Goal: Obtain resource: Download file/media

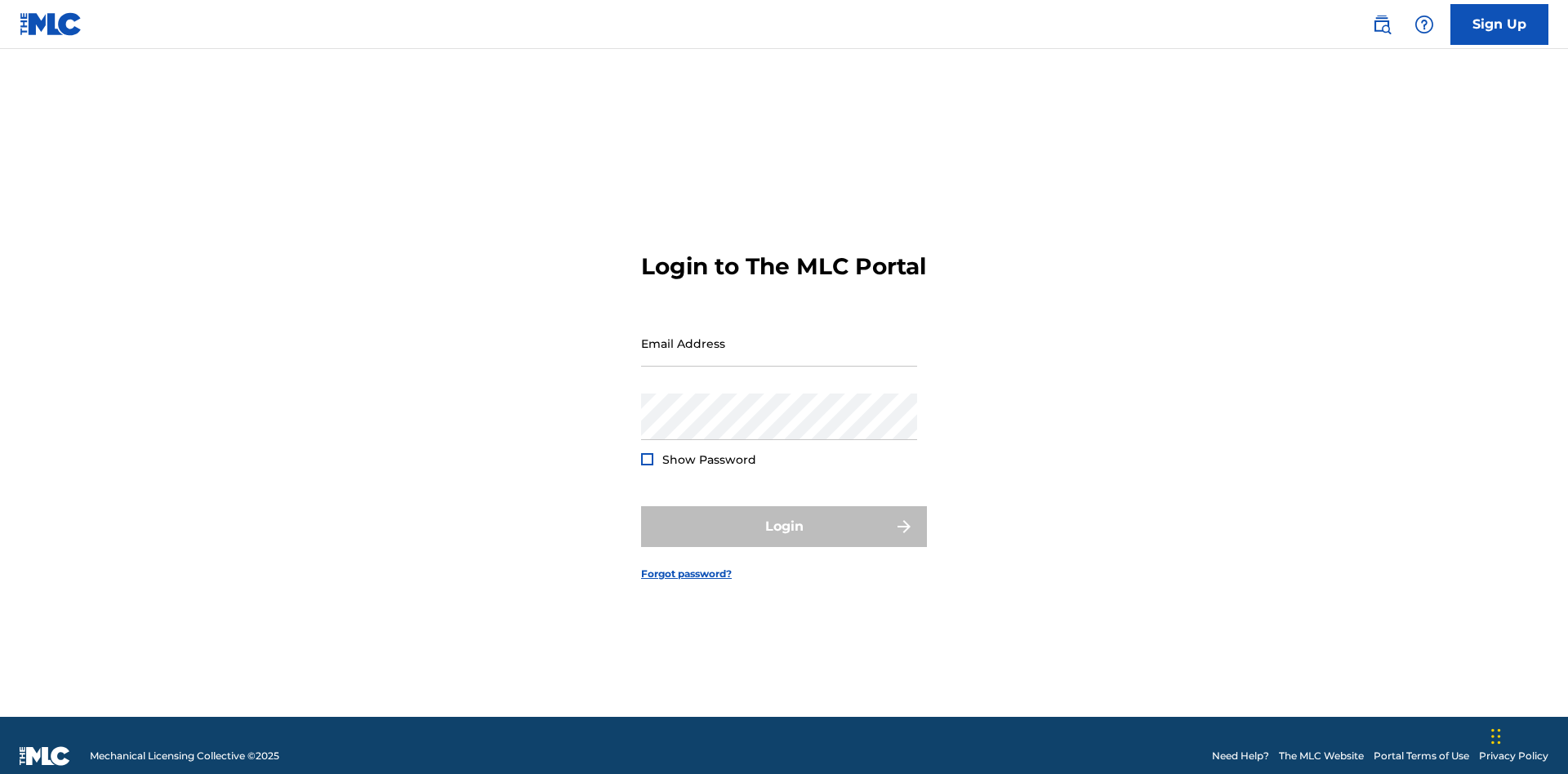
scroll to position [21, 0]
click at [779, 336] on input "Email Address" at bounding box center [779, 343] width 276 height 46
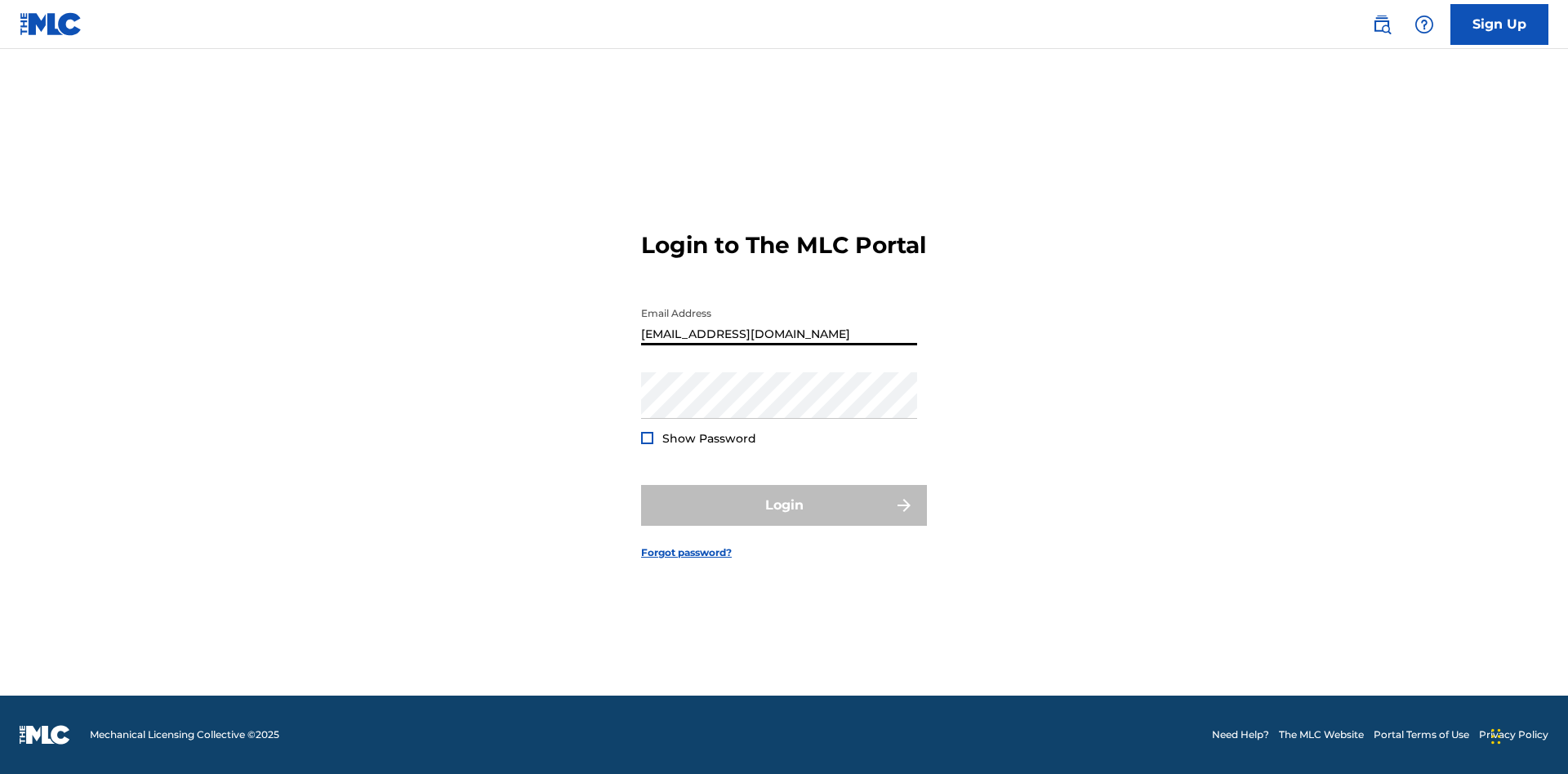
scroll to position [0, 45]
type input "d957ada9-0eca-4ccf-9816-6208a50b242c@mailslurp.biz"
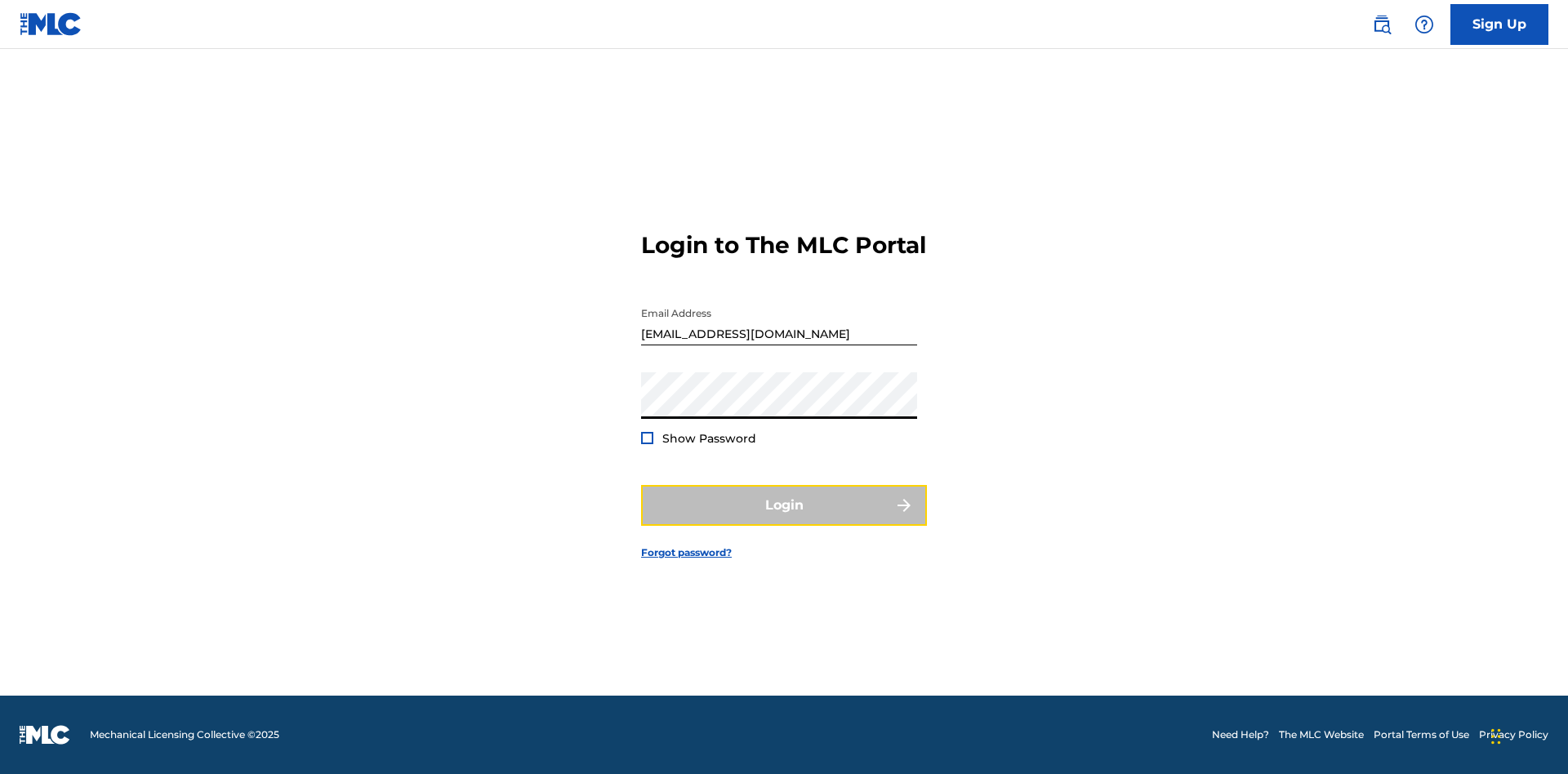
click at [784, 519] on button "Login" at bounding box center [784, 505] width 285 height 41
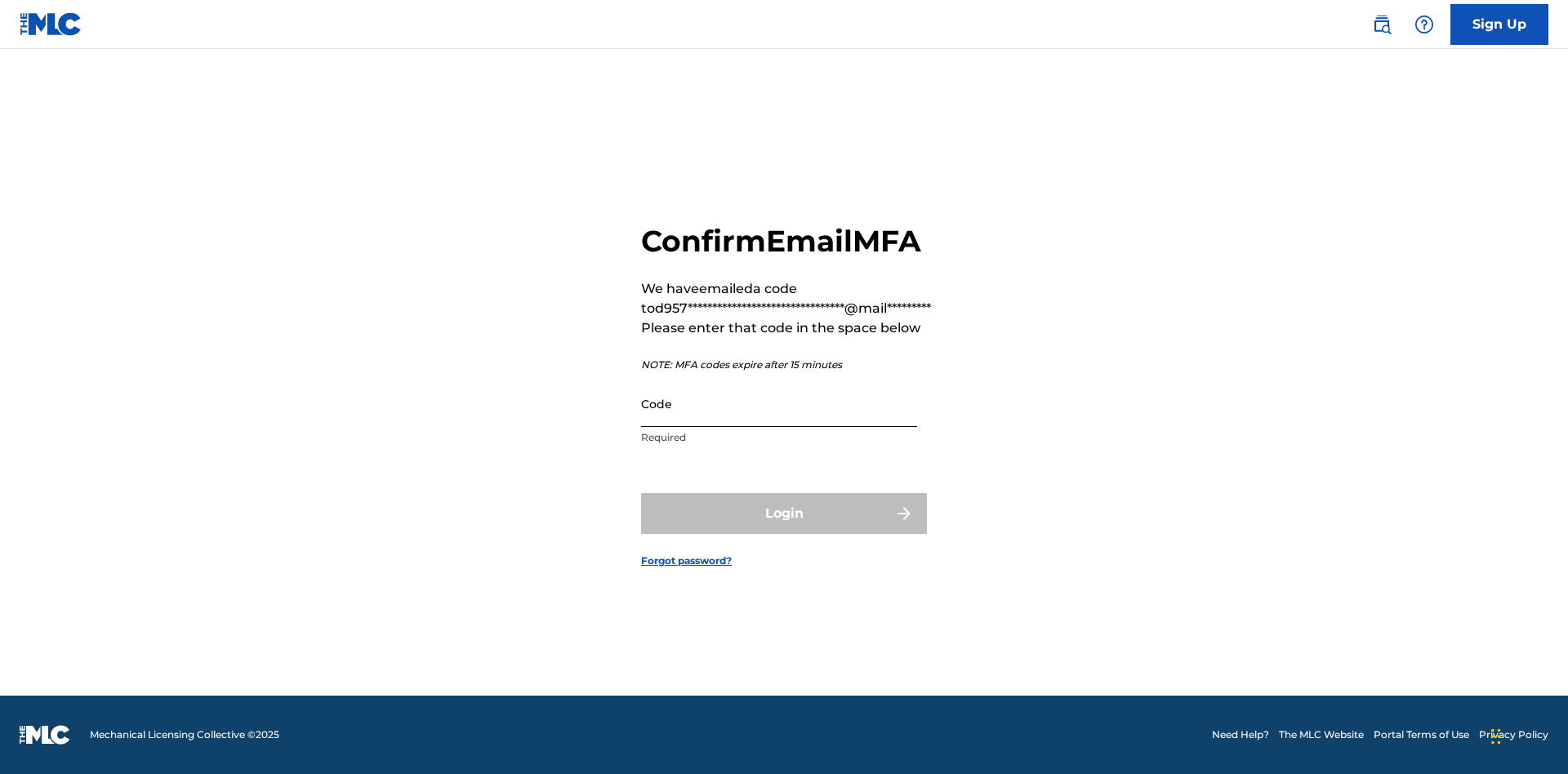
click at [779, 403] on input "Code" at bounding box center [779, 404] width 276 height 46
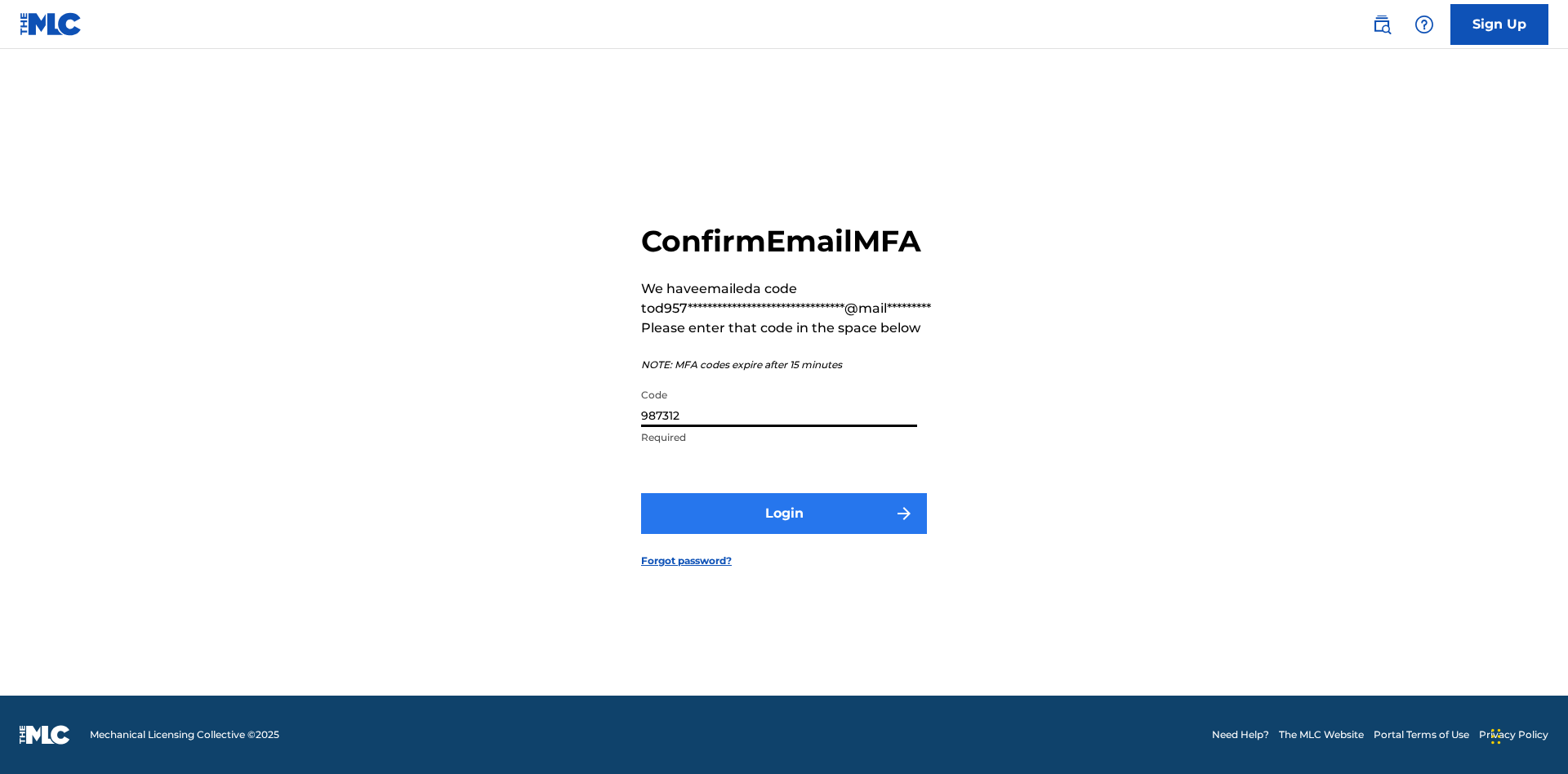
type input "987312"
click at [784, 513] on button "Login" at bounding box center [784, 514] width 285 height 41
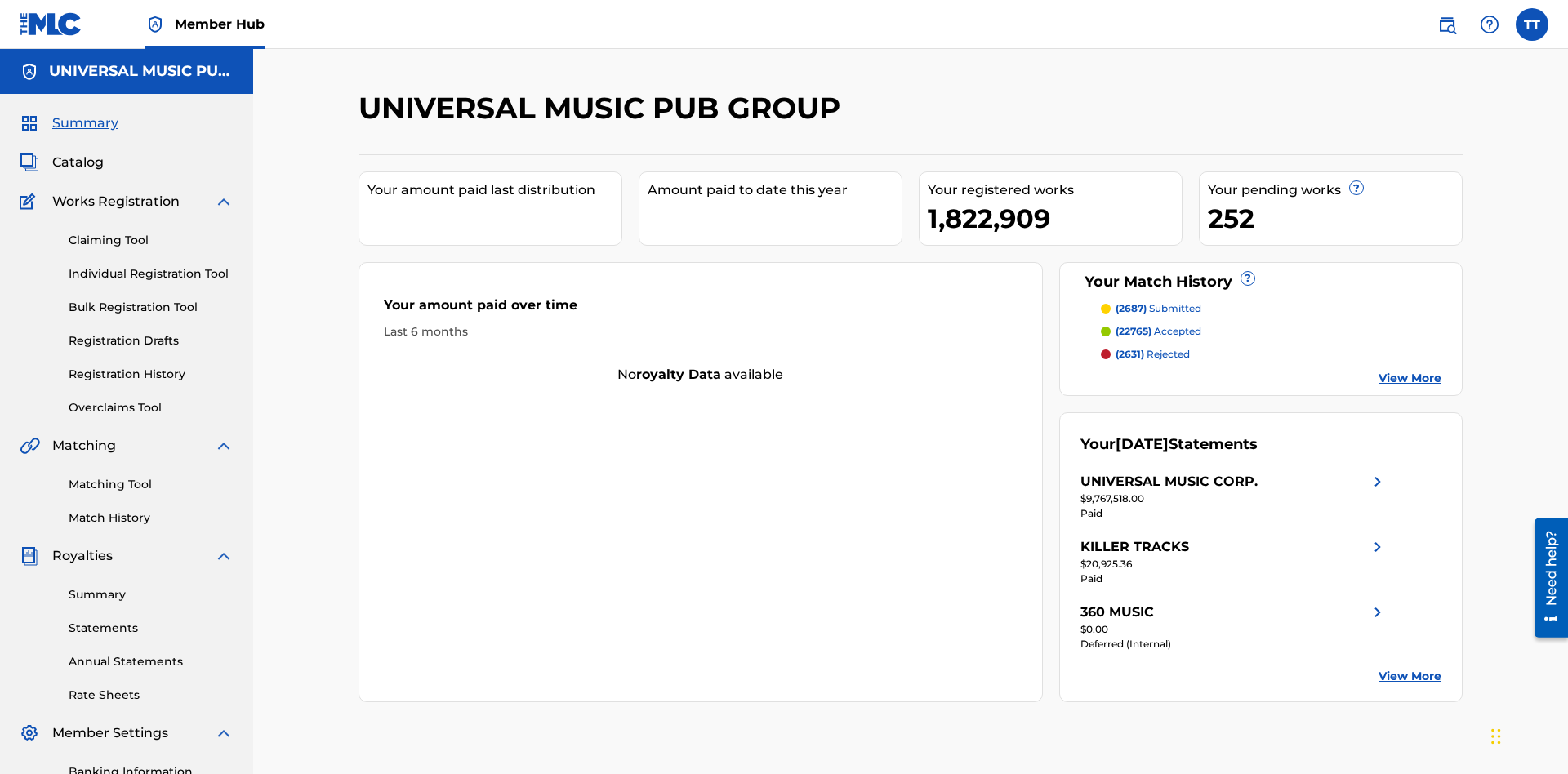
scroll to position [238, 0]
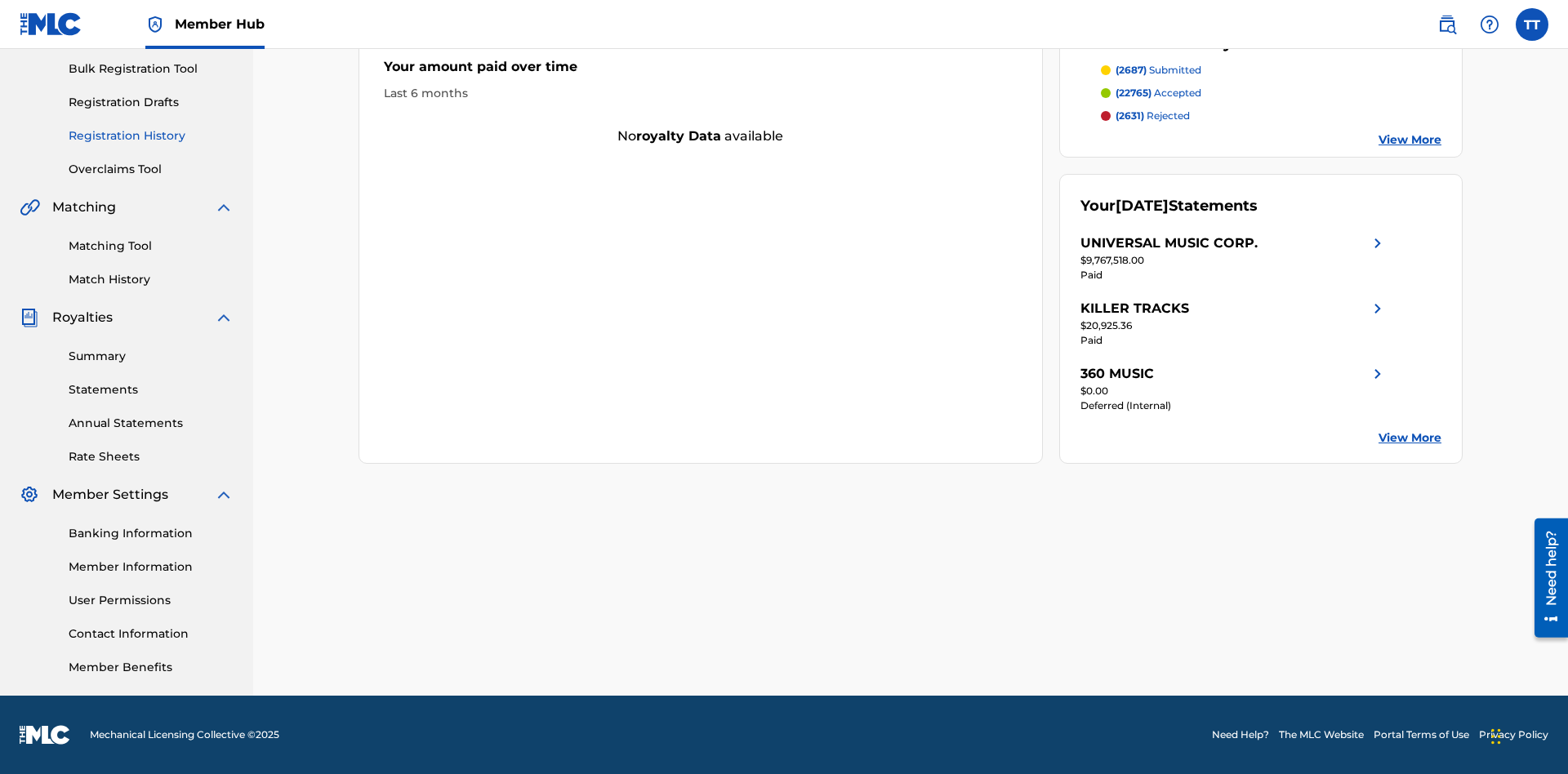
click at [151, 135] on link "Registration History" at bounding box center [151, 135] width 165 height 18
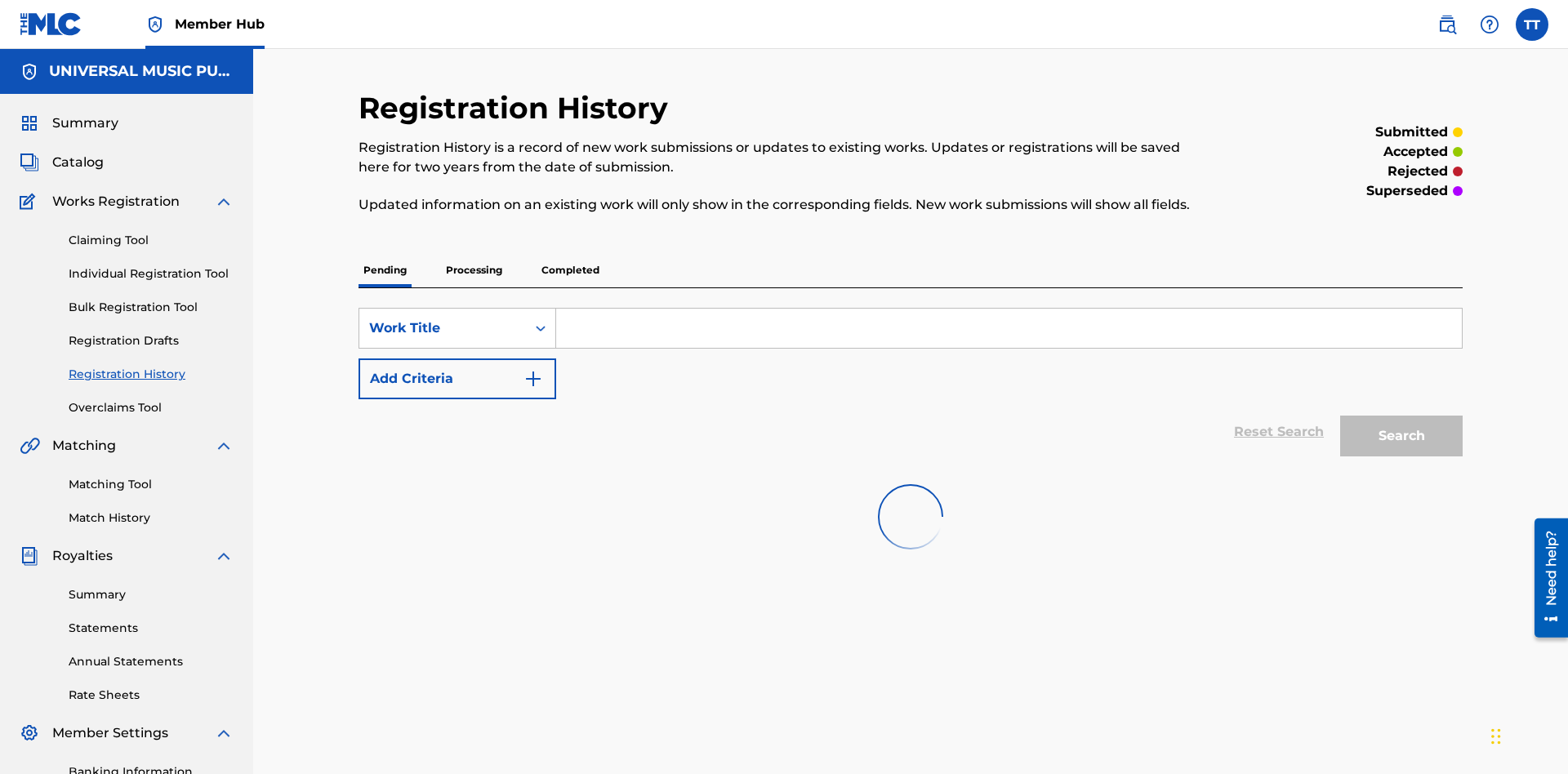
click at [474, 253] on p "Processing" at bounding box center [474, 270] width 66 height 34
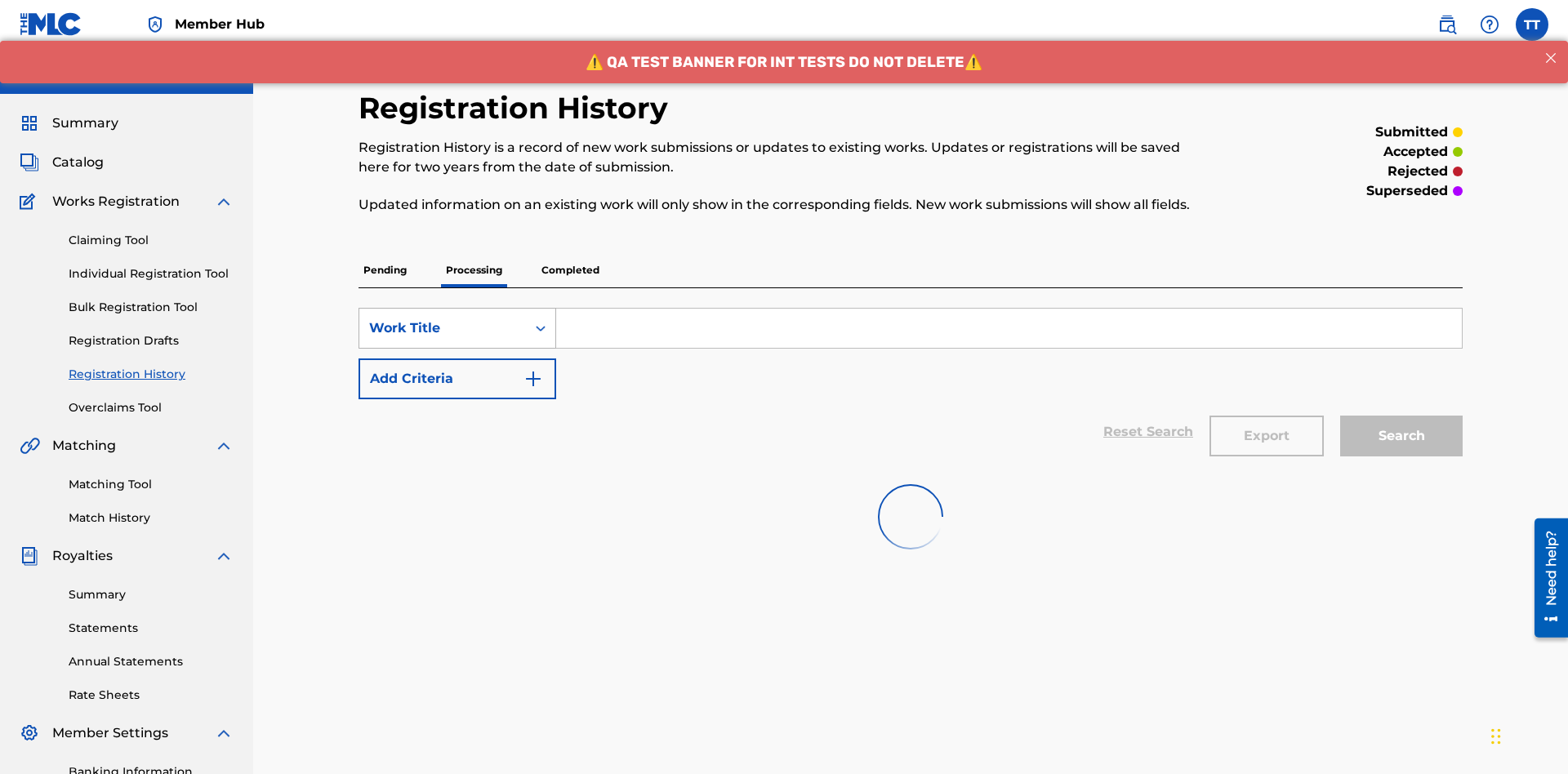
click at [443, 319] on div "Work Title" at bounding box center [442, 328] width 147 height 19
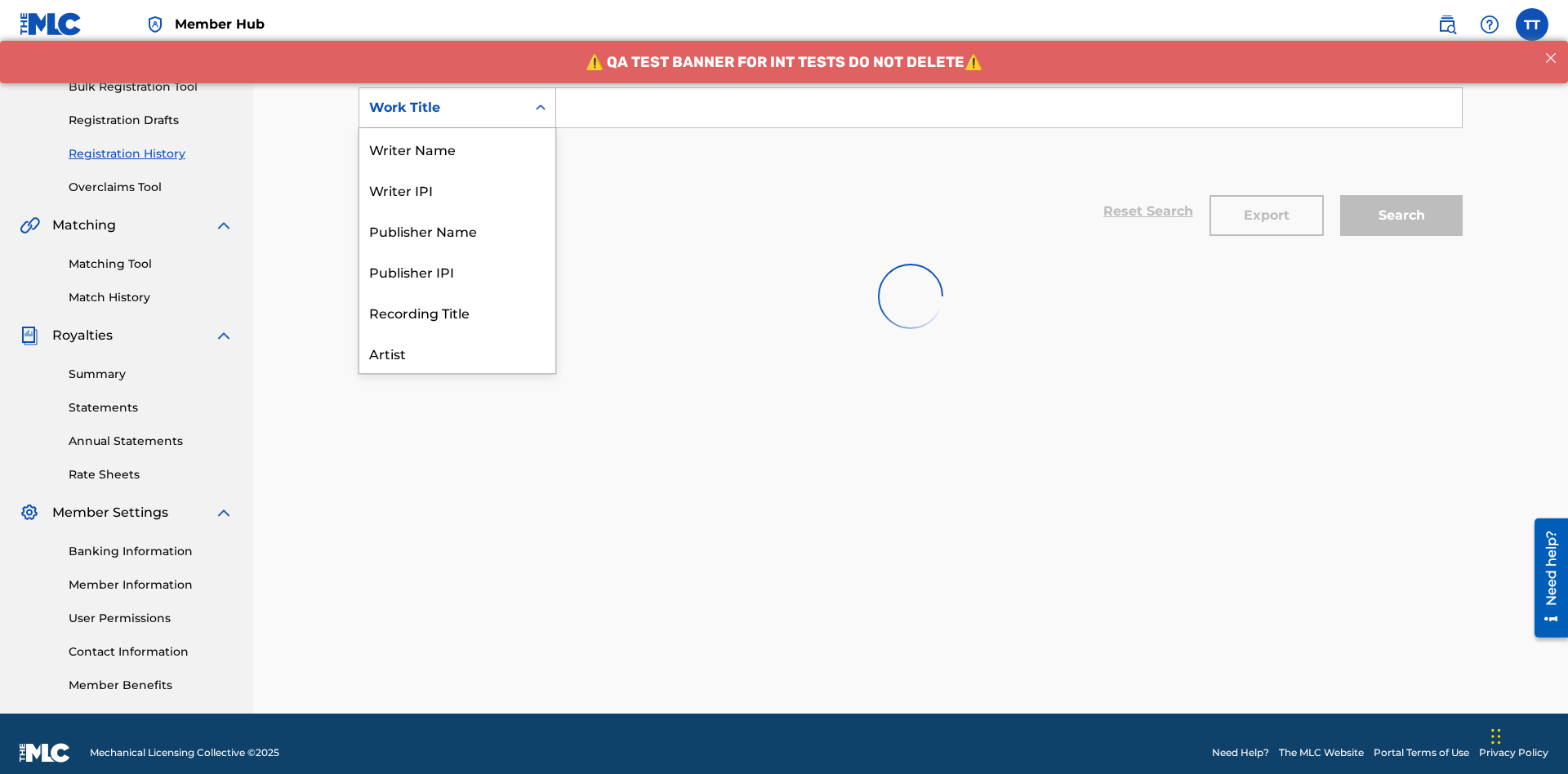
scroll to position [82, 0]
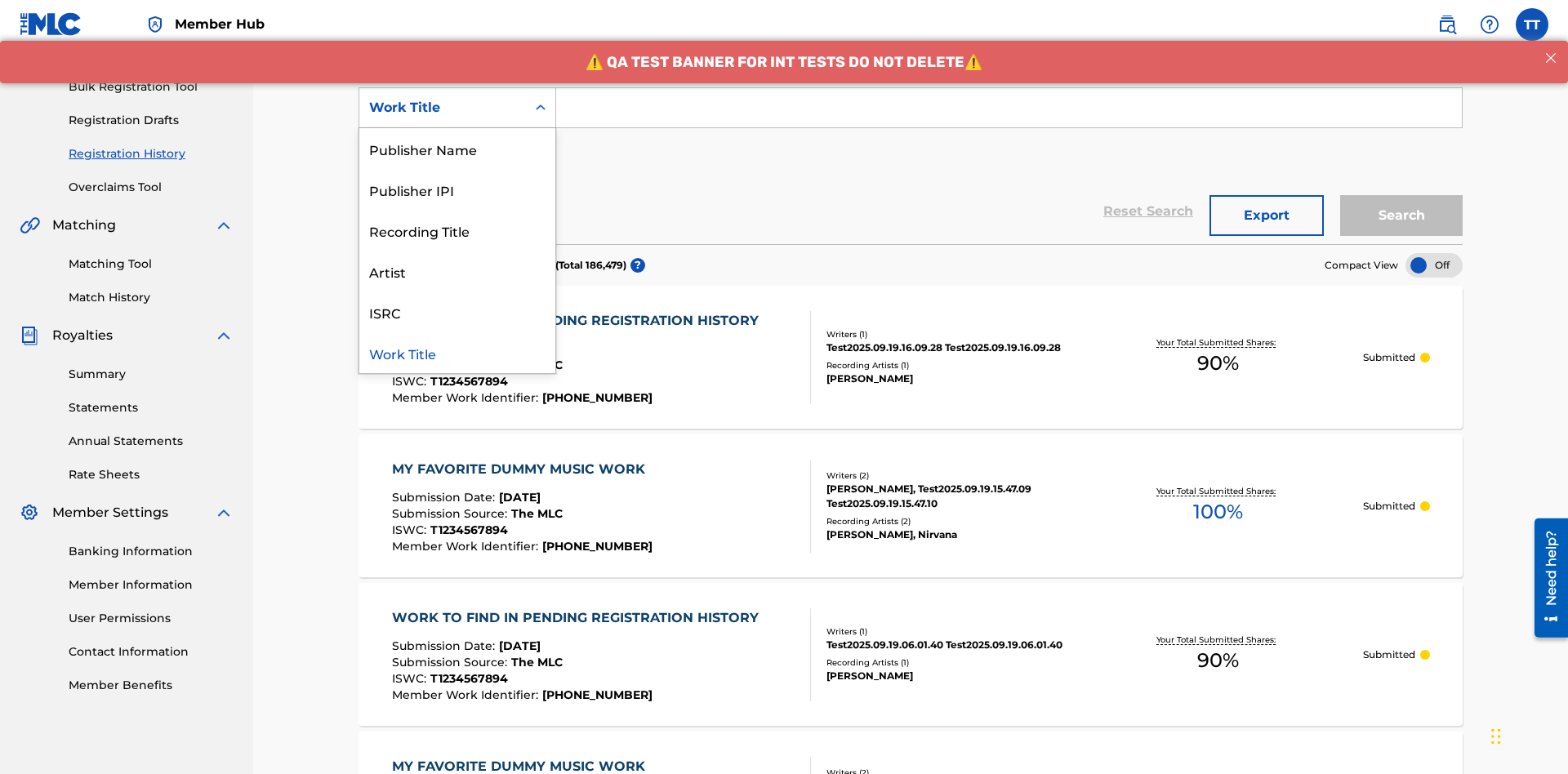
click at [457, 312] on div "ISRC" at bounding box center [457, 312] width 196 height 41
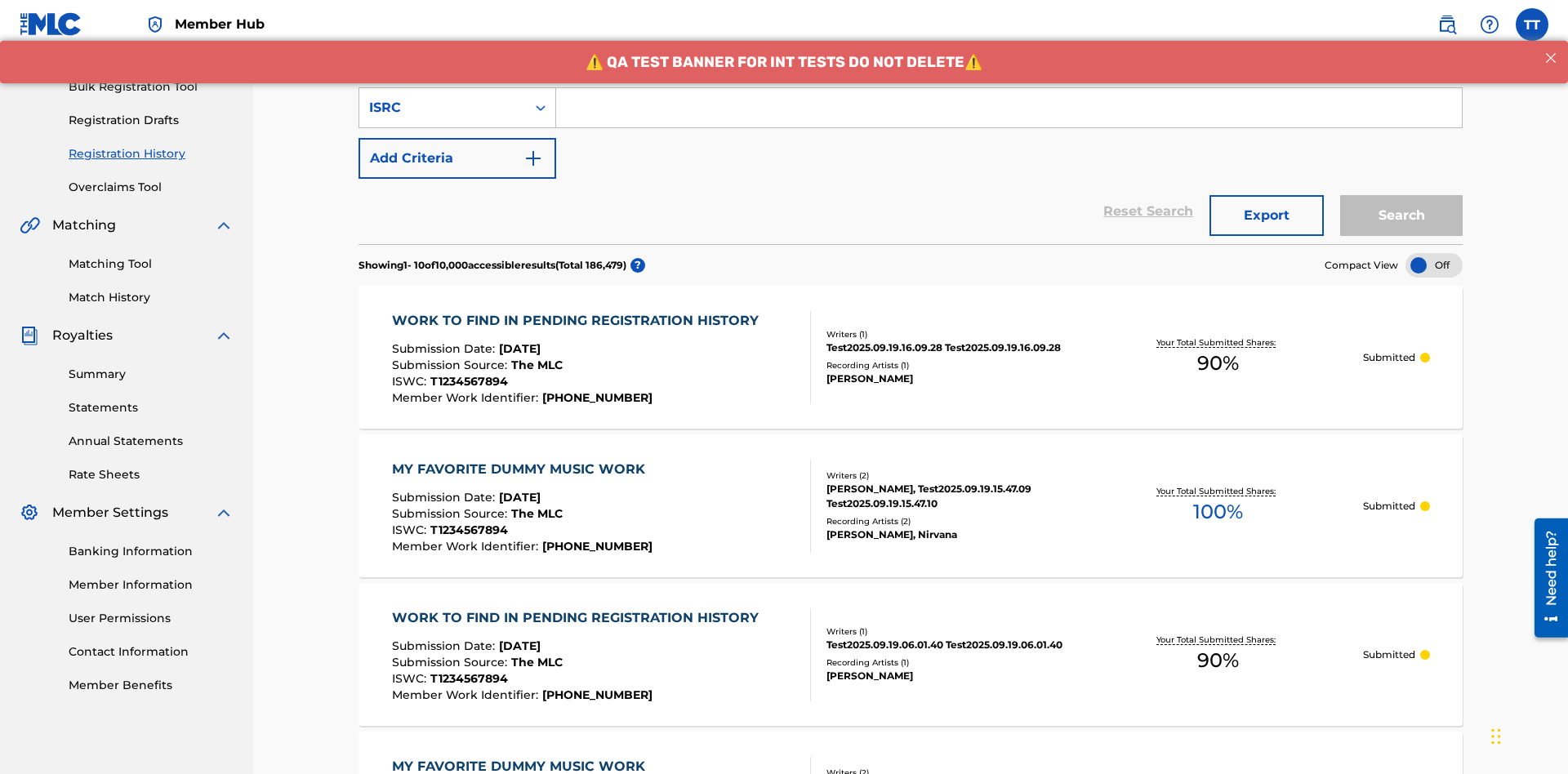
click at [1008, 118] on input "Search Form" at bounding box center [1008, 108] width 905 height 39
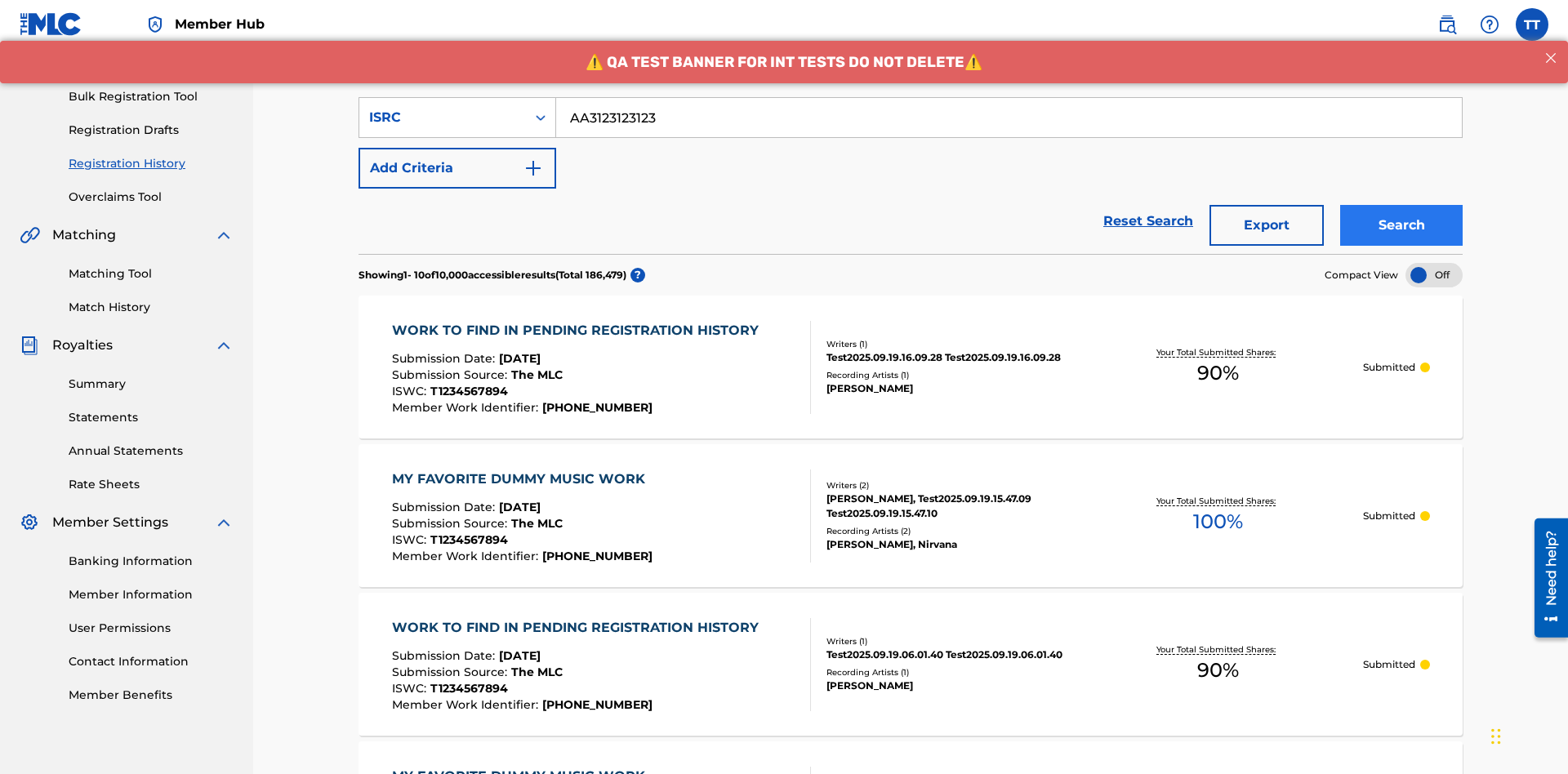
type input "AA3123123123"
click at [1401, 205] on button "Search" at bounding box center [1401, 225] width 122 height 41
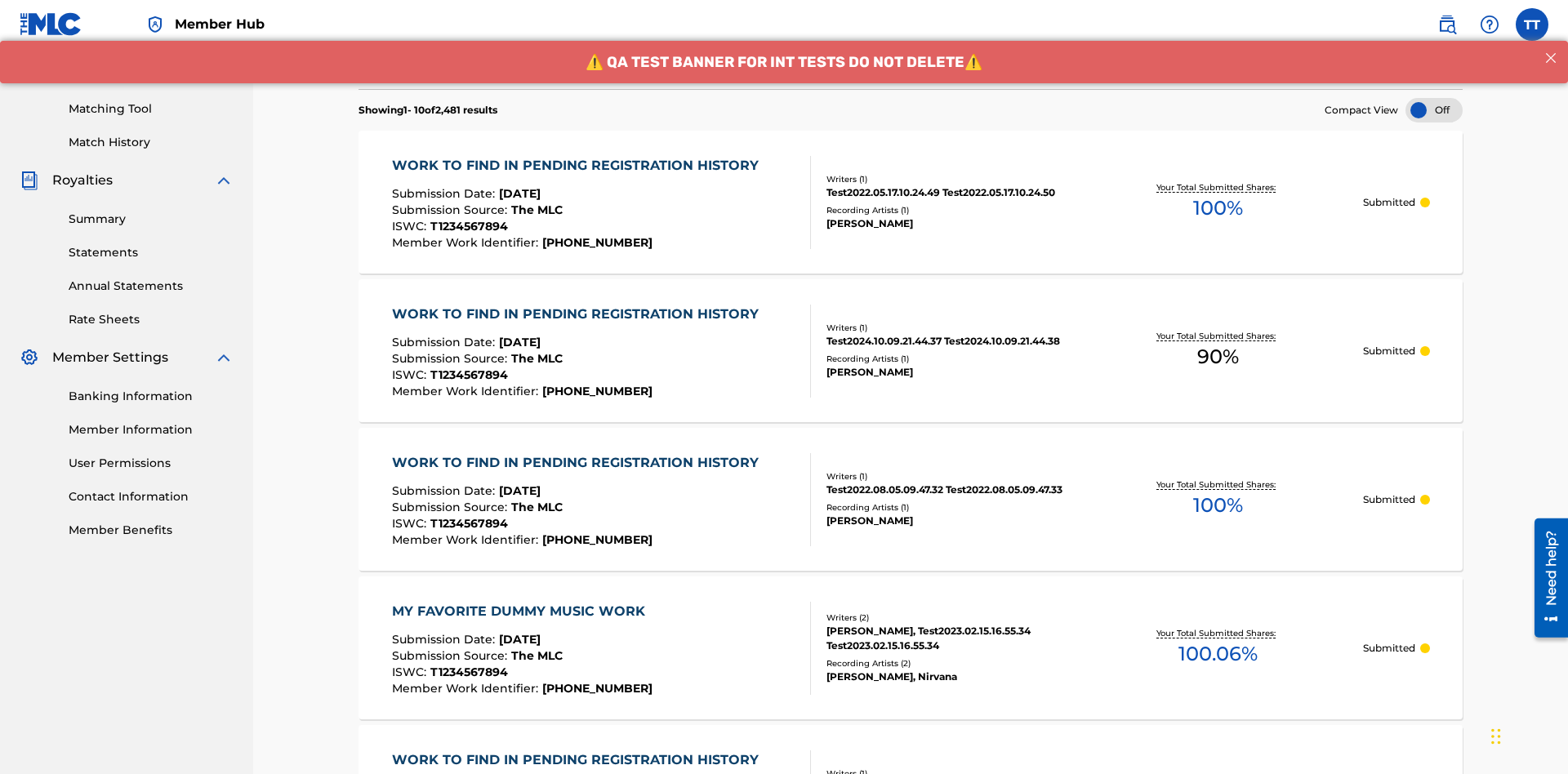
click at [1267, 81] on button "Export" at bounding box center [1266, 60] width 114 height 41
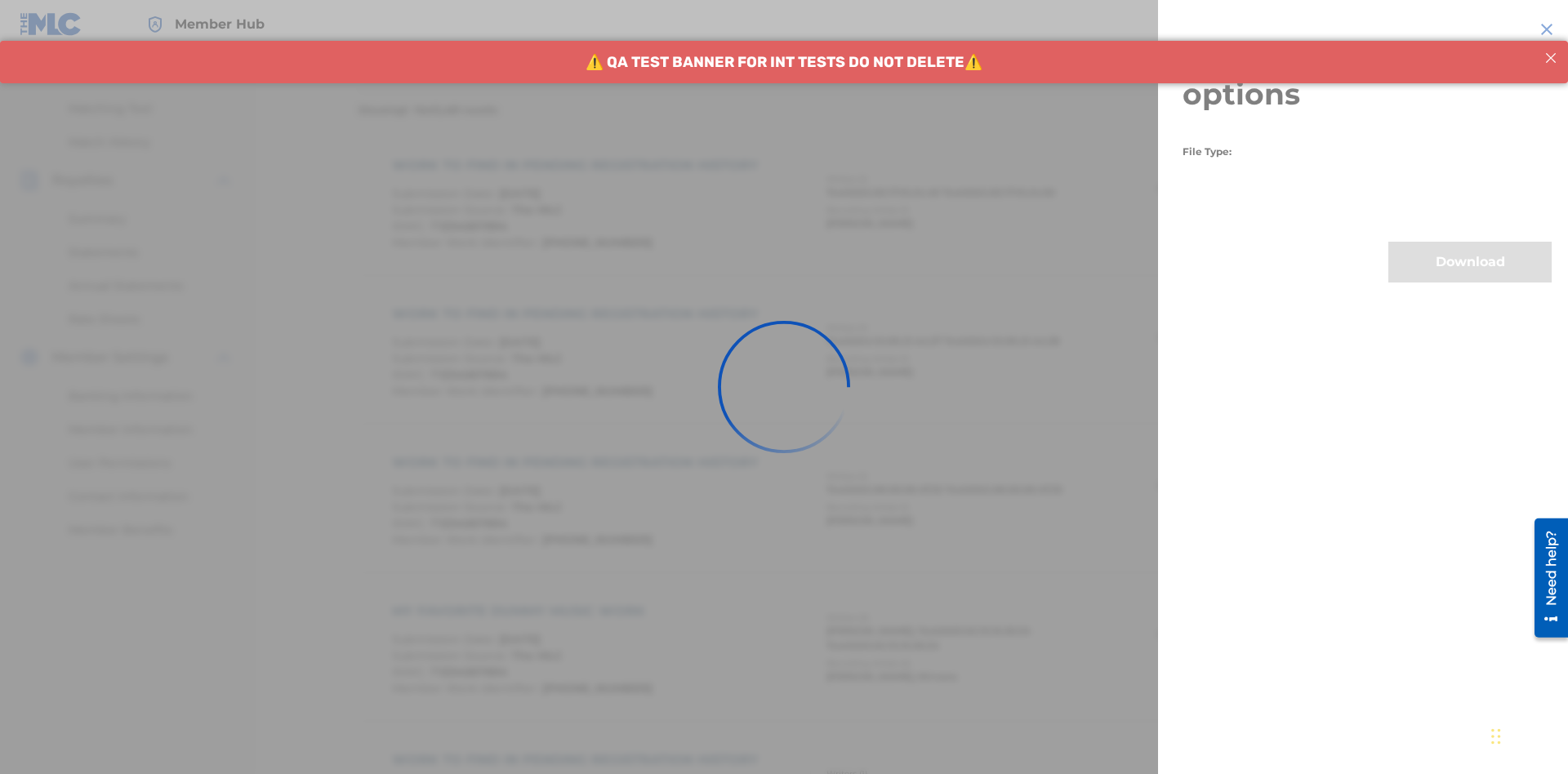
scroll to position [318, 0]
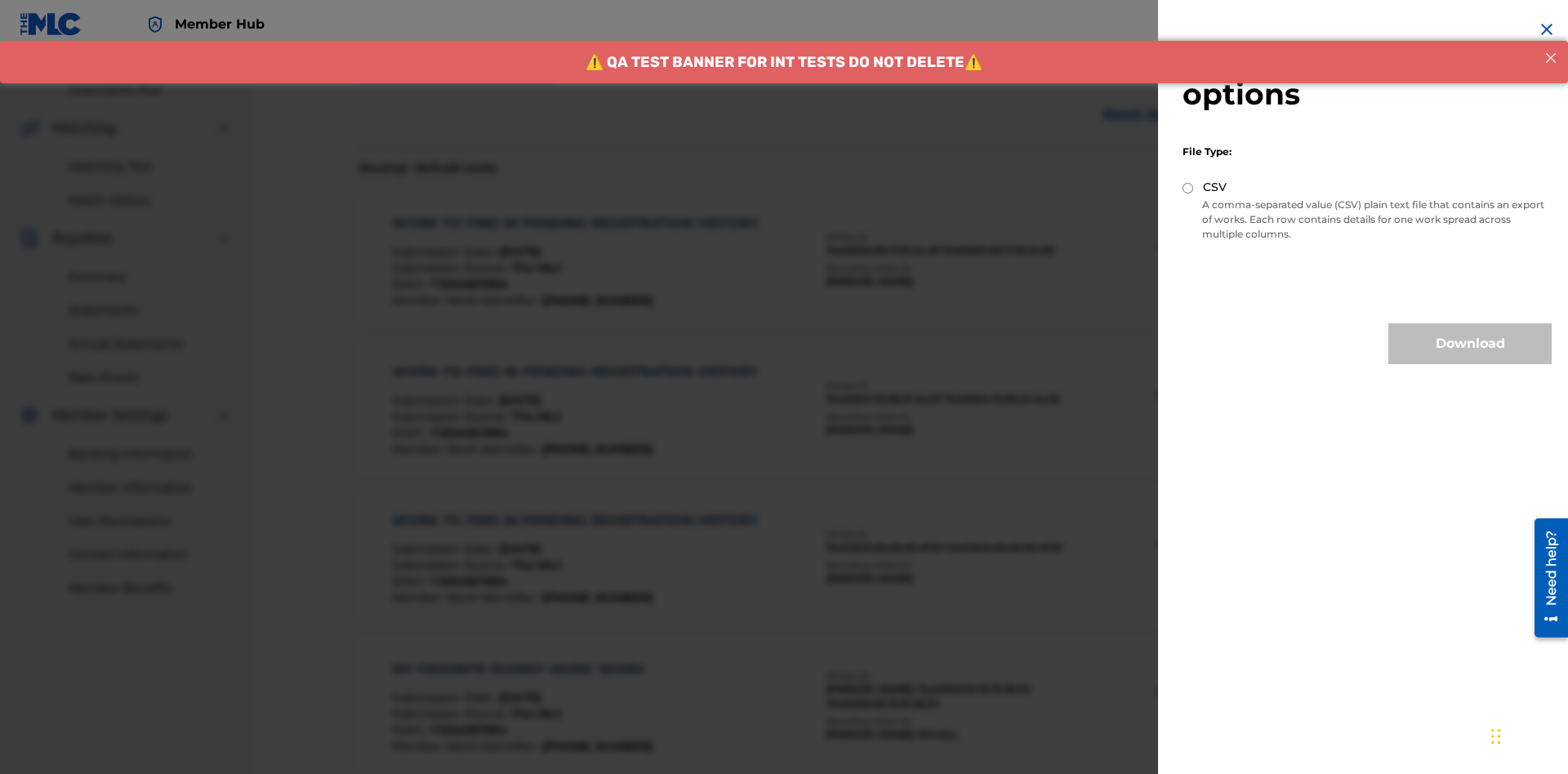
click at [1188, 188] on input "CSV" at bounding box center [1187, 187] width 10 height 10
radio input "true"
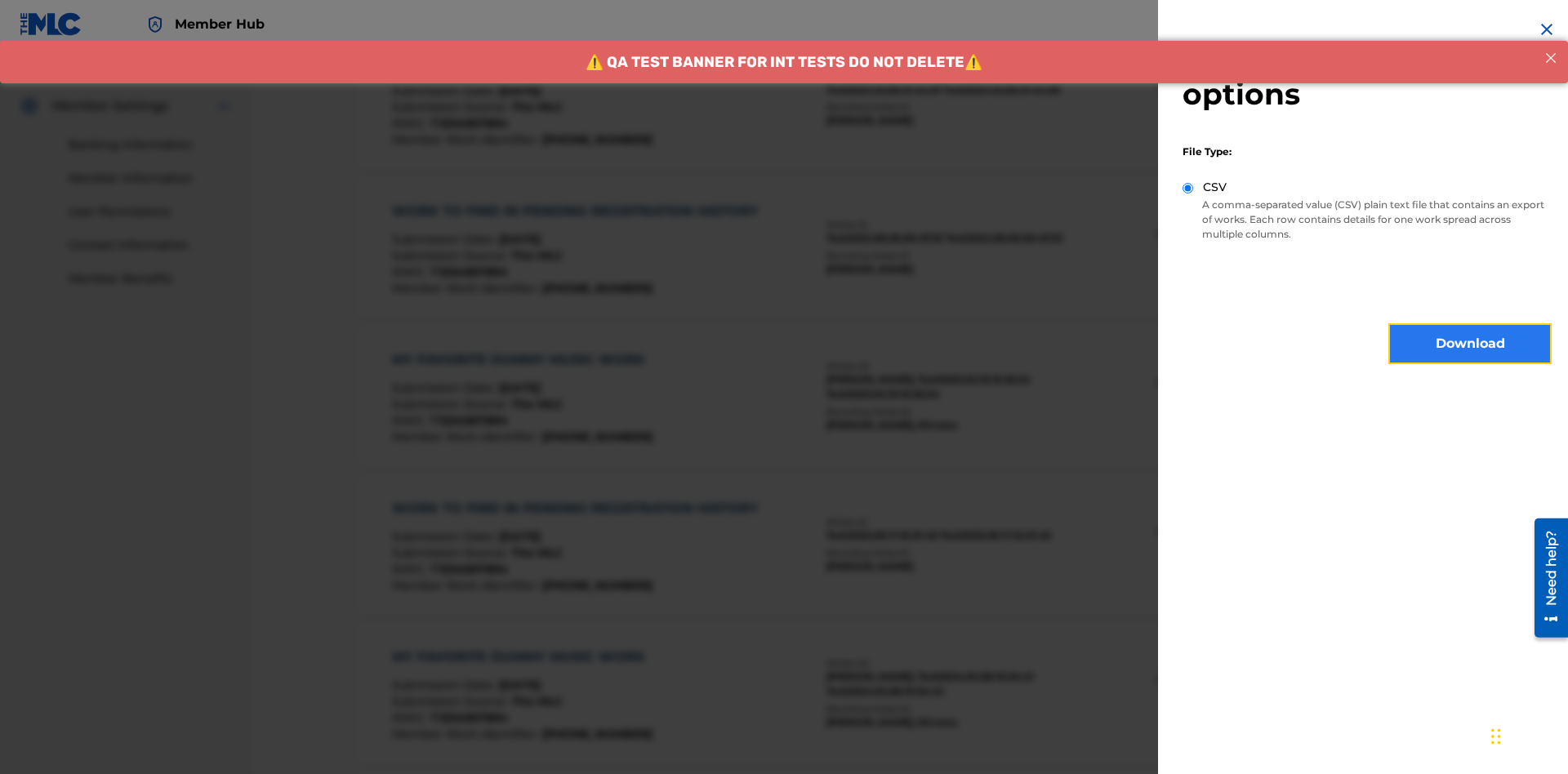
click at [1470, 344] on button "Download" at bounding box center [1470, 344] width 163 height 41
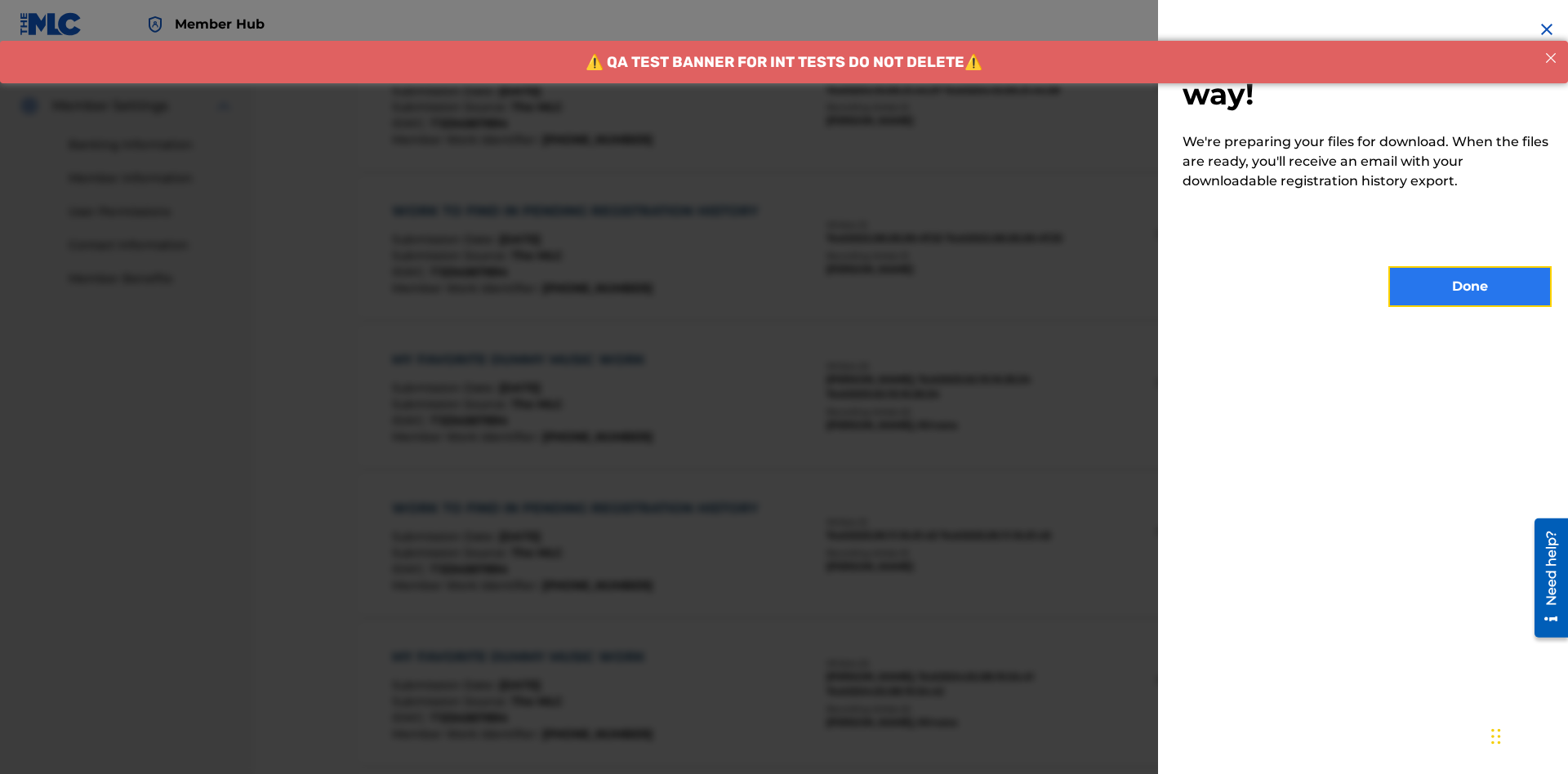
click at [1470, 286] on button "Done" at bounding box center [1470, 286] width 163 height 41
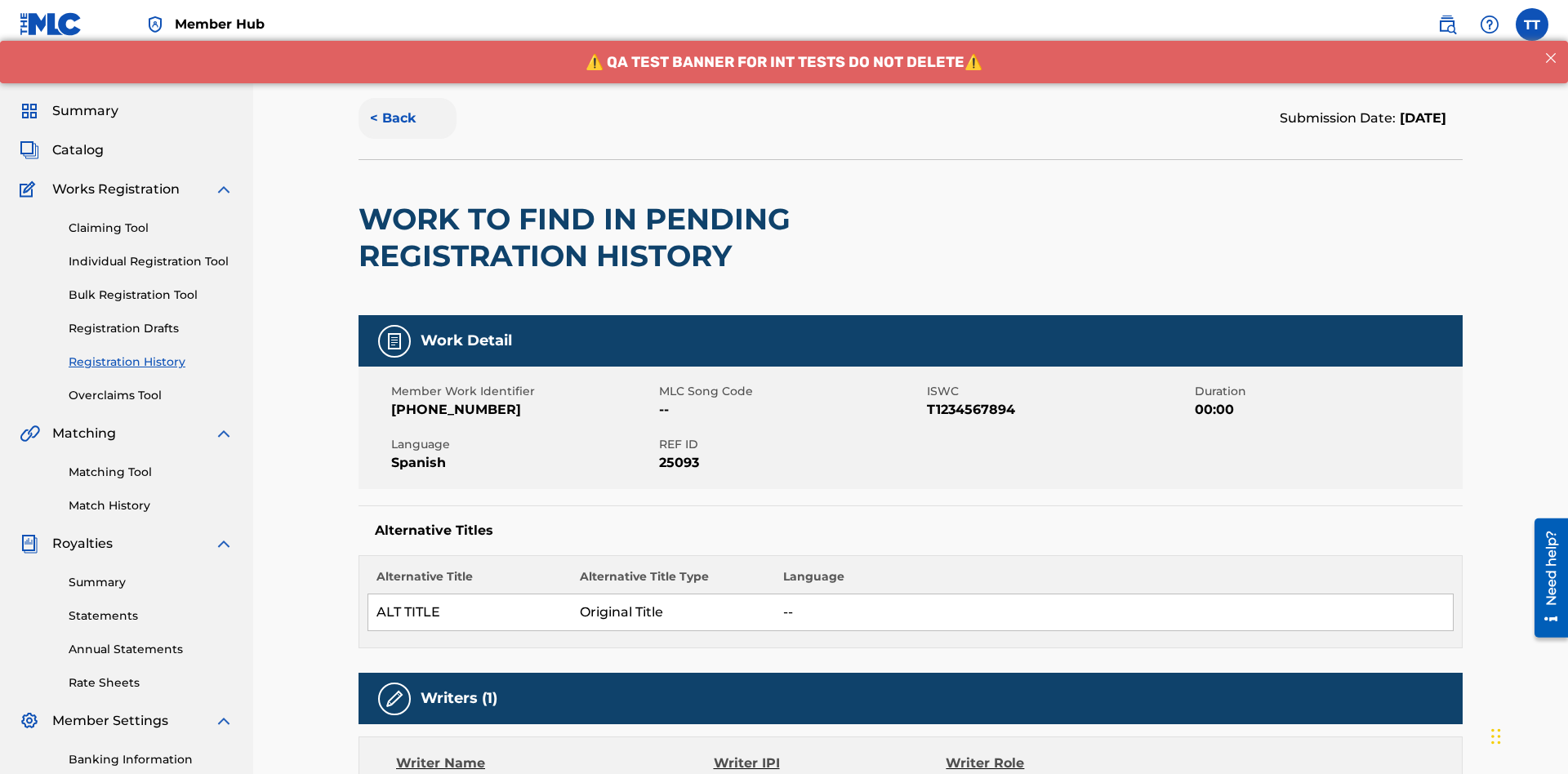
click at [408, 119] on button "< Back" at bounding box center [408, 119] width 98 height 41
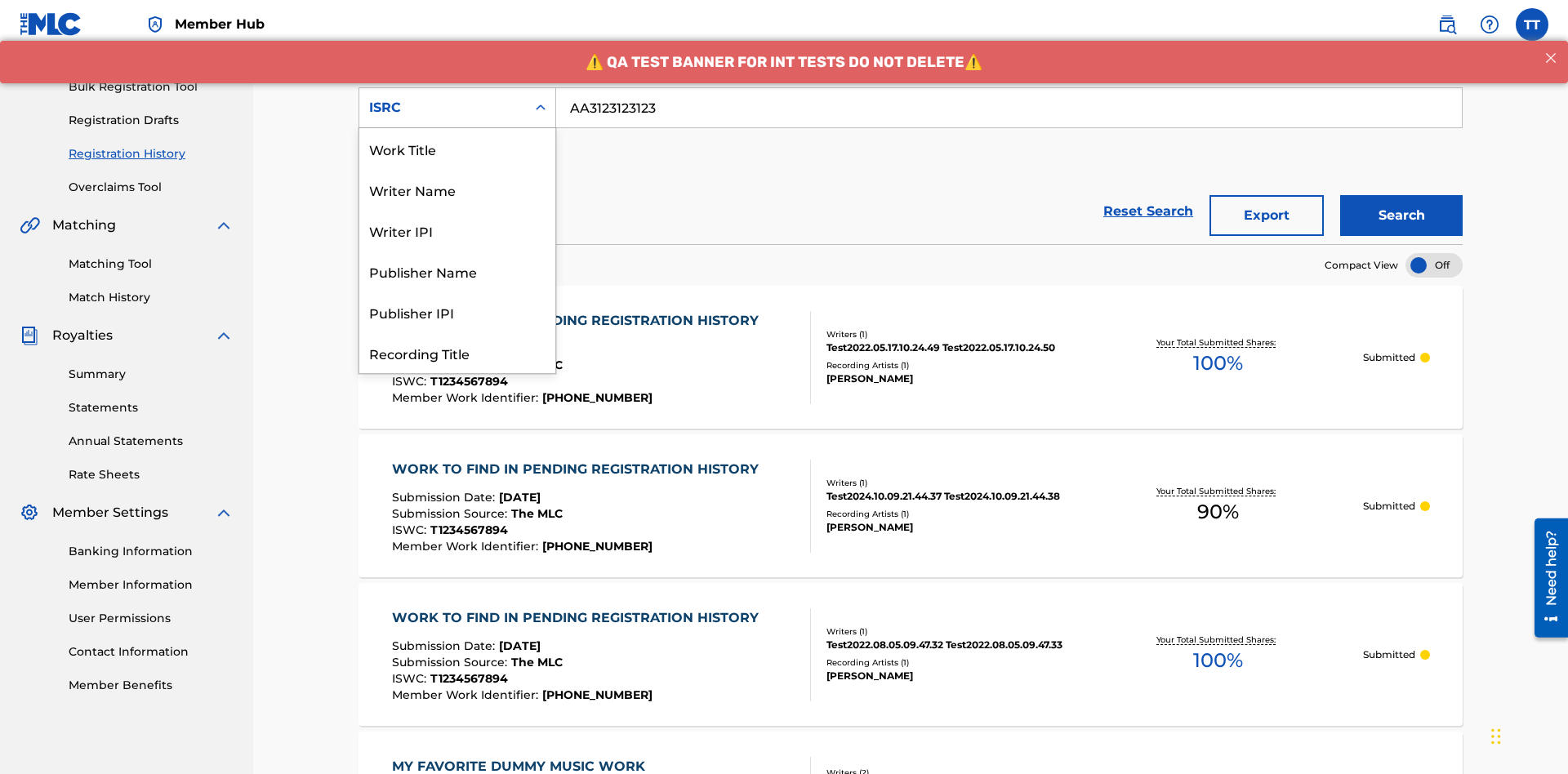
scroll to position [82, 0]
click at [457, 272] on div "Recording Title" at bounding box center [457, 272] width 196 height 41
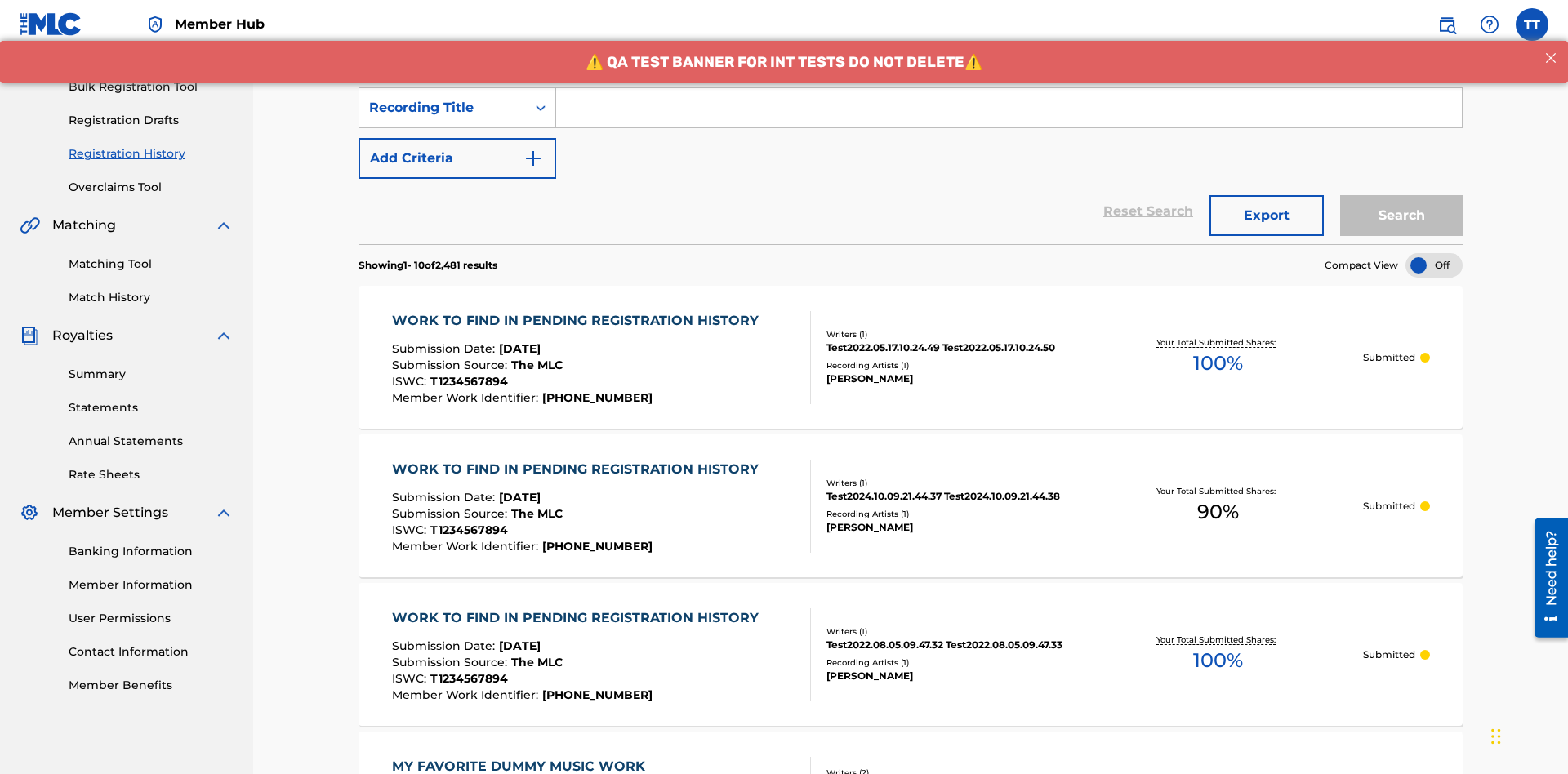
click at [1008, 118] on input "Search Form" at bounding box center [1008, 108] width 905 height 39
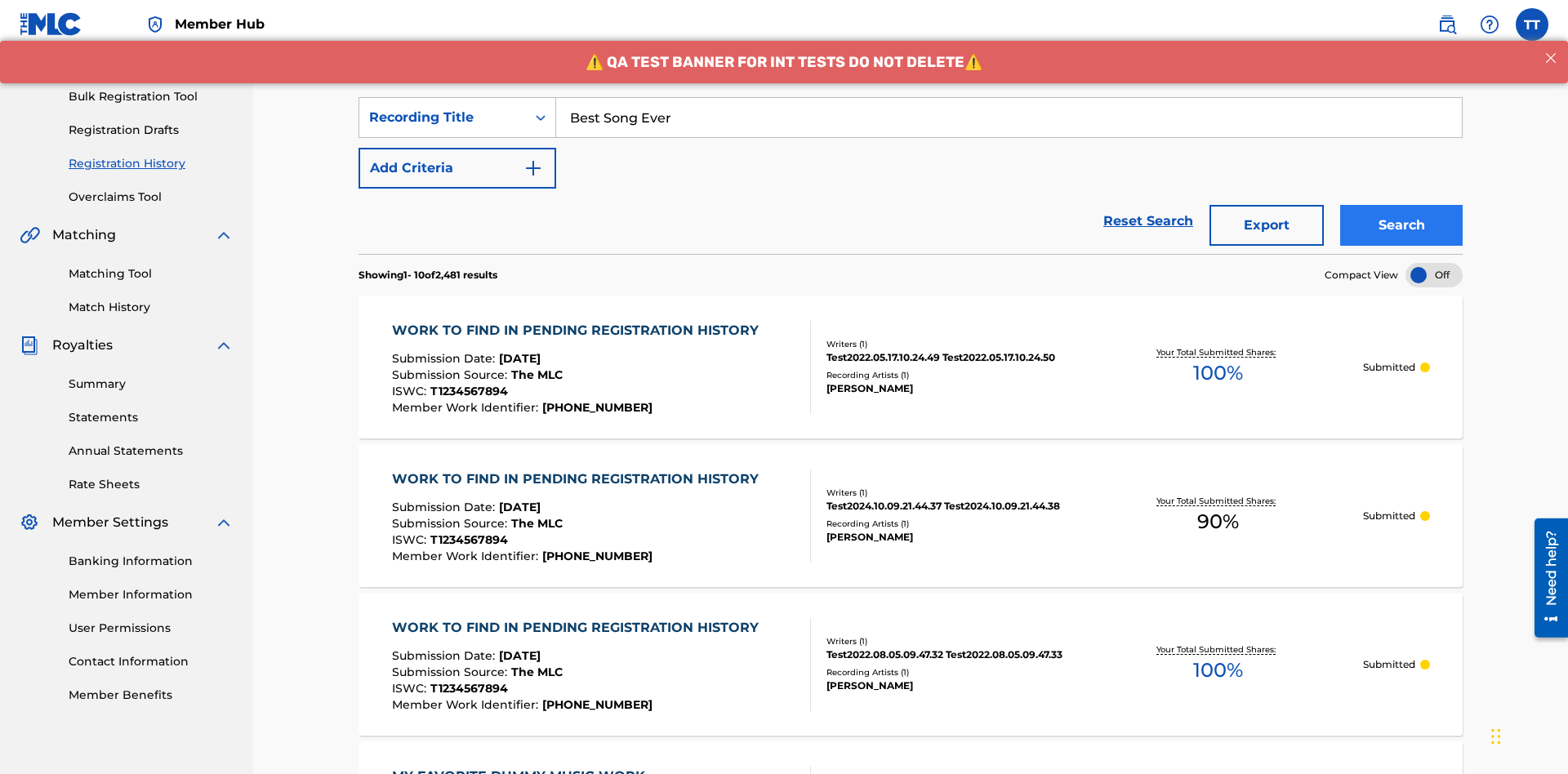
type input "Best Song Ever"
click at [1401, 205] on button "Search" at bounding box center [1401, 225] width 122 height 41
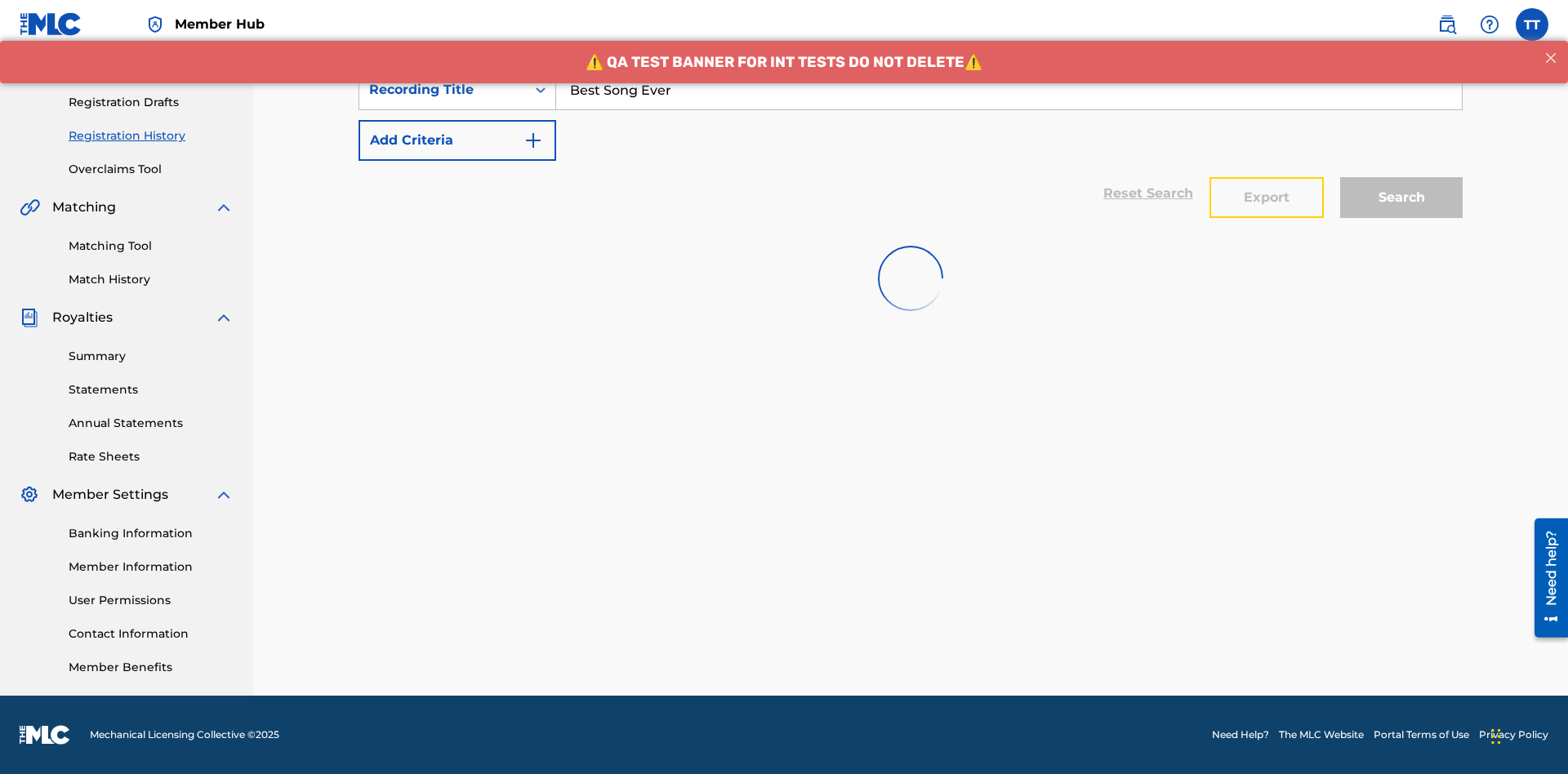
click at [1267, 177] on button "Export" at bounding box center [1266, 197] width 114 height 41
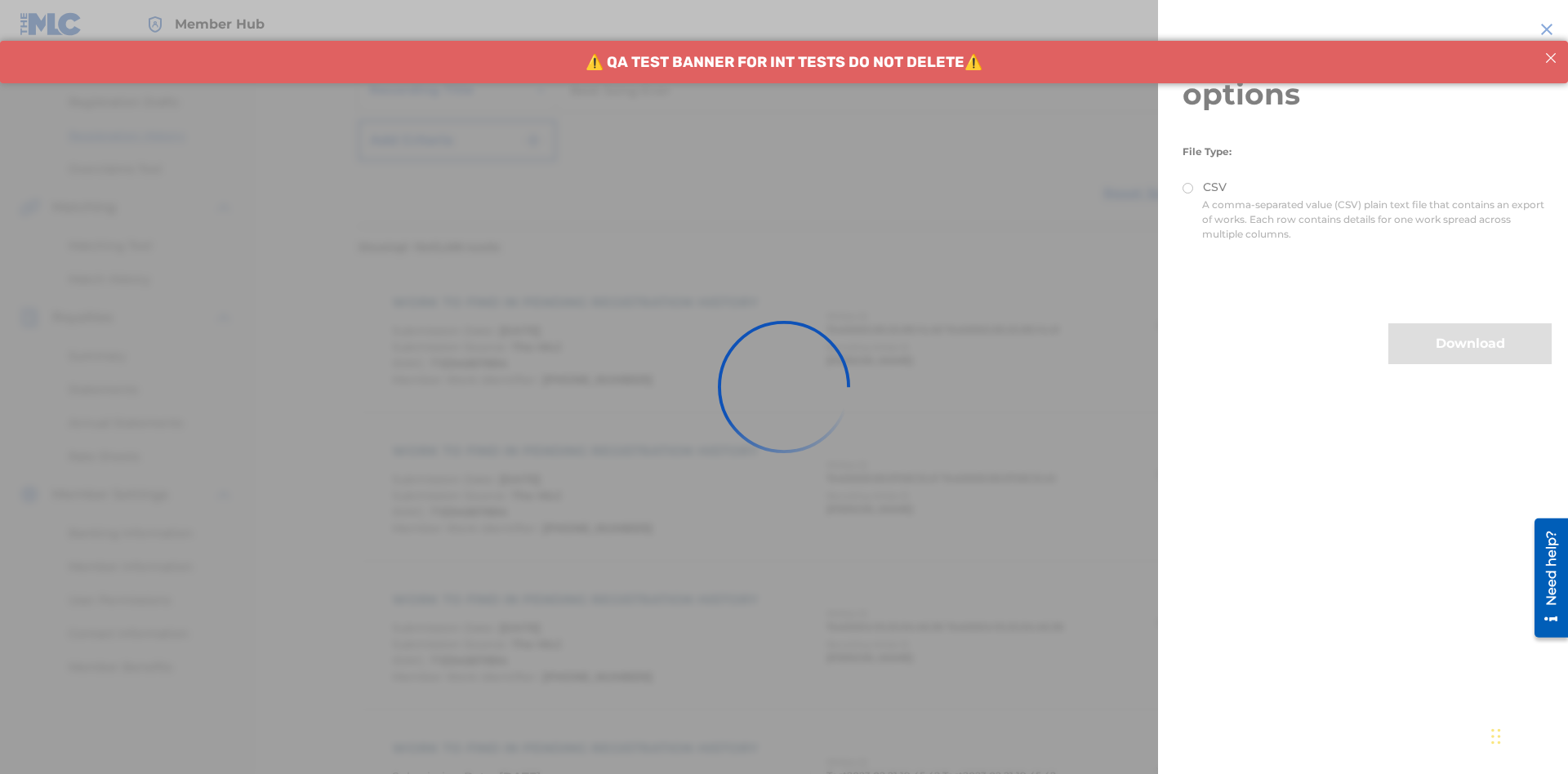
scroll to position [318, 0]
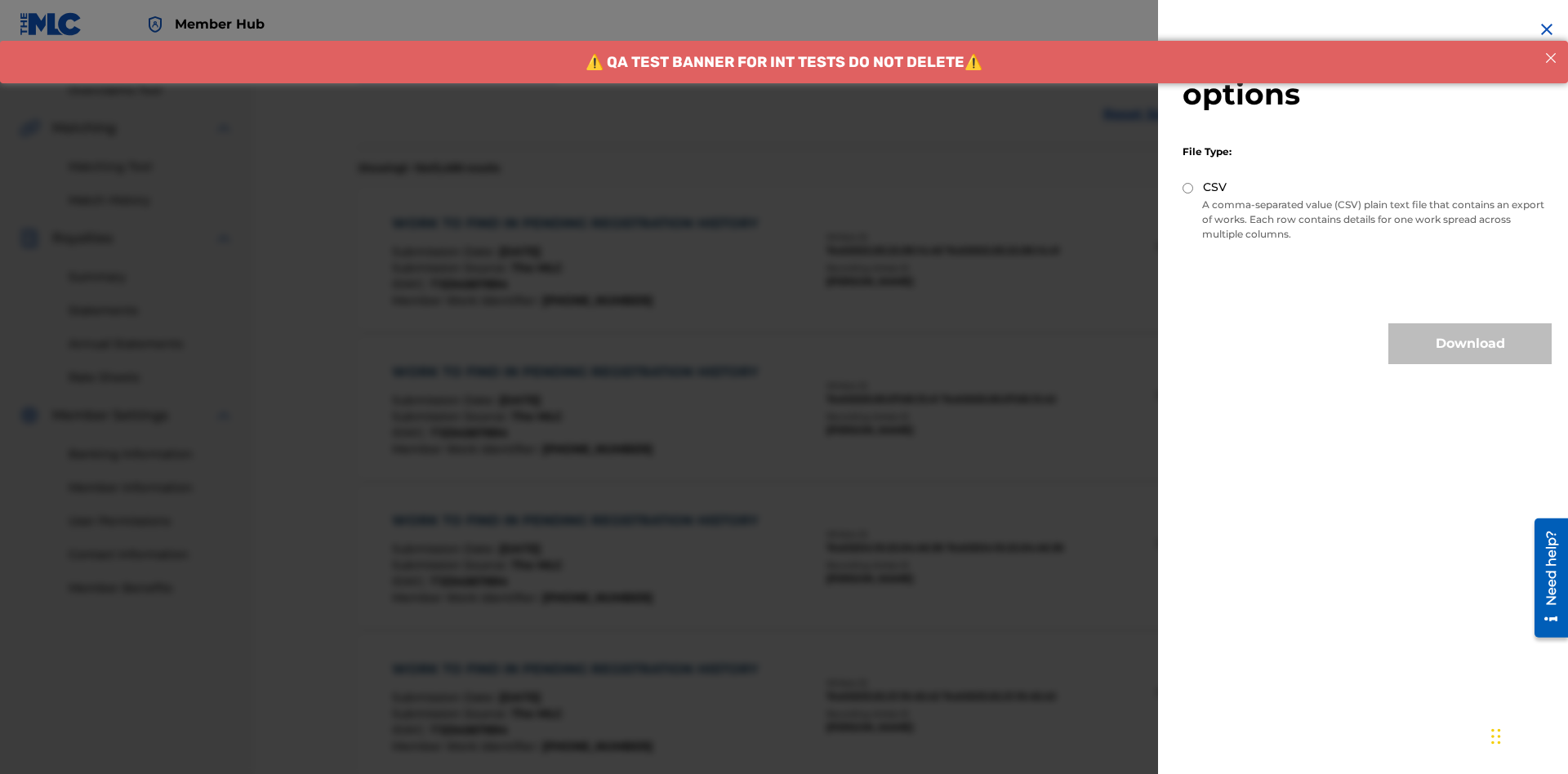
click at [1188, 188] on input "CSV" at bounding box center [1187, 187] width 10 height 10
radio input "true"
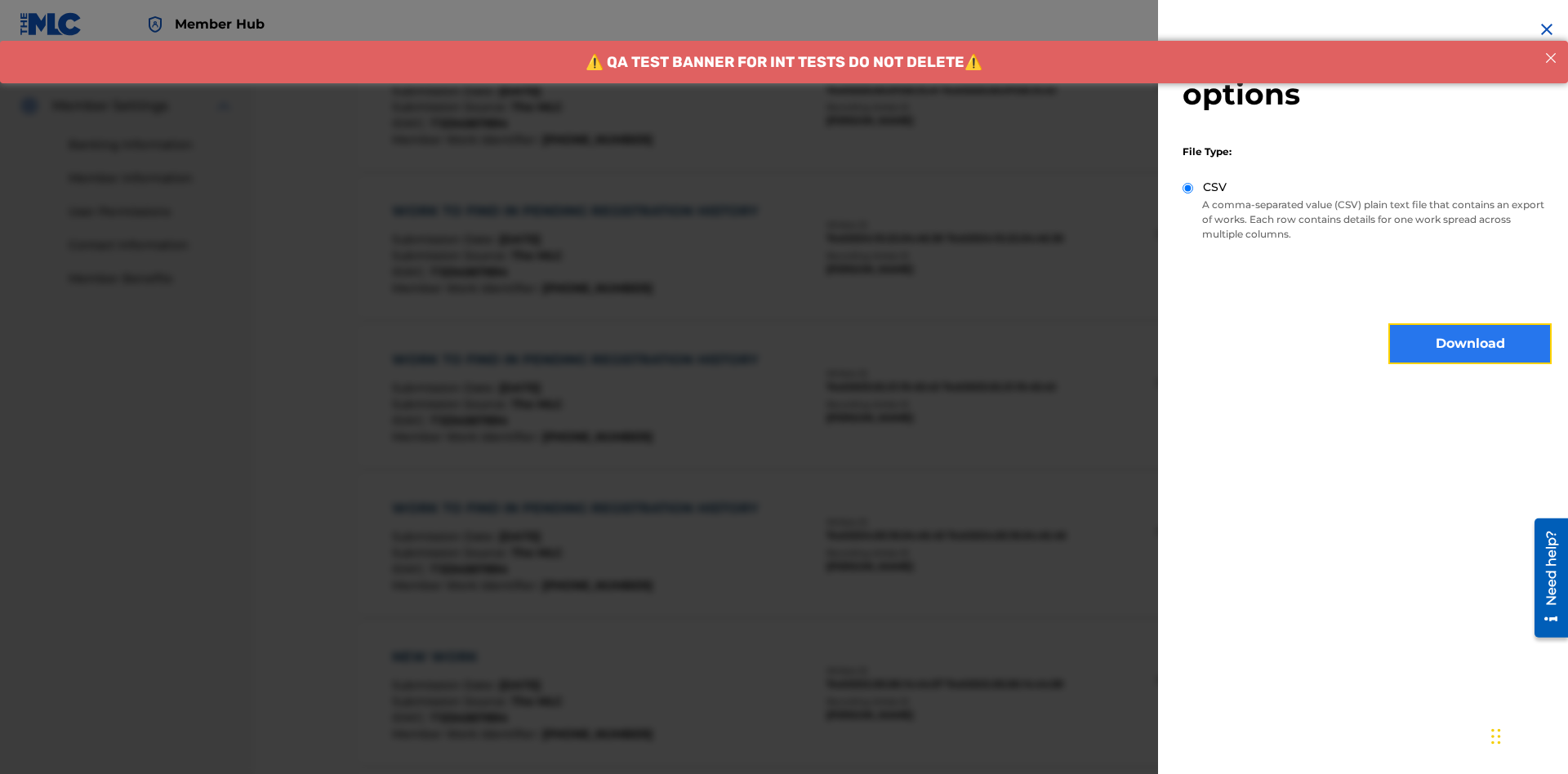
click at [1470, 344] on button "Download" at bounding box center [1470, 344] width 163 height 41
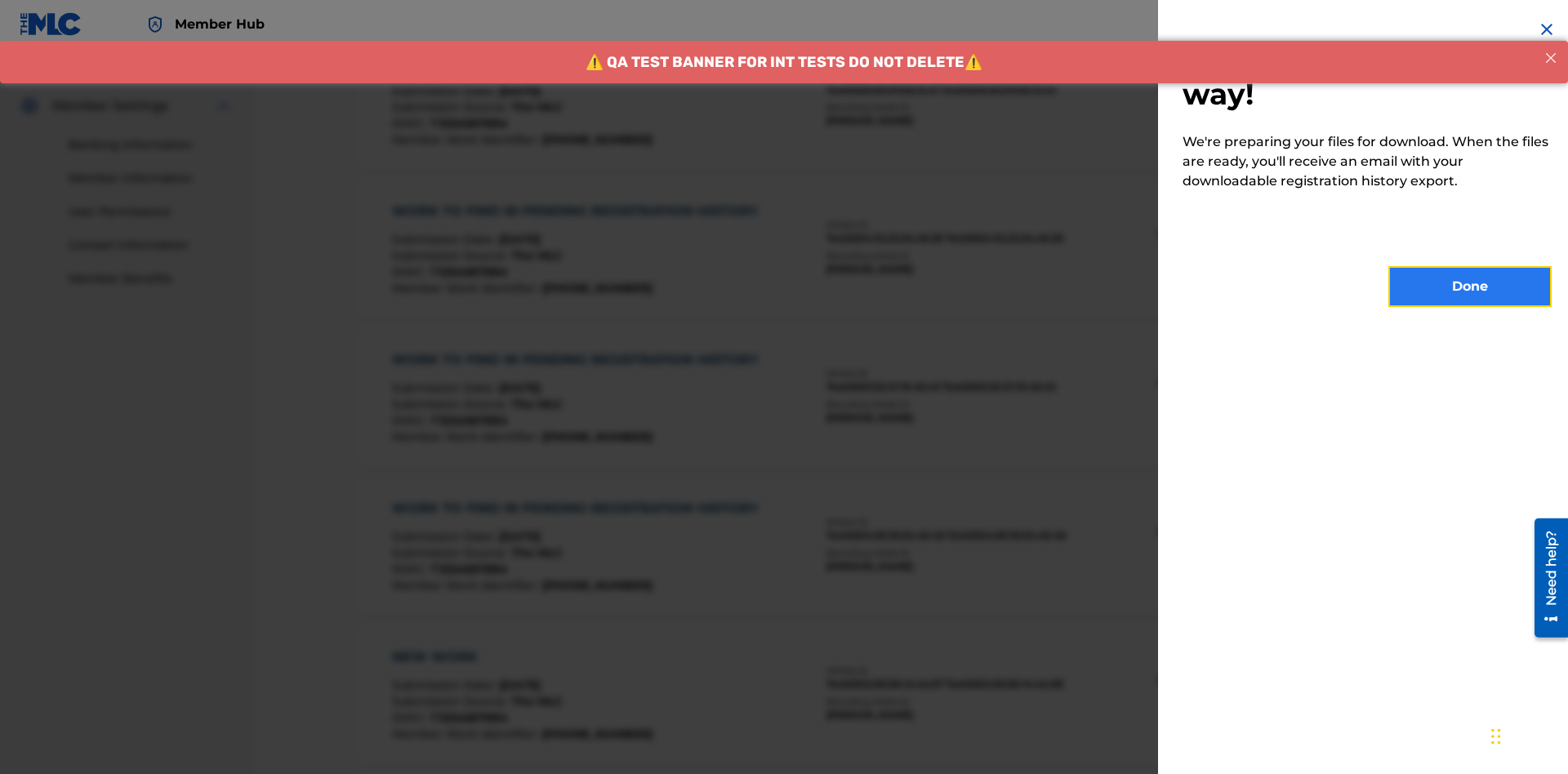
click at [1470, 286] on button "Done" at bounding box center [1470, 286] width 163 height 41
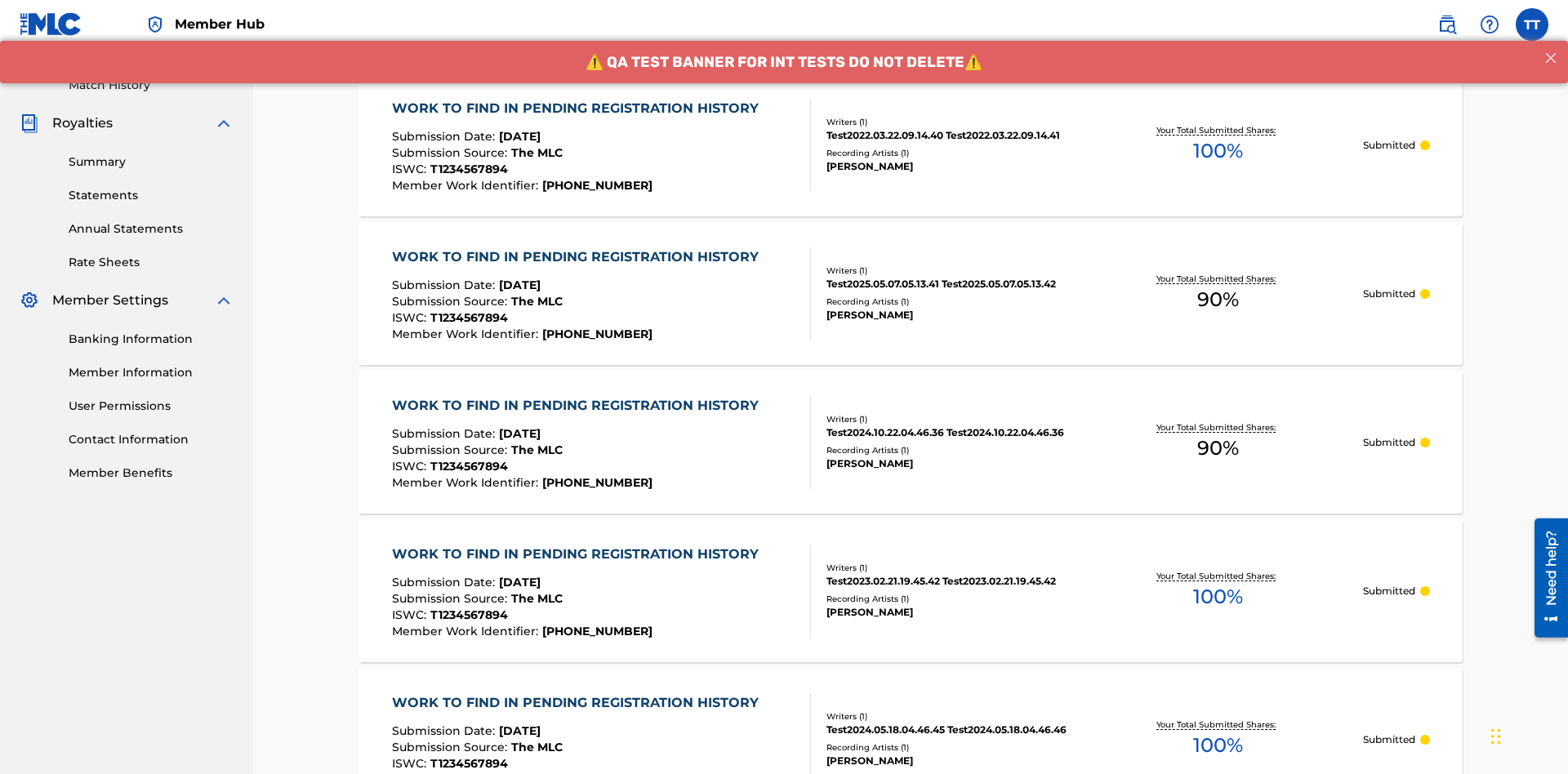
scroll to position [221, 0]
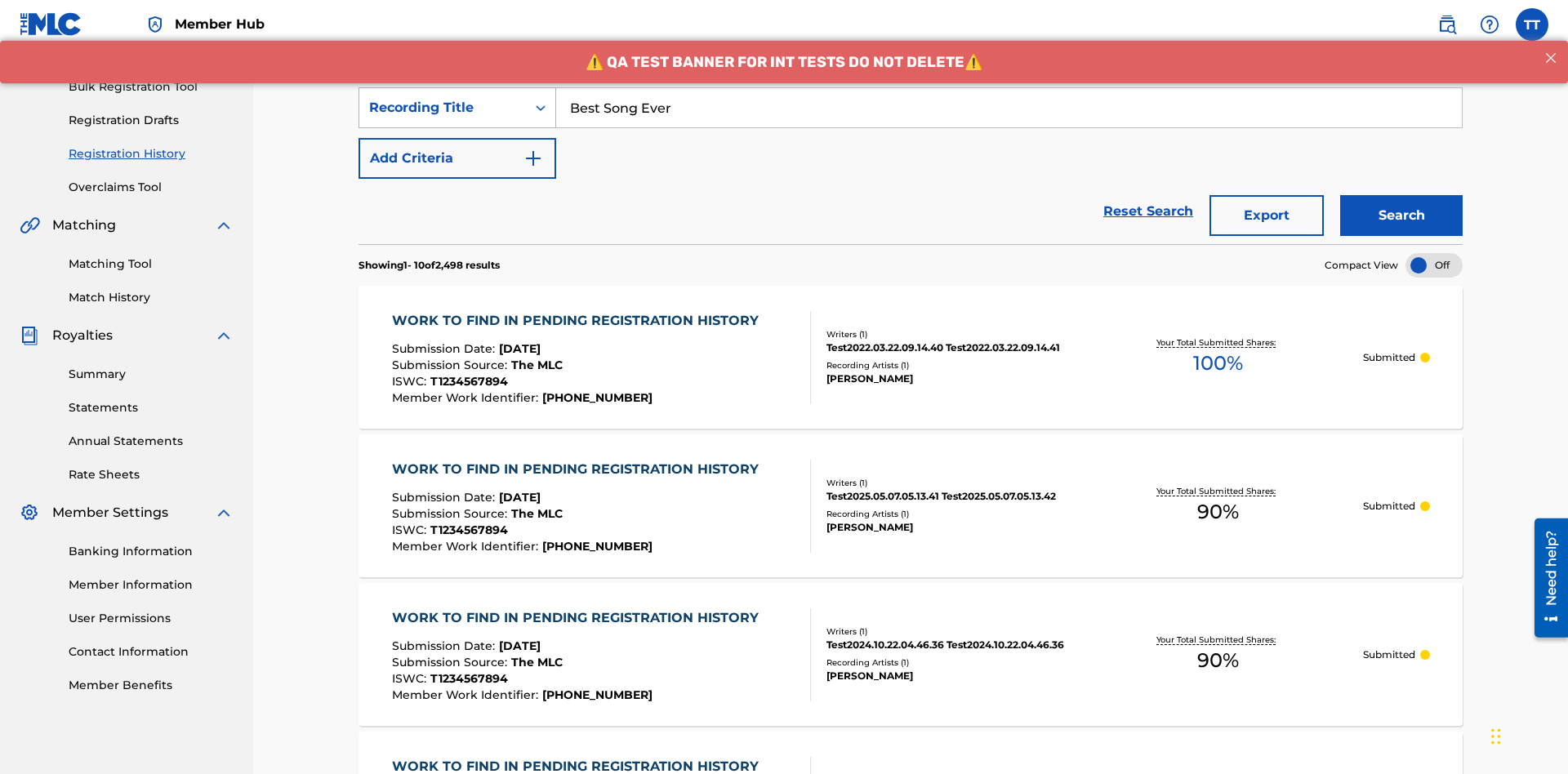
click at [443, 108] on div "Recording Title" at bounding box center [442, 108] width 147 height 19
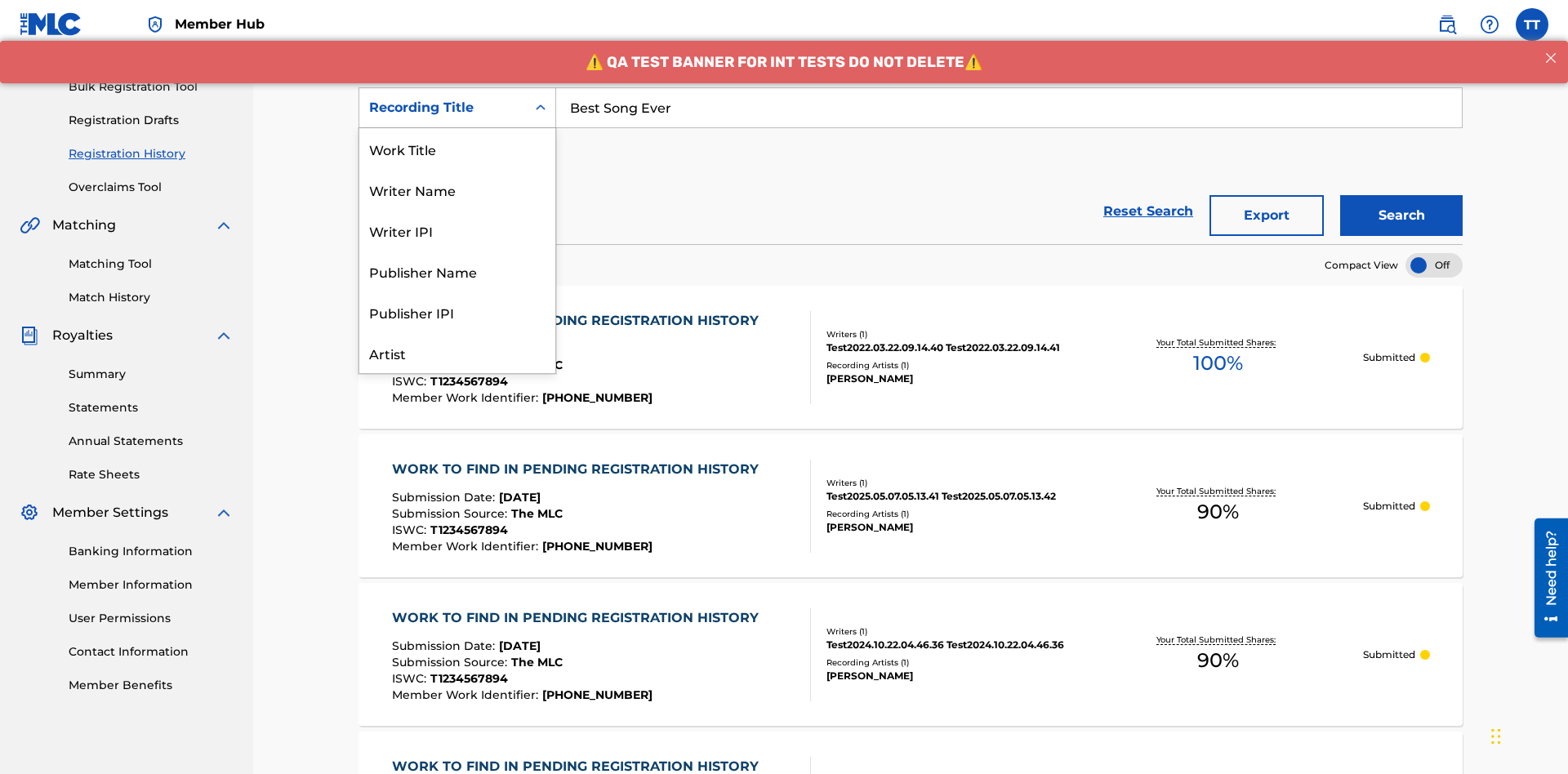
scroll to position [82, 0]
click at [457, 87] on div "Work Title" at bounding box center [457, 67] width 196 height 41
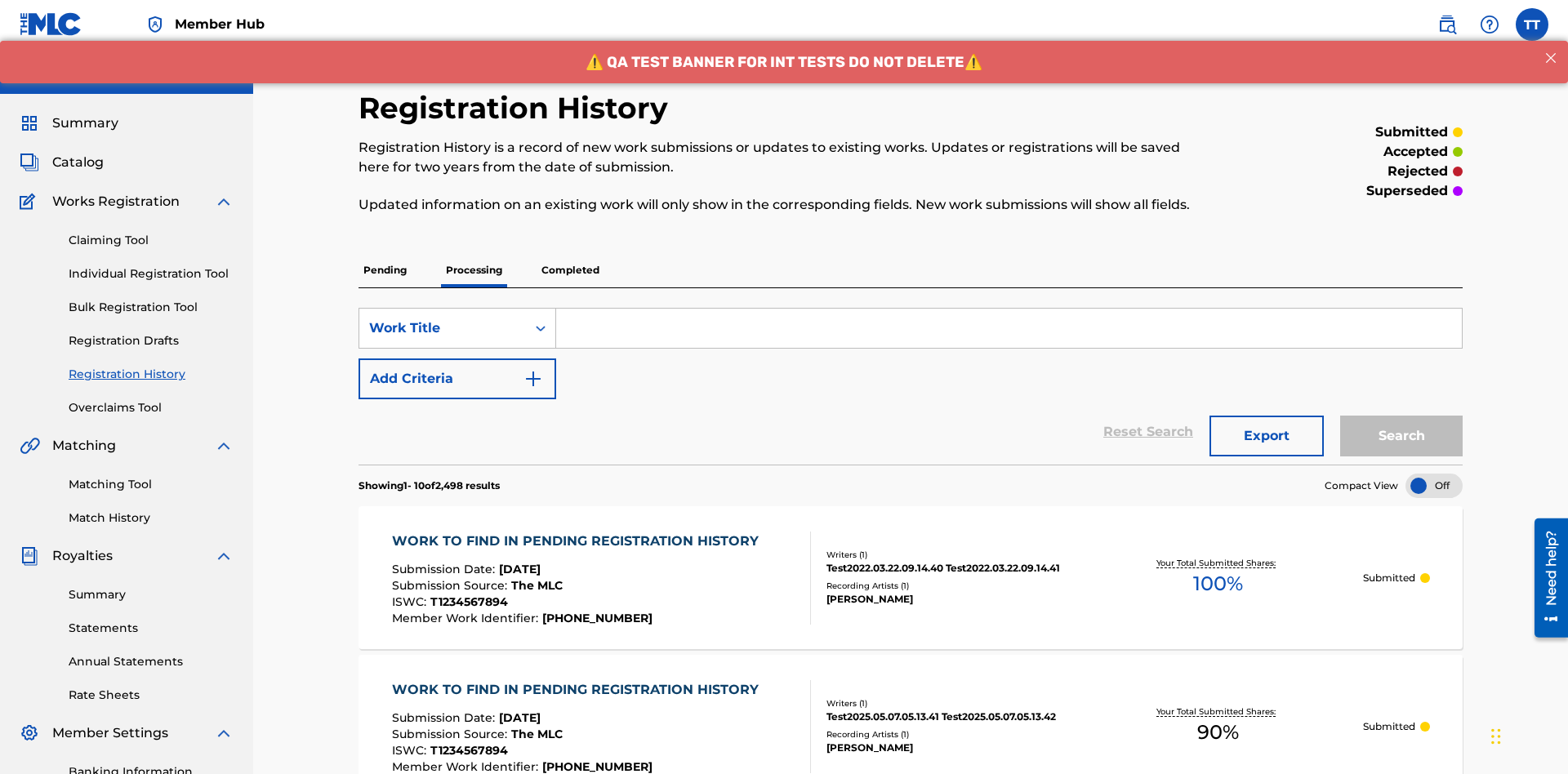
scroll to position [210, 0]
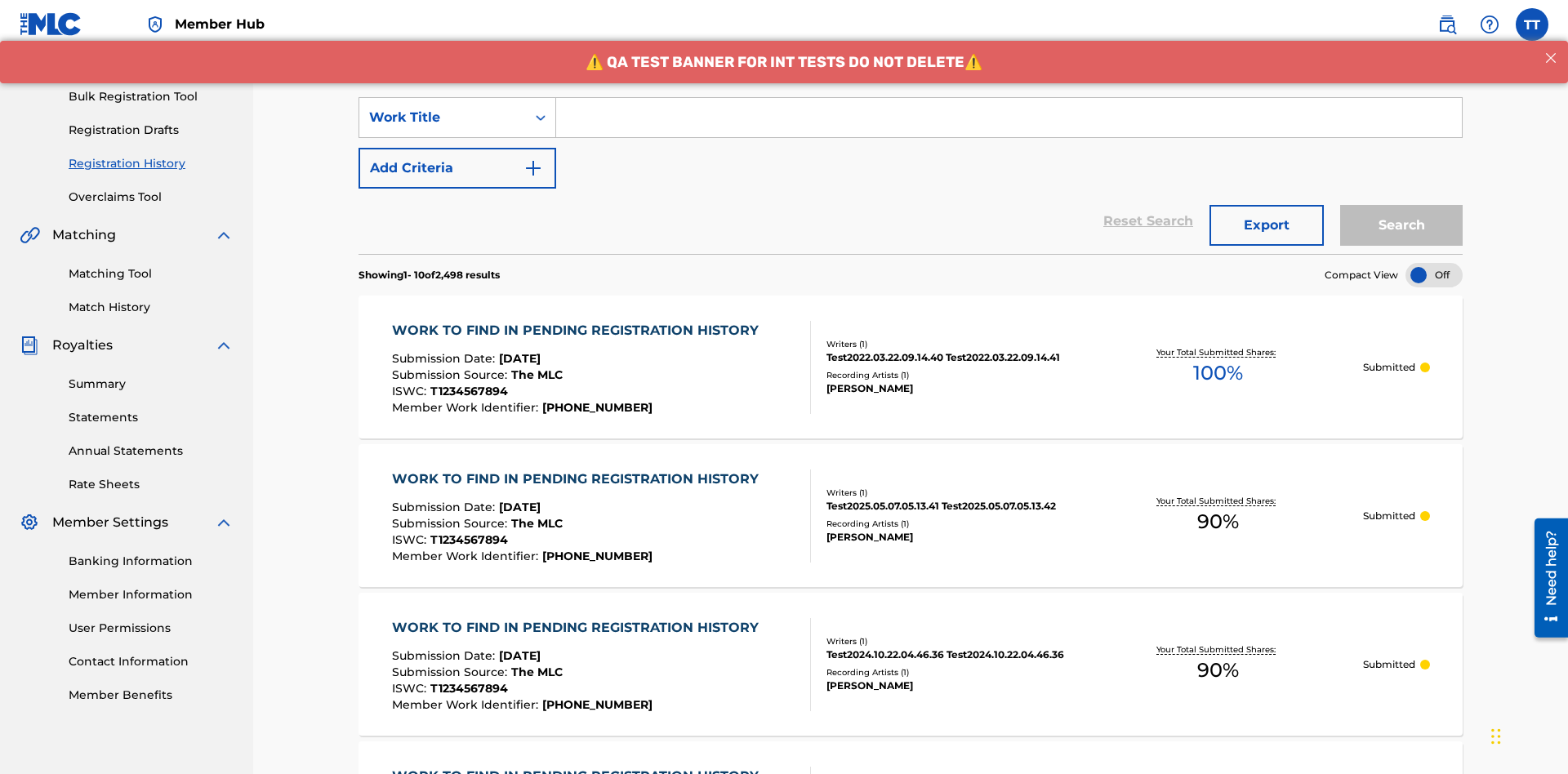
click at [1008, 118] on input "Search Form" at bounding box center [1008, 118] width 905 height 39
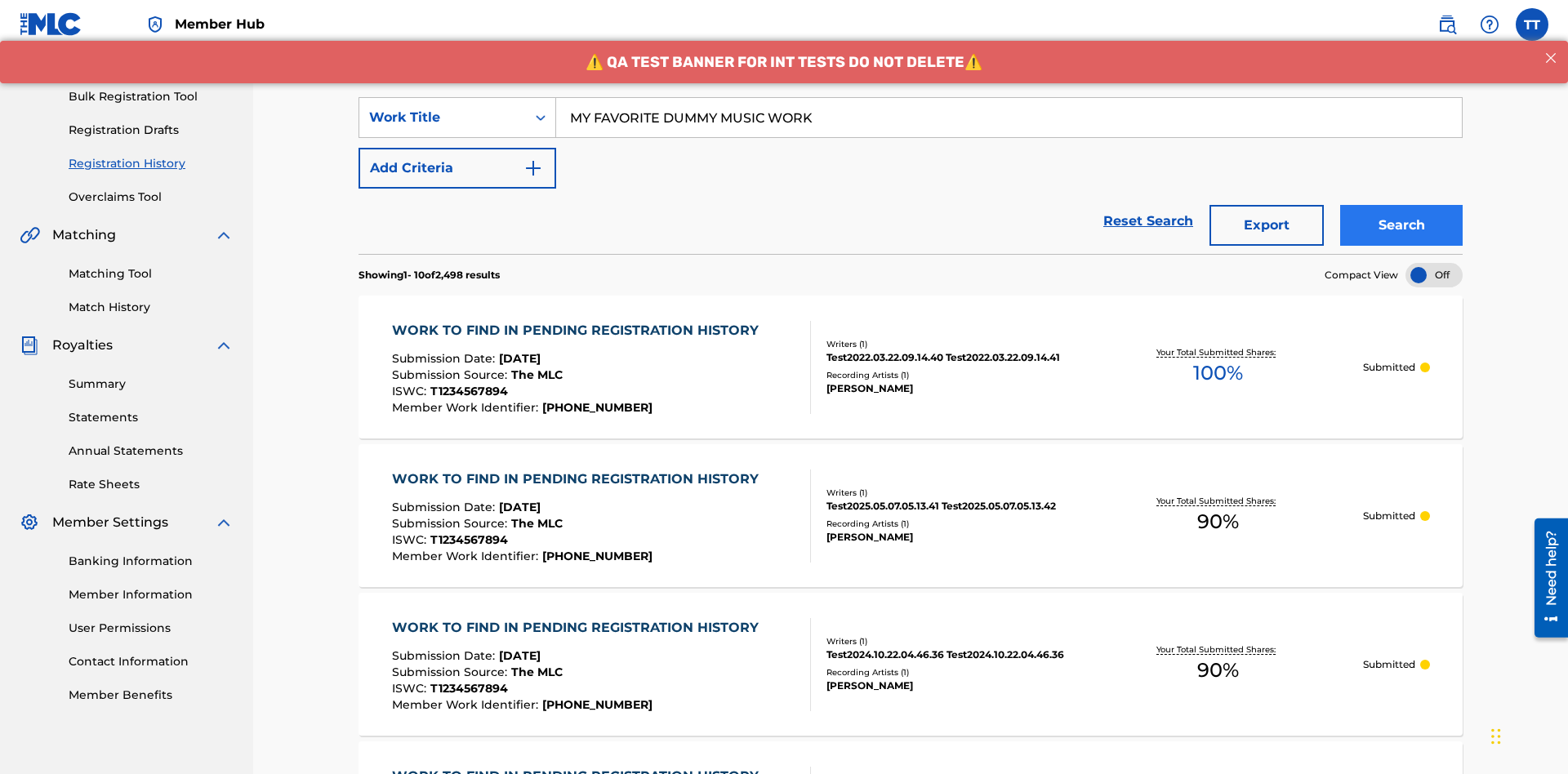
type input "MY FAVORITE DUMMY MUSIC WORK"
click at [1401, 205] on button "Search" at bounding box center [1401, 225] width 122 height 41
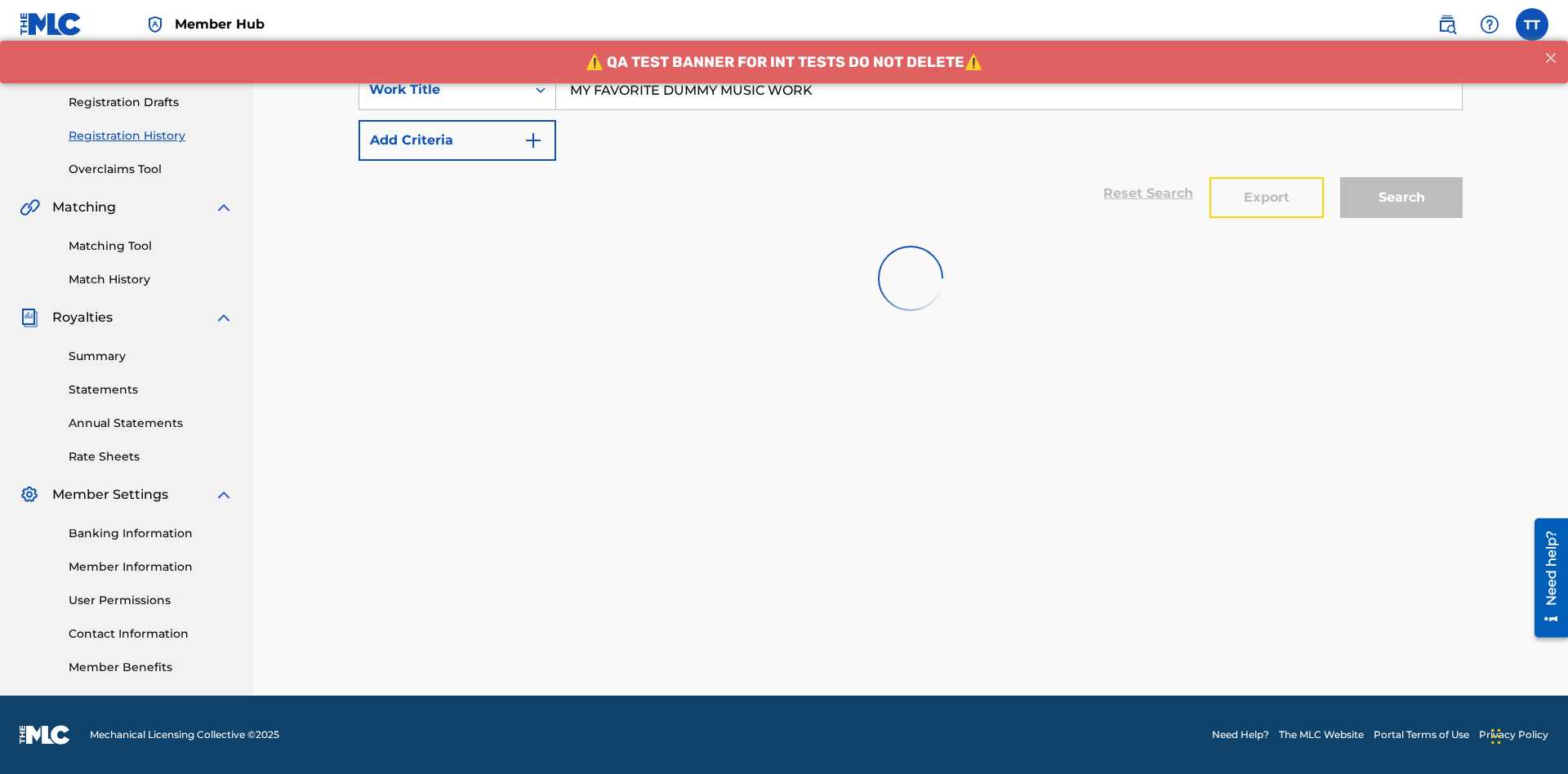
click at [1267, 177] on button "Export" at bounding box center [1266, 197] width 114 height 41
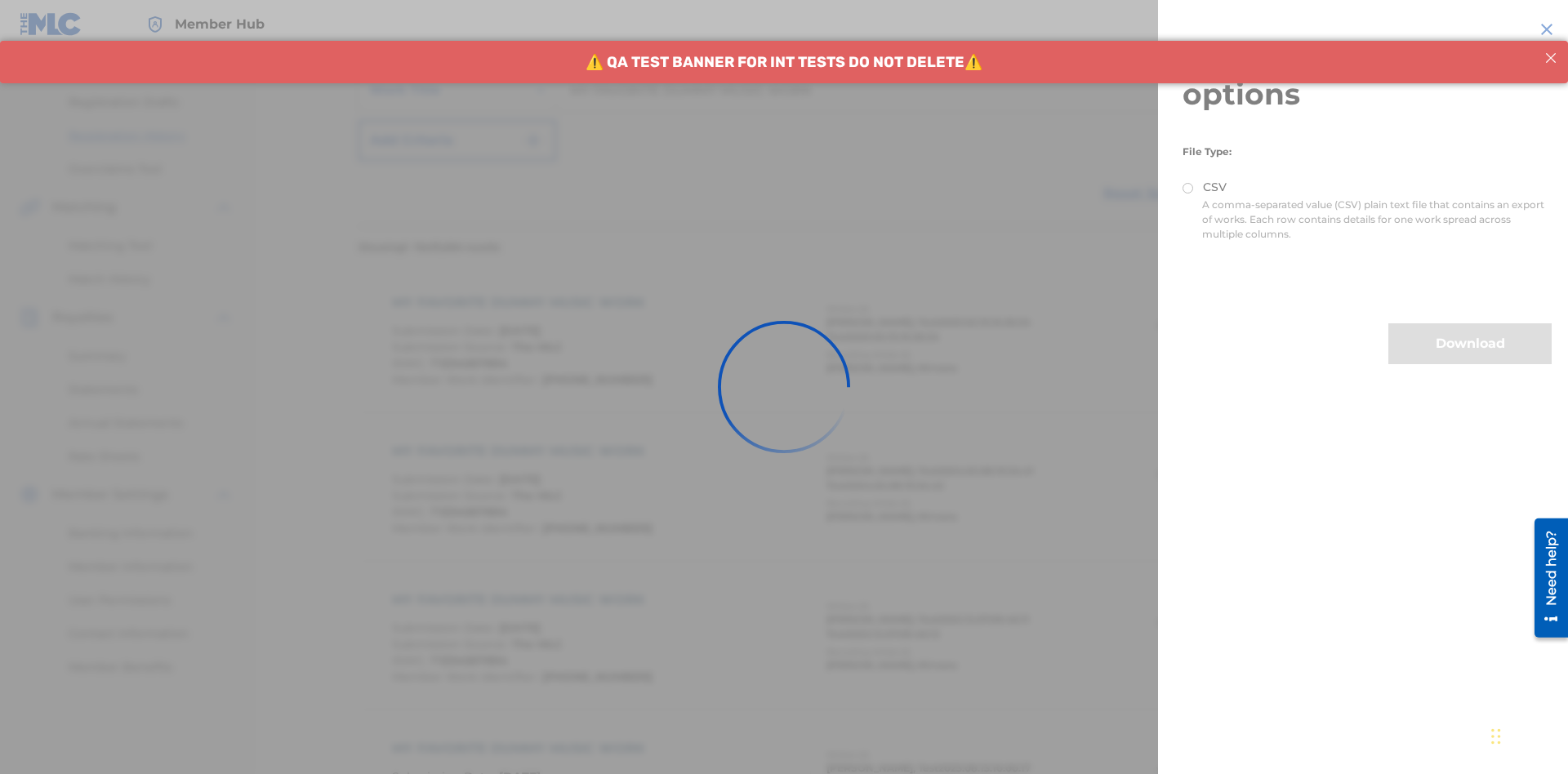
scroll to position [318, 0]
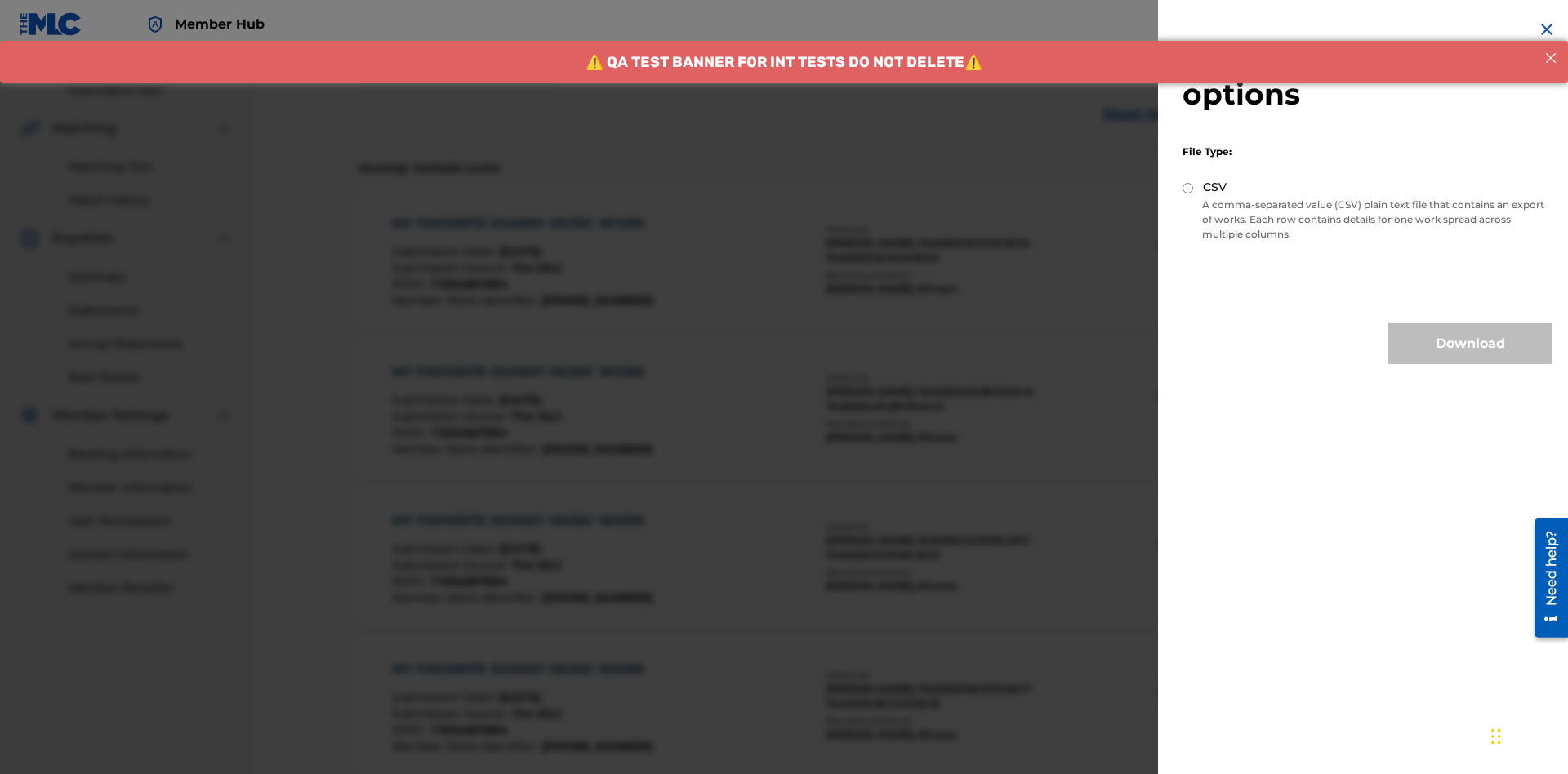
click at [1188, 188] on input "CSV" at bounding box center [1187, 187] width 10 height 10
radio input "true"
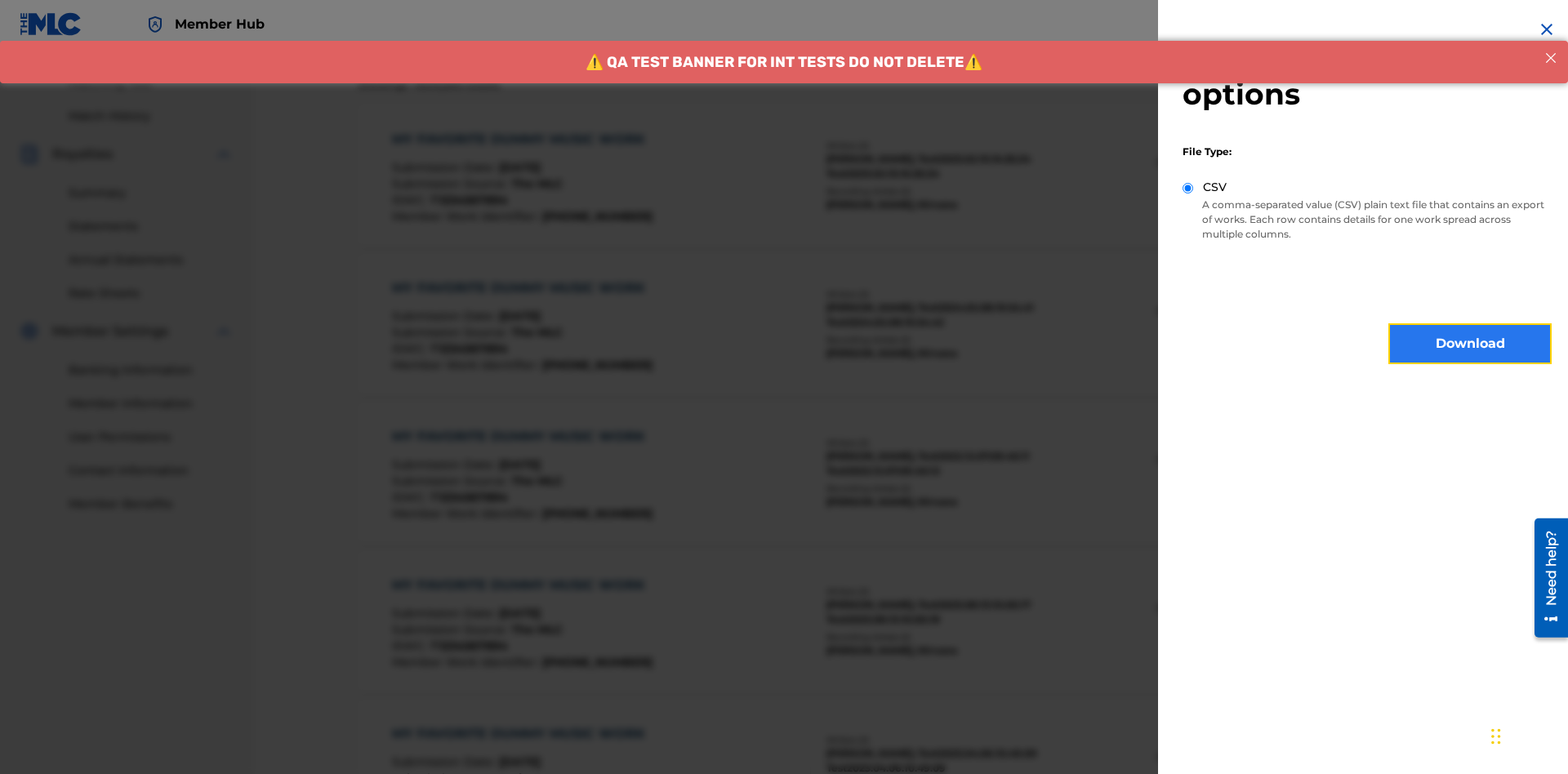
click at [1470, 344] on button "Download" at bounding box center [1470, 344] width 163 height 41
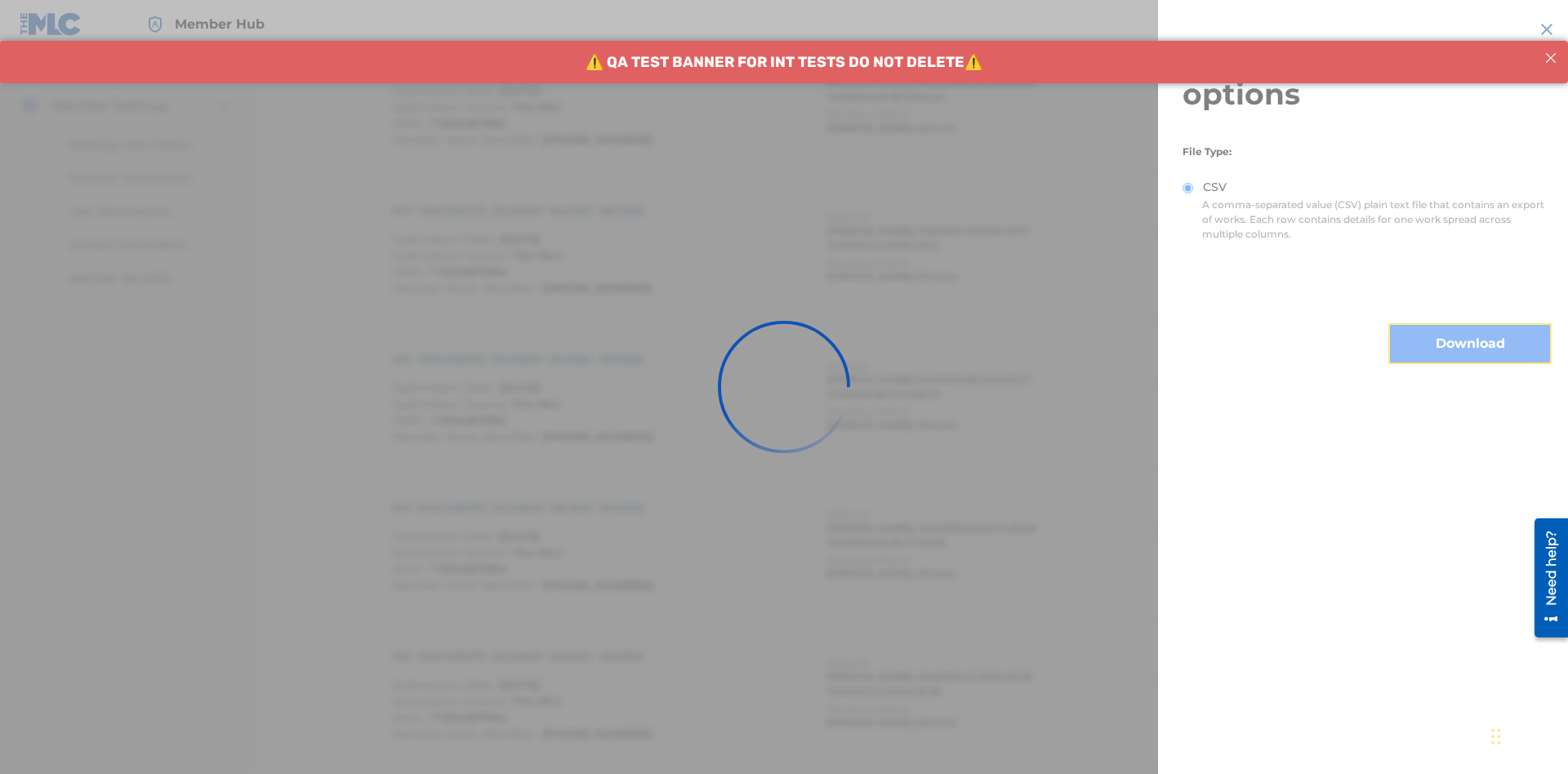
scroll to position [795, 0]
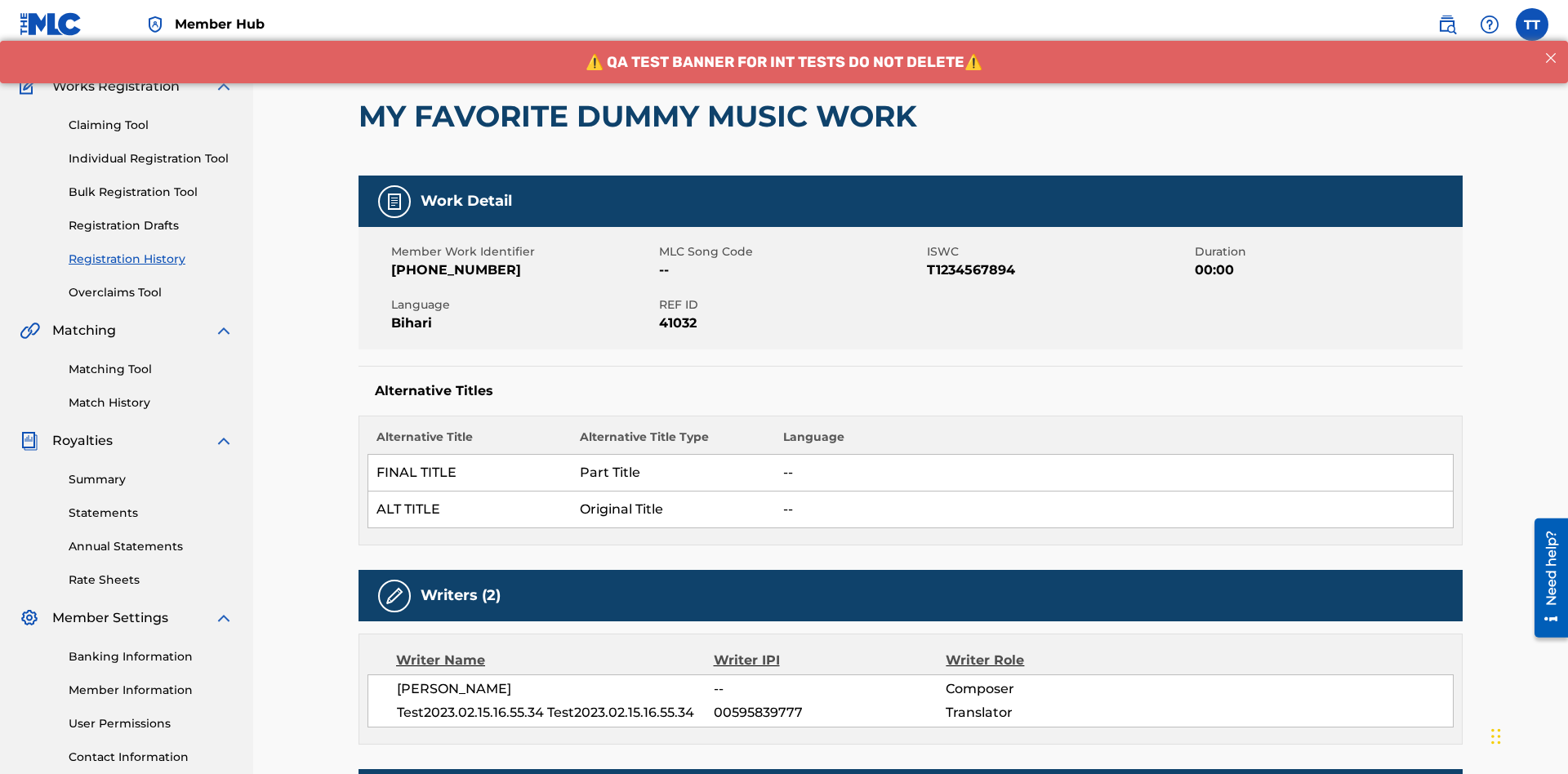
click at [408, 36] on button "< Back" at bounding box center [408, 16] width 98 height 41
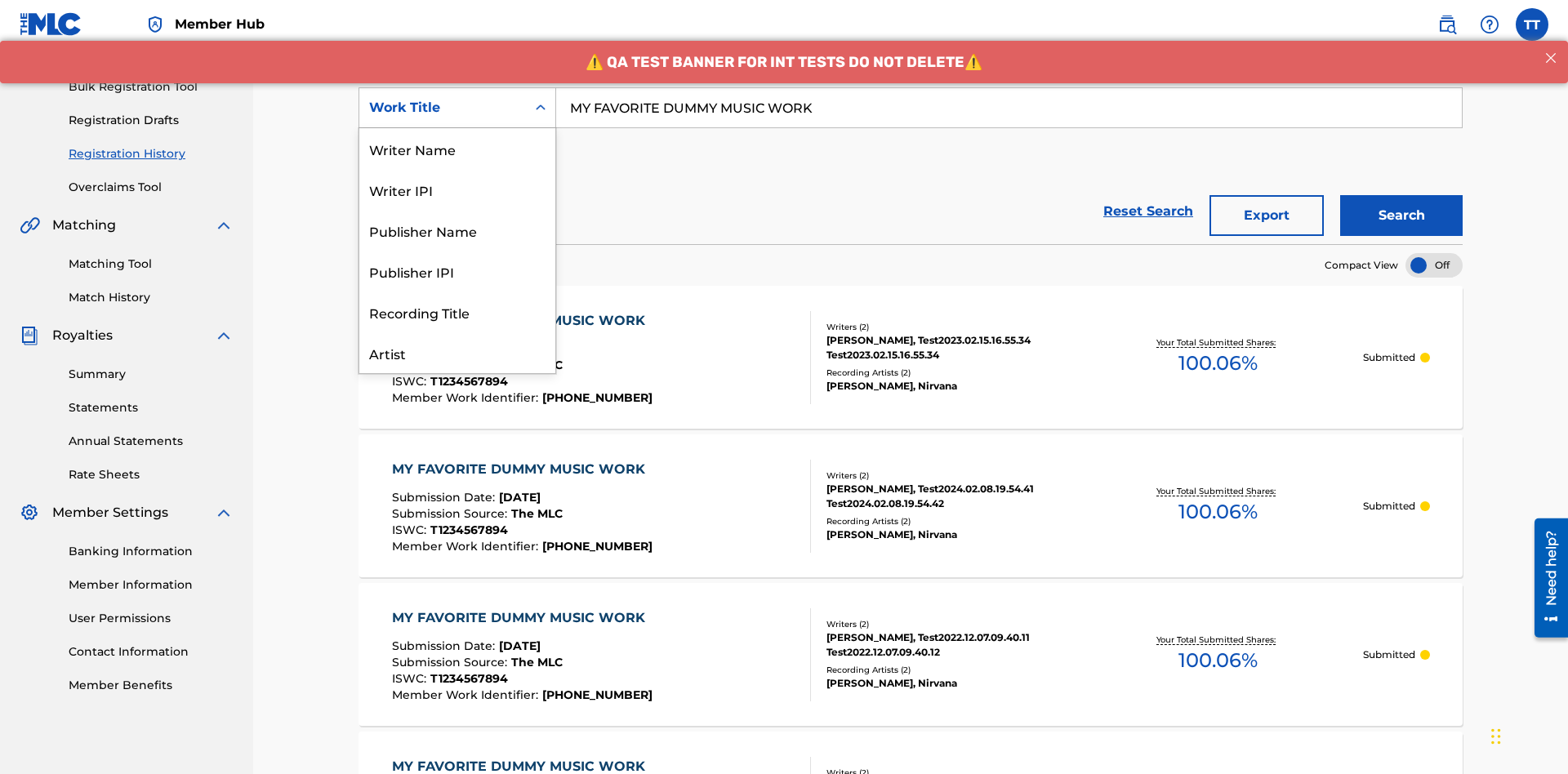
scroll to position [82, 0]
click at [457, 87] on div "Writer Name" at bounding box center [457, 67] width 196 height 41
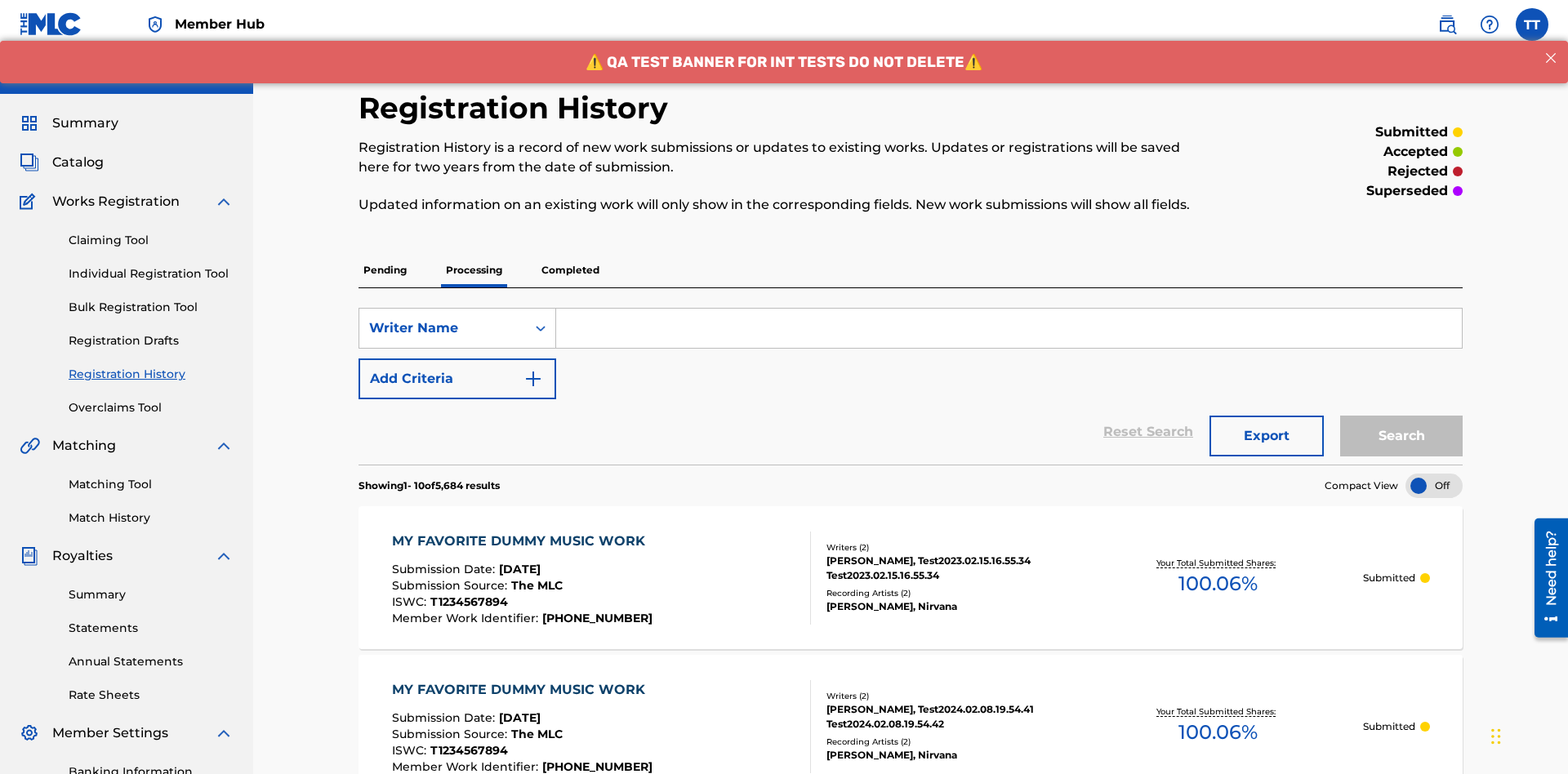
click at [1008, 309] on input "Search Form" at bounding box center [1008, 328] width 905 height 39
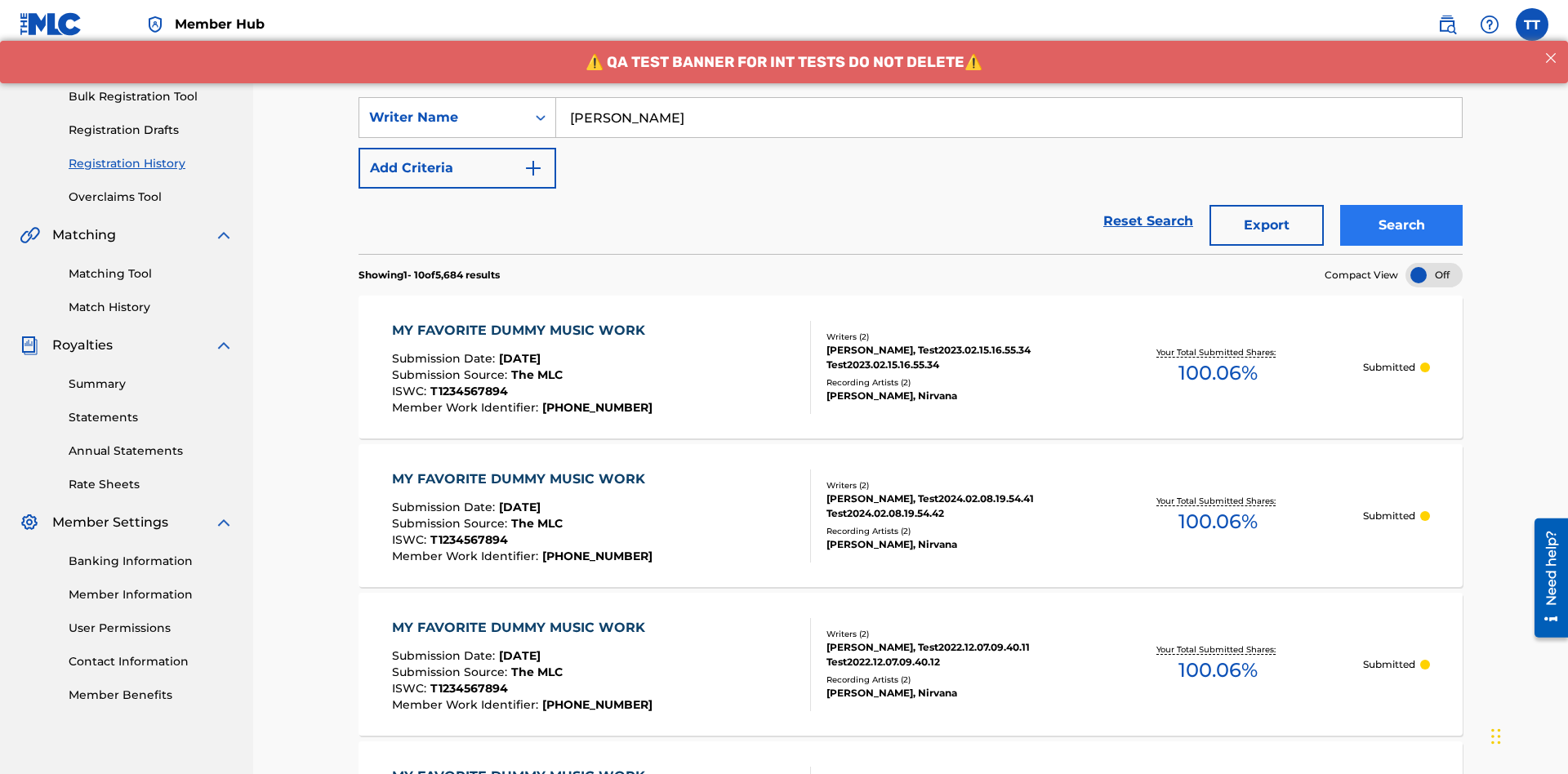
type input "BERKOWITZ"
click at [1401, 205] on button "Search" at bounding box center [1401, 225] width 122 height 41
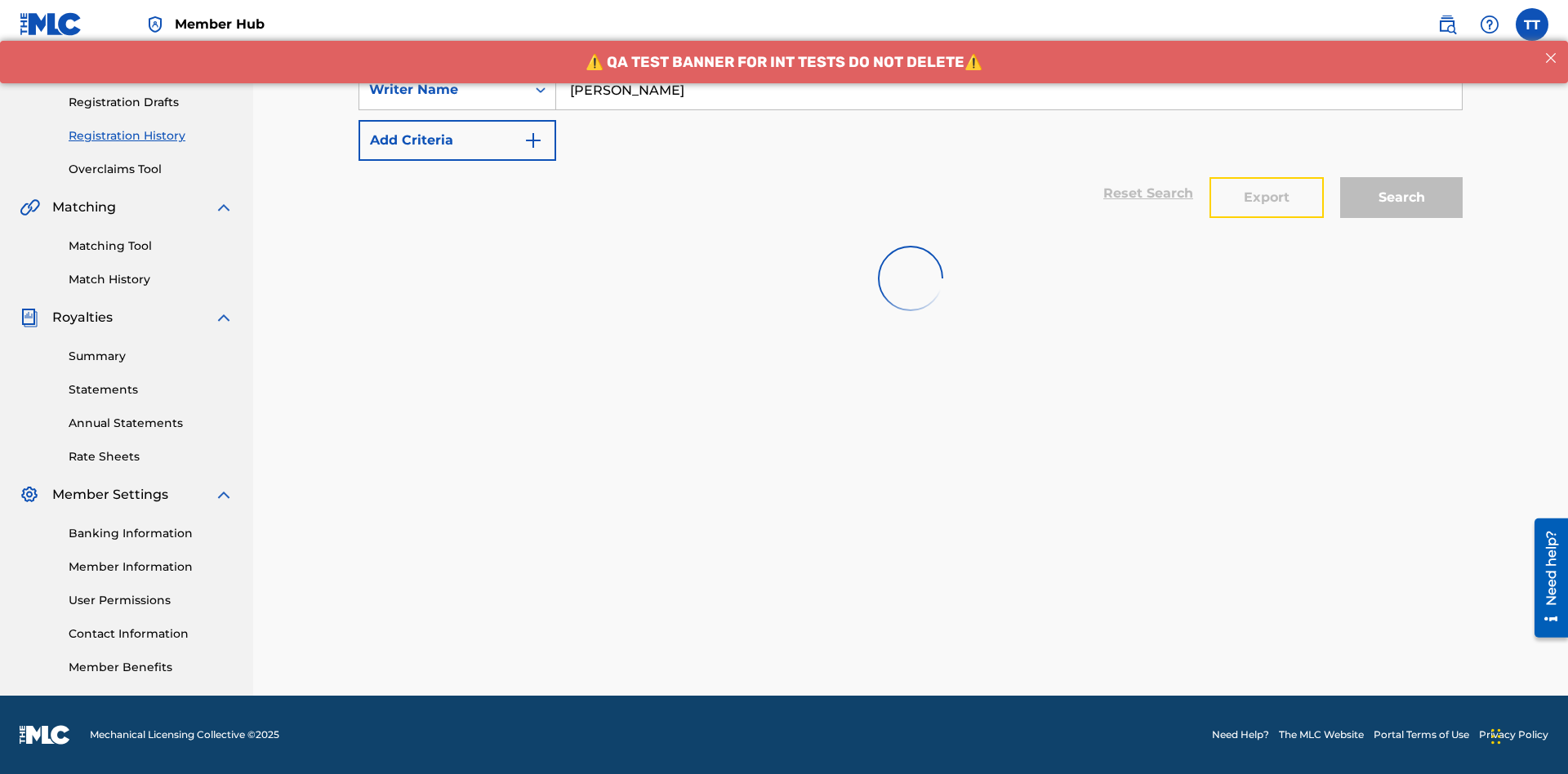
click at [1267, 177] on button "Export" at bounding box center [1266, 197] width 114 height 41
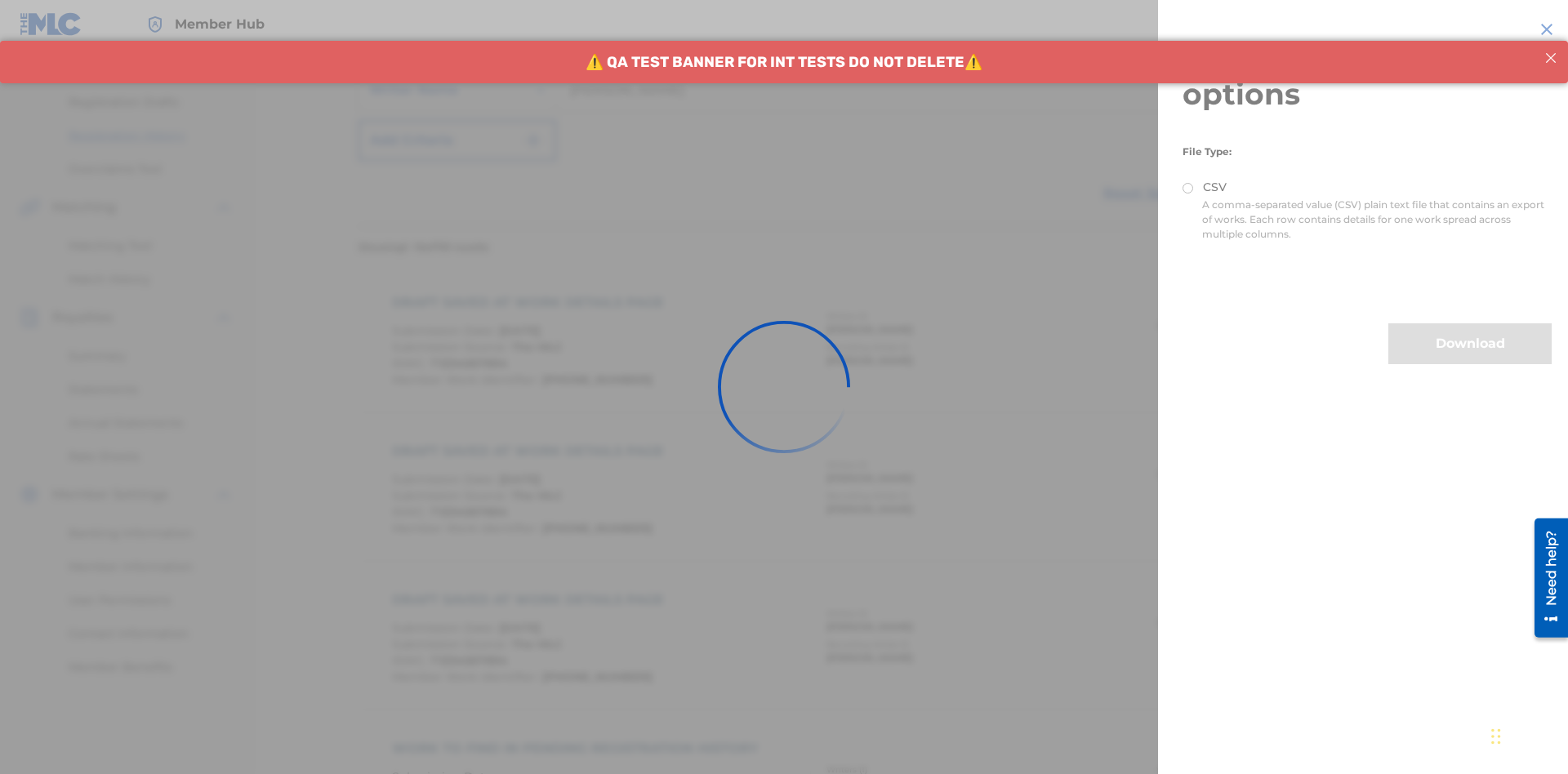
scroll to position [0, 0]
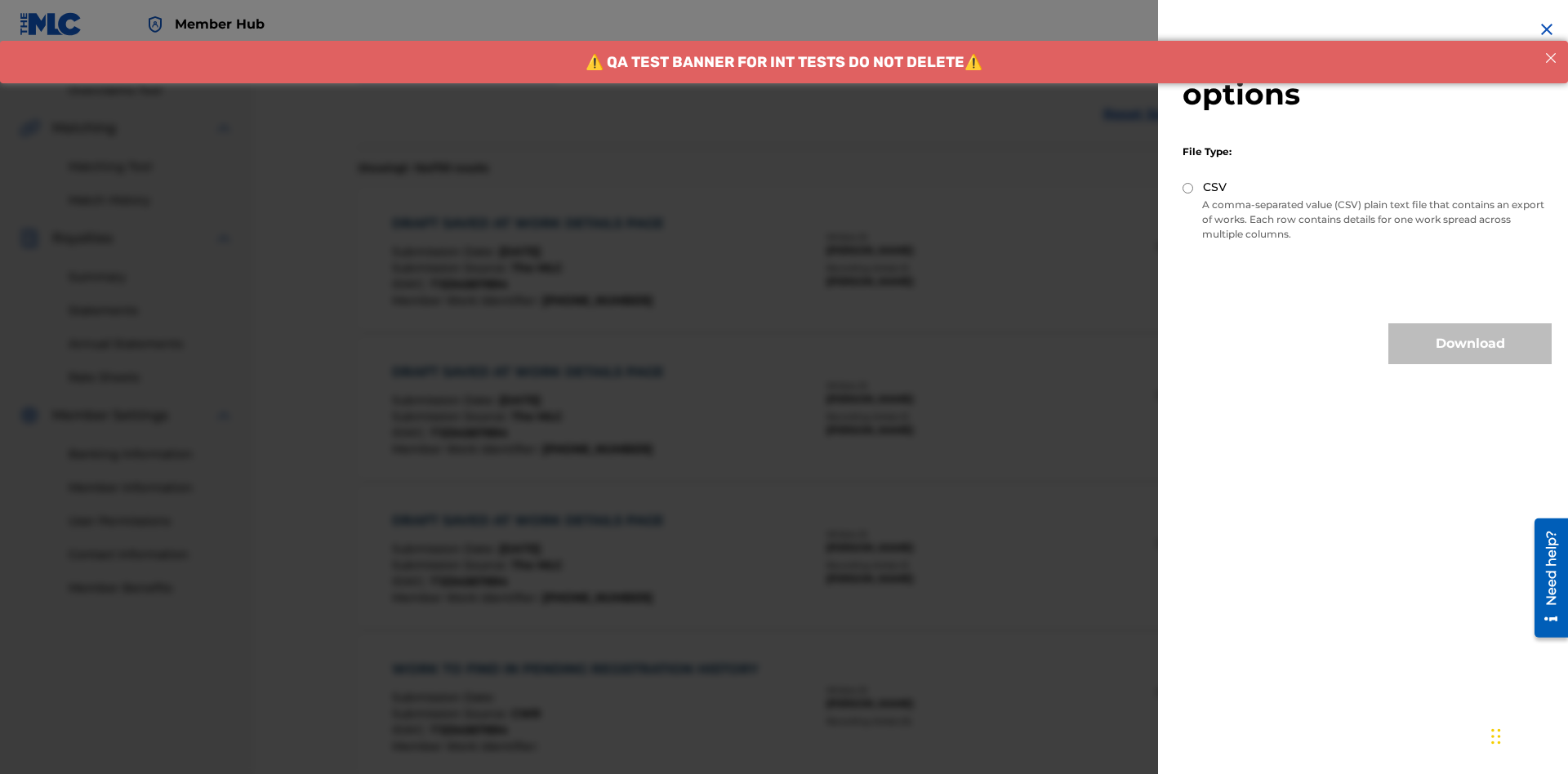
click at [1188, 188] on input "CSV" at bounding box center [1187, 187] width 10 height 10
radio input "true"
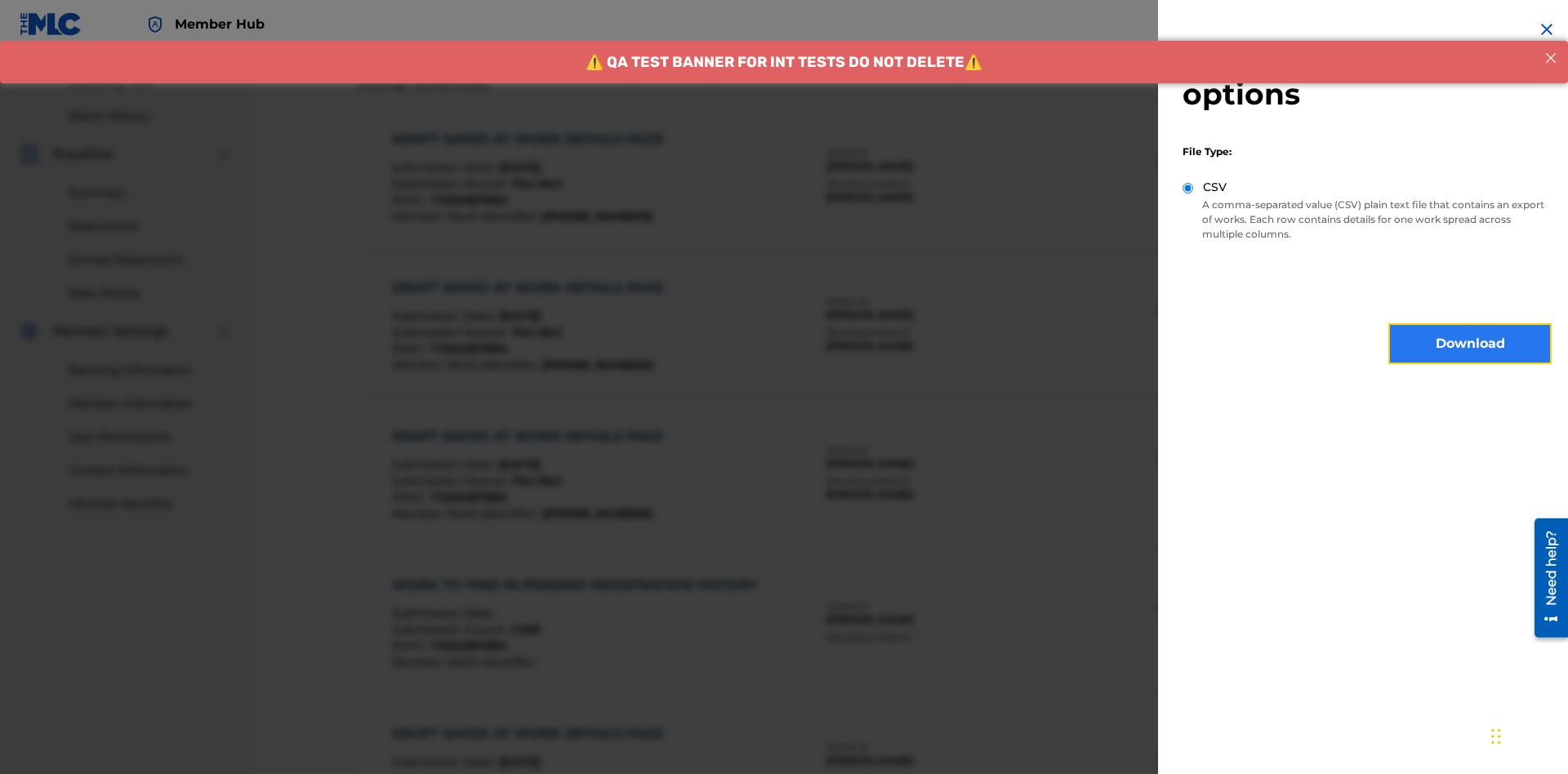
click at [1470, 344] on button "Download" at bounding box center [1470, 344] width 163 height 41
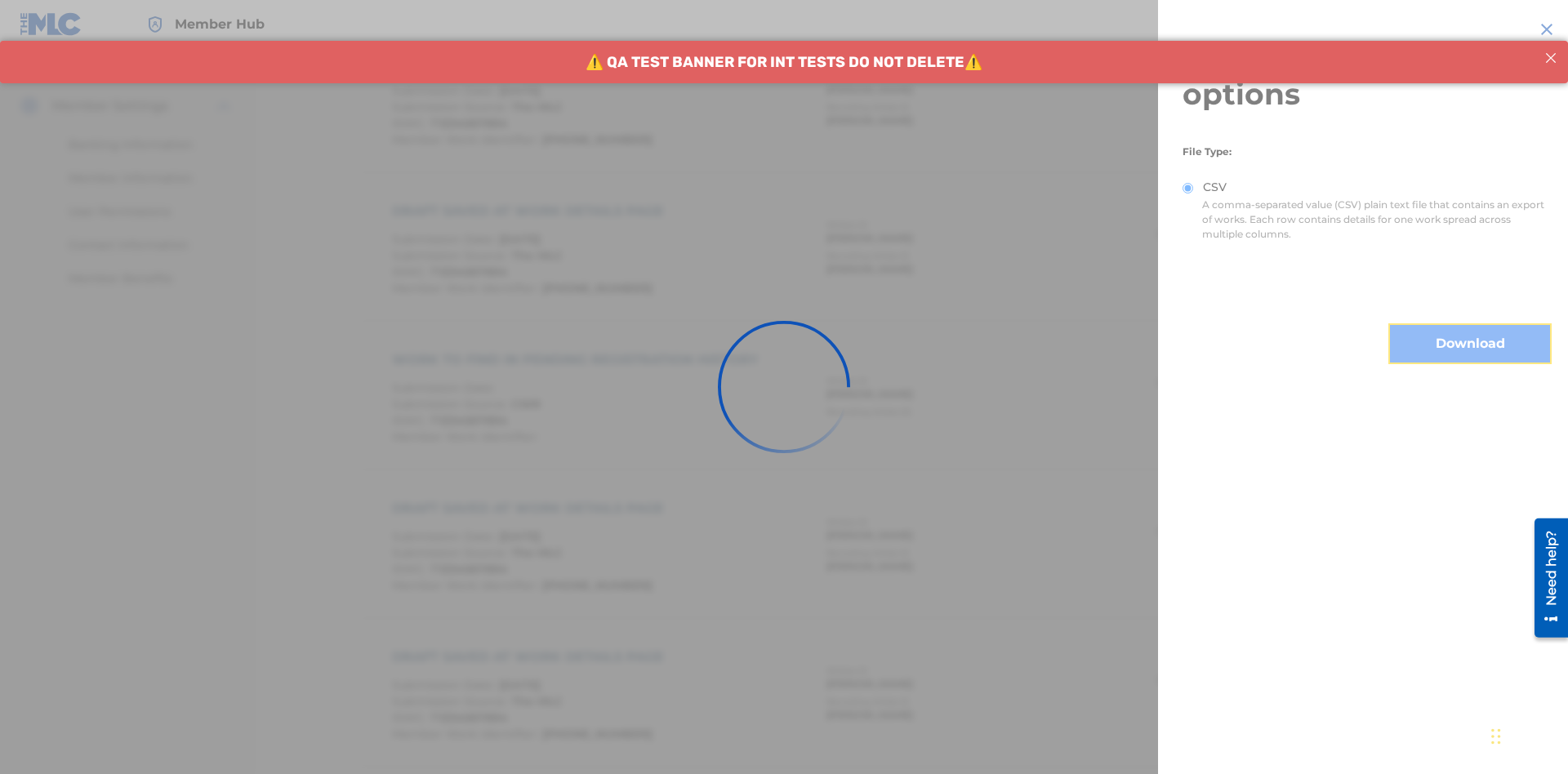
scroll to position [795, 0]
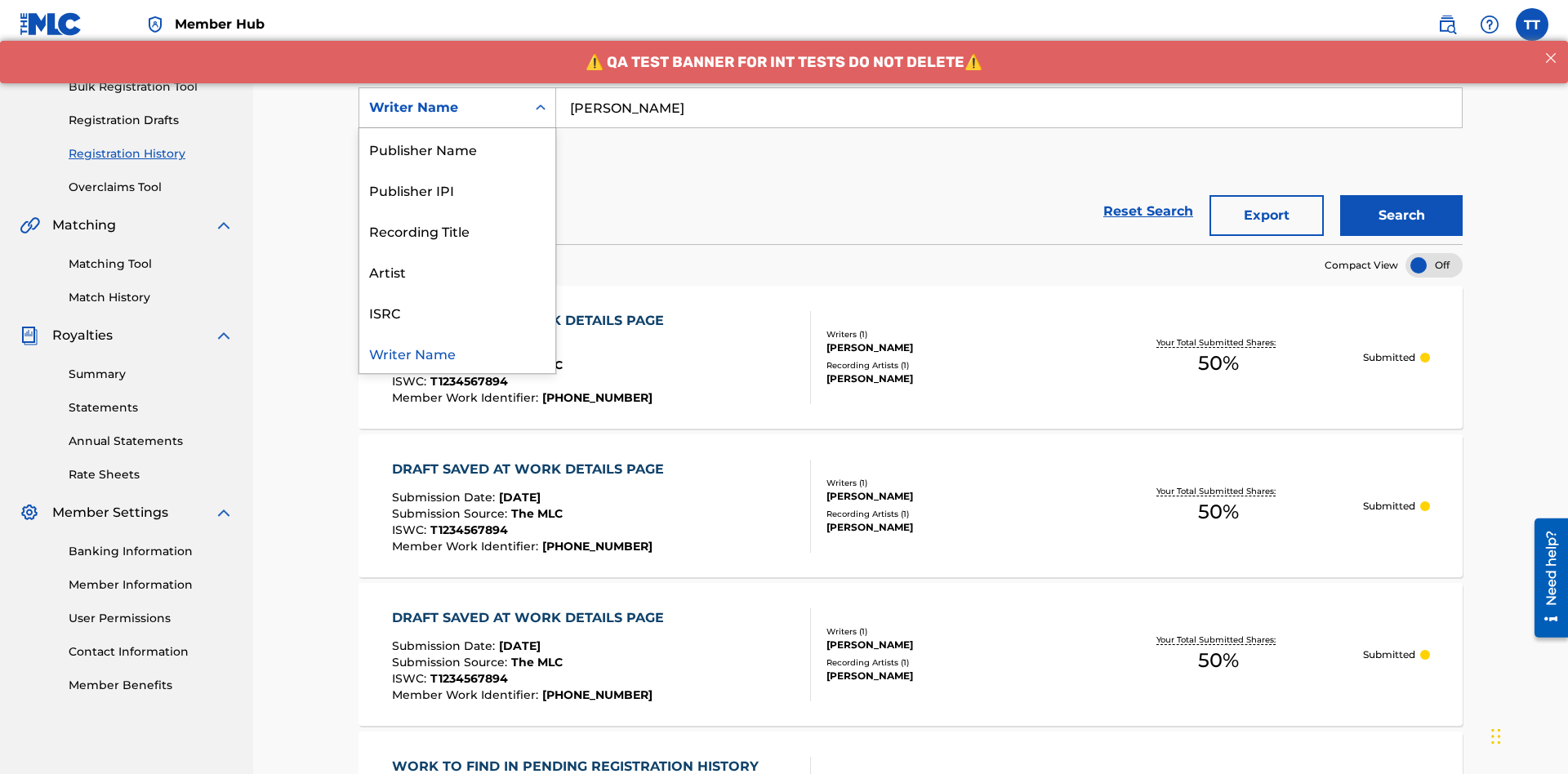
click at [457, 128] on div "Writer IPI" at bounding box center [457, 108] width 196 height 41
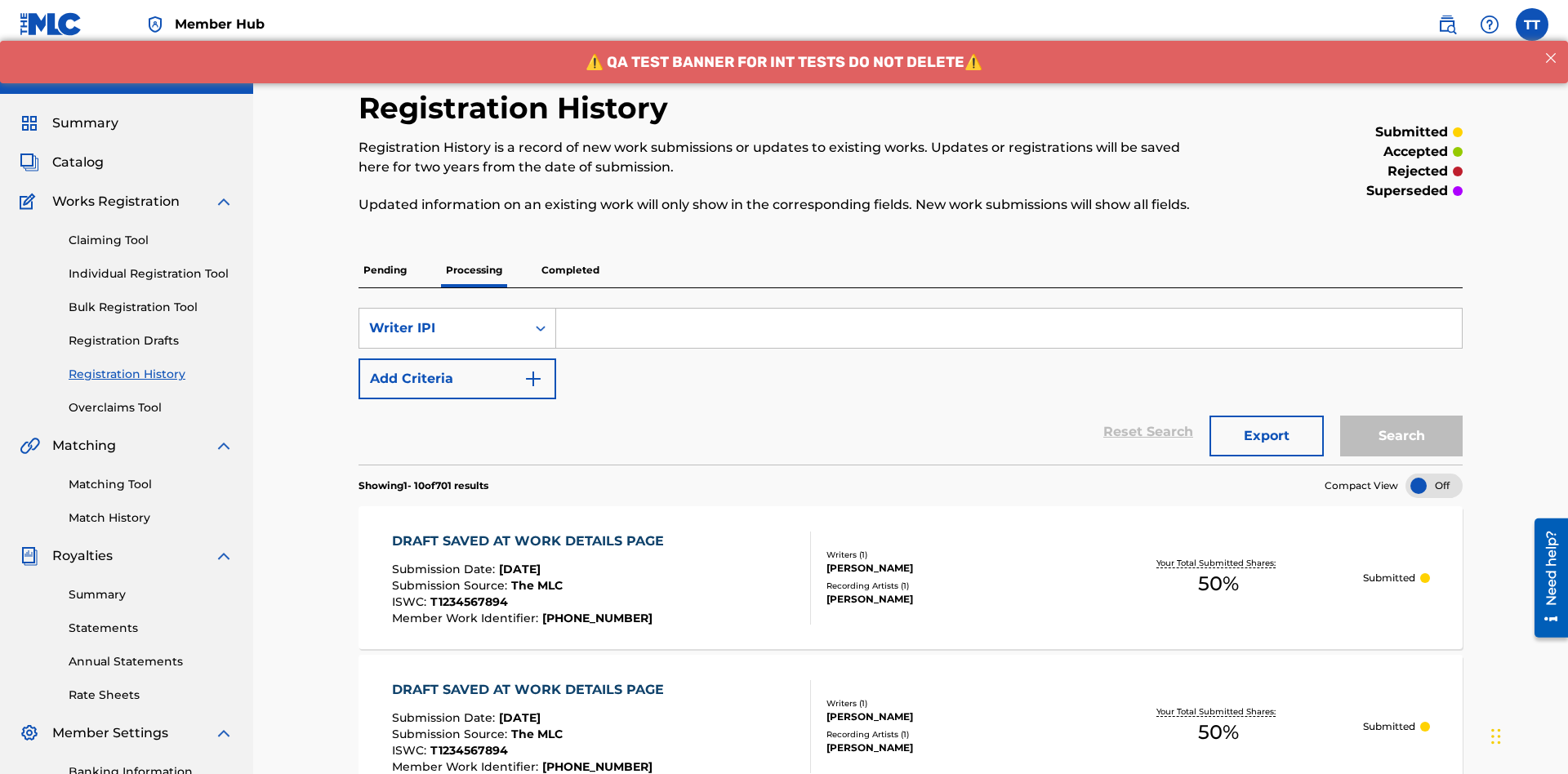
click at [1008, 309] on input "Search Form" at bounding box center [1008, 328] width 905 height 39
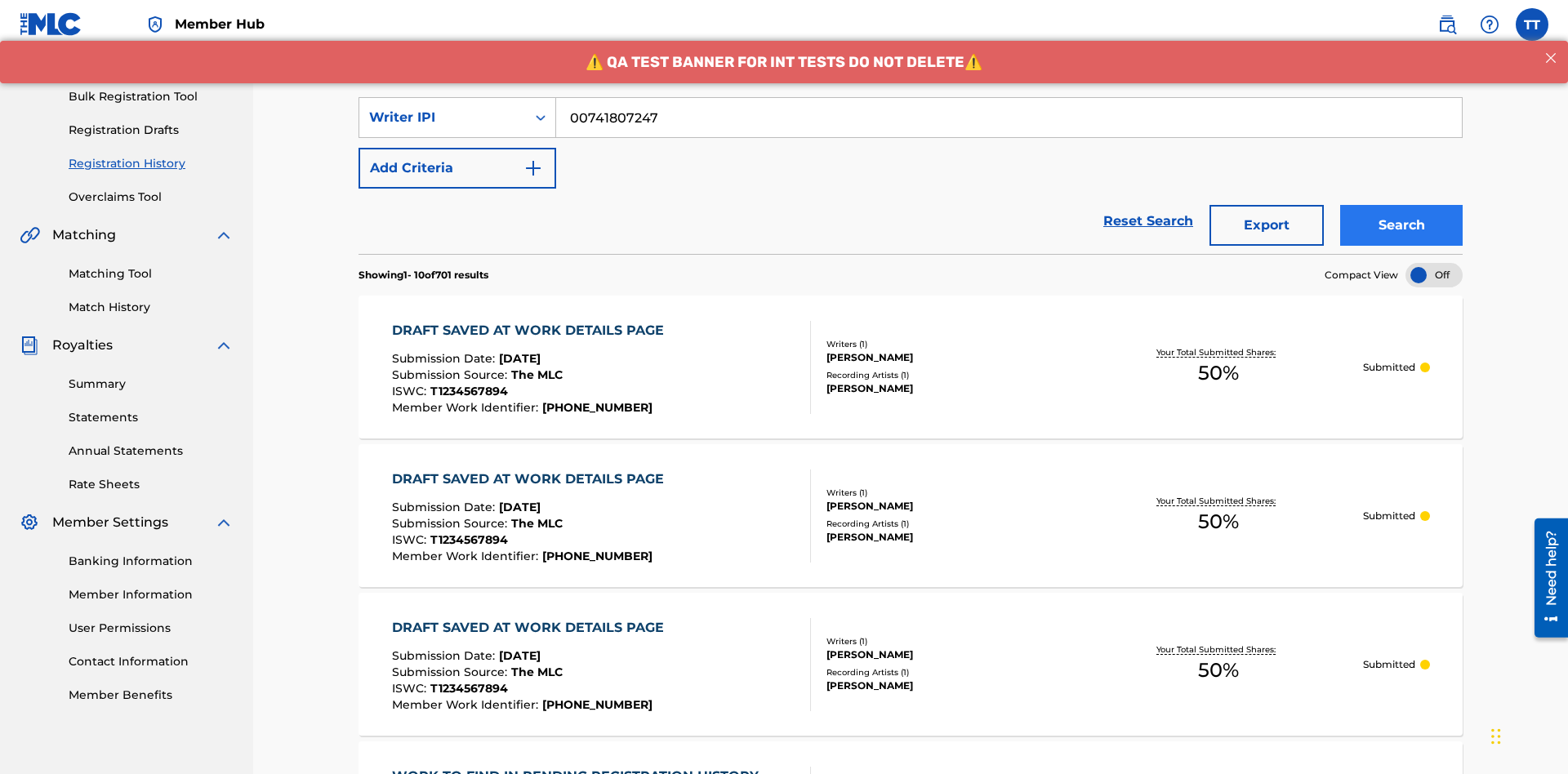
type input "00741807247"
click at [1401, 205] on button "Search" at bounding box center [1401, 225] width 122 height 41
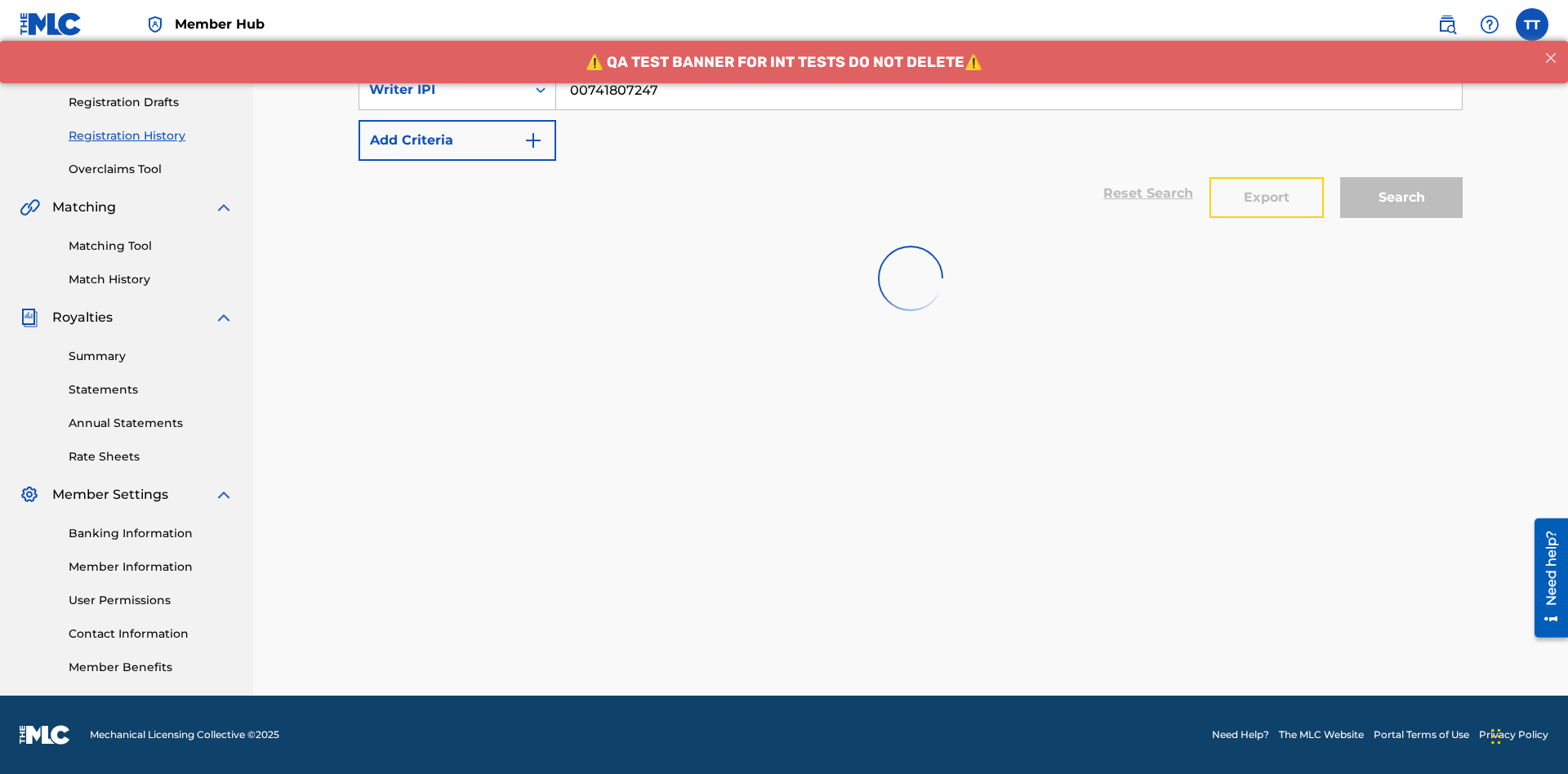
click at [1267, 177] on button "Export" at bounding box center [1266, 197] width 114 height 41
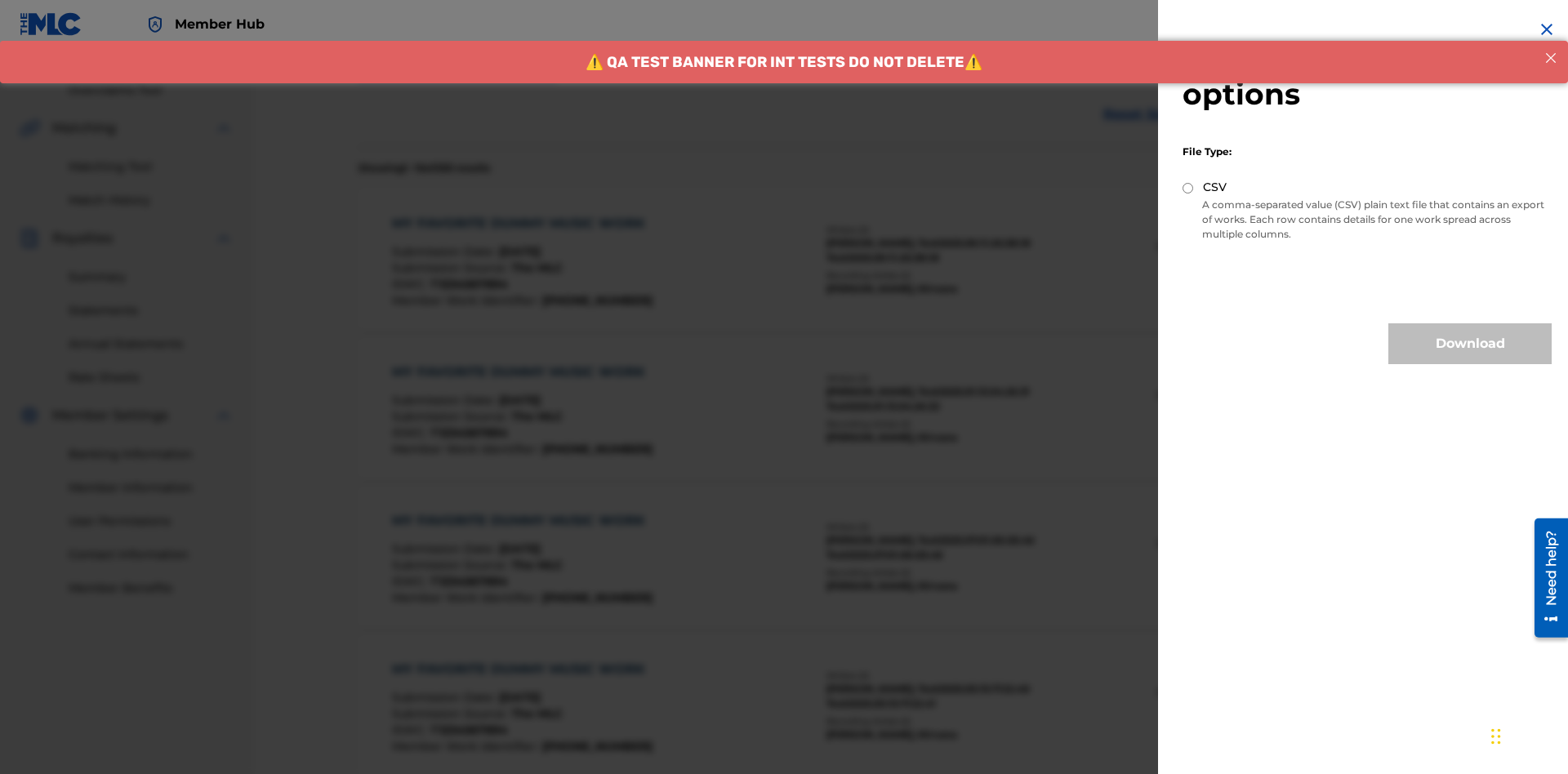
click at [1188, 188] on input "CSV" at bounding box center [1187, 187] width 10 height 10
radio input "true"
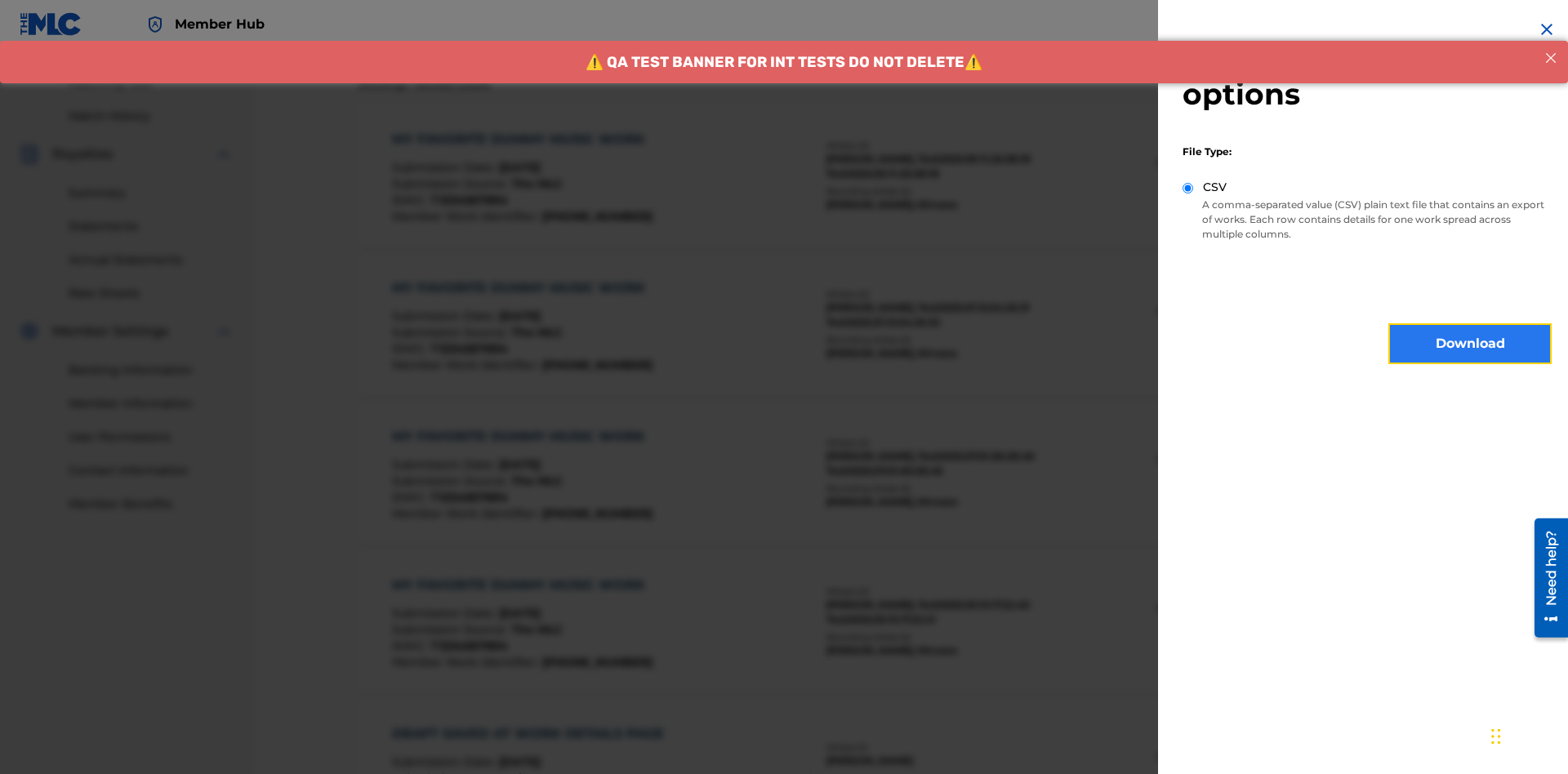
click at [1470, 344] on button "Download" at bounding box center [1470, 344] width 163 height 41
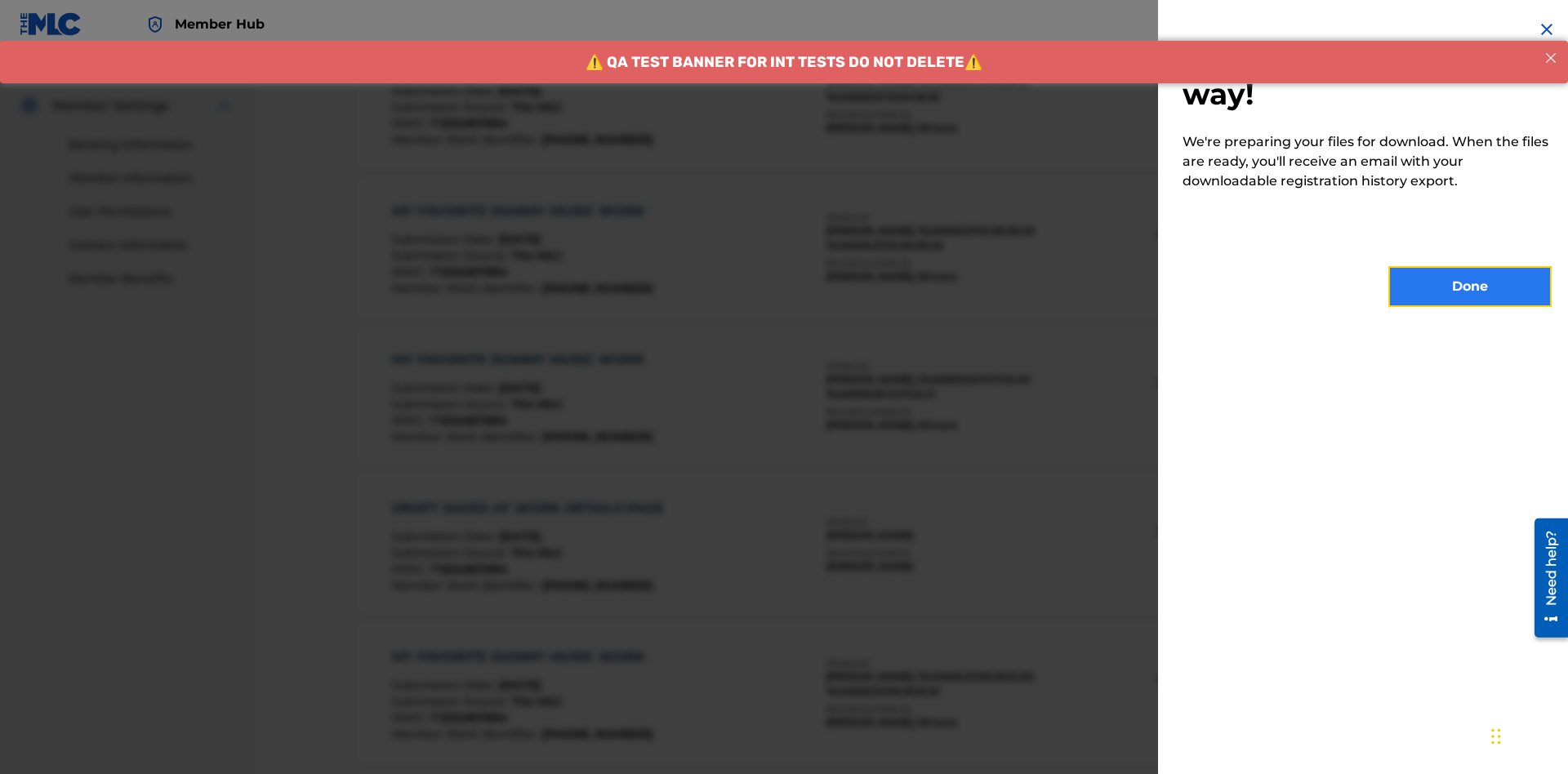
click at [1470, 286] on button "Done" at bounding box center [1470, 286] width 163 height 41
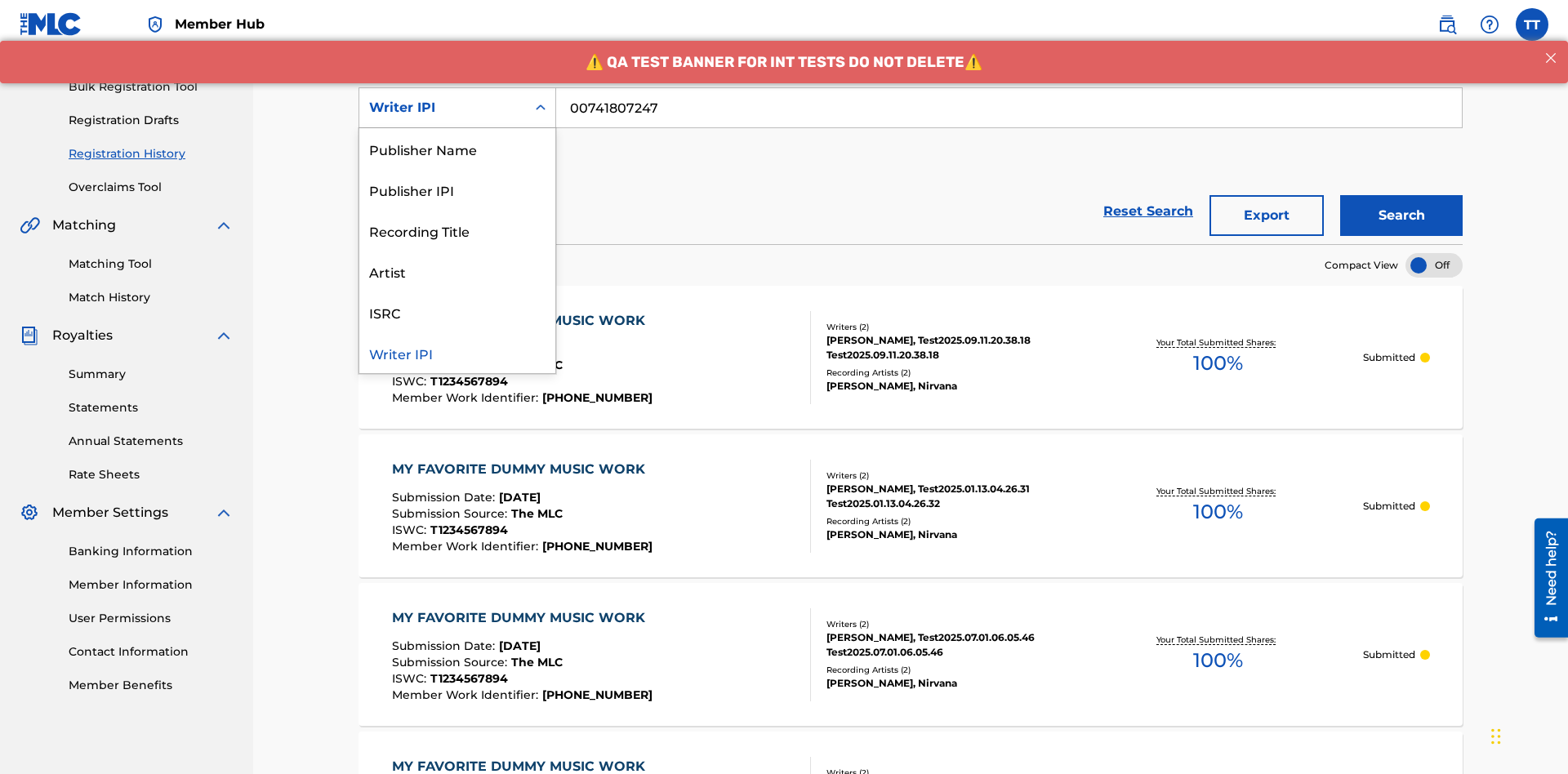
click at [457, 148] on div "Publisher Name" at bounding box center [457, 148] width 196 height 41
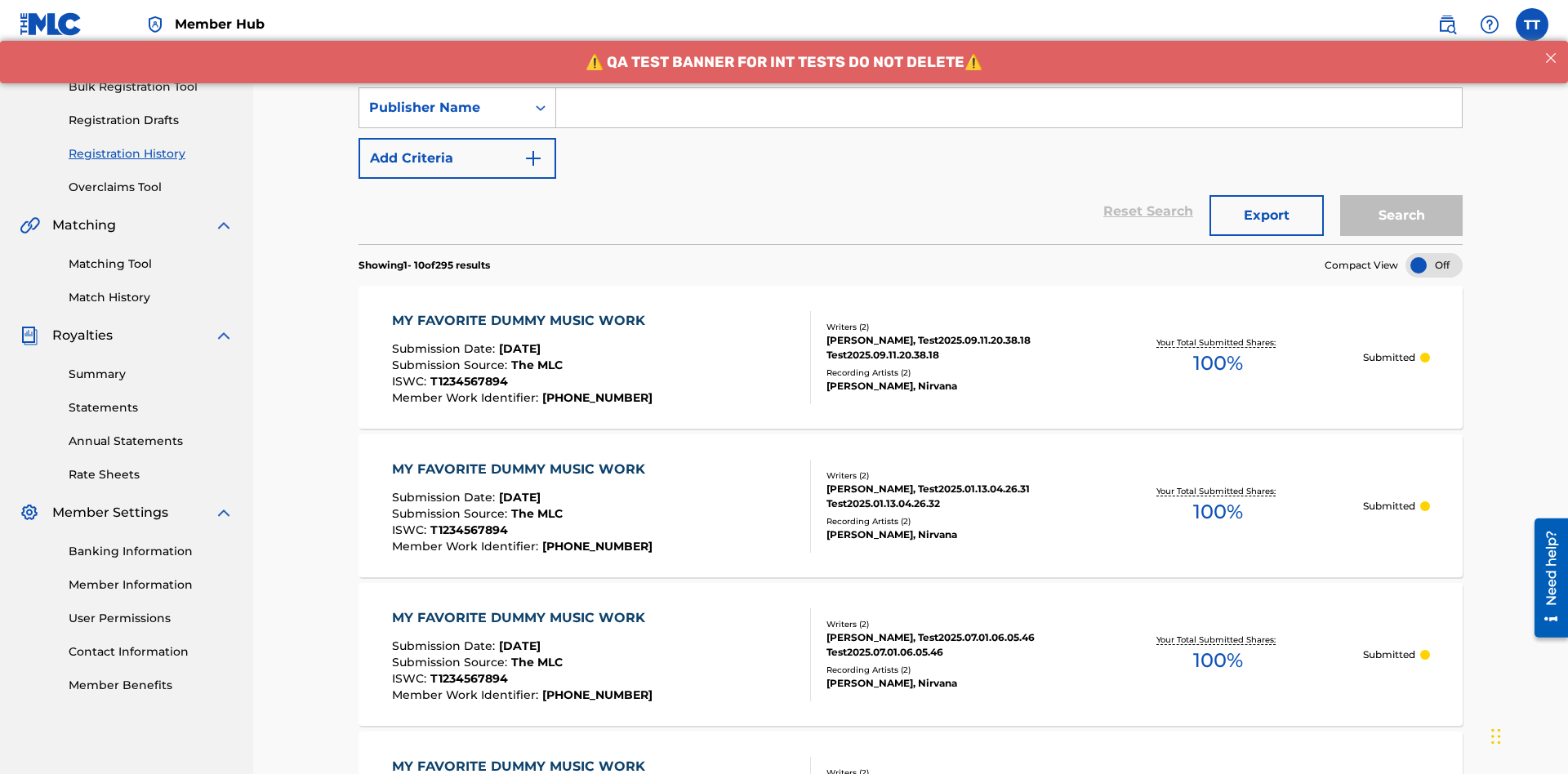
click at [1008, 118] on input "Search Form" at bounding box center [1008, 108] width 905 height 39
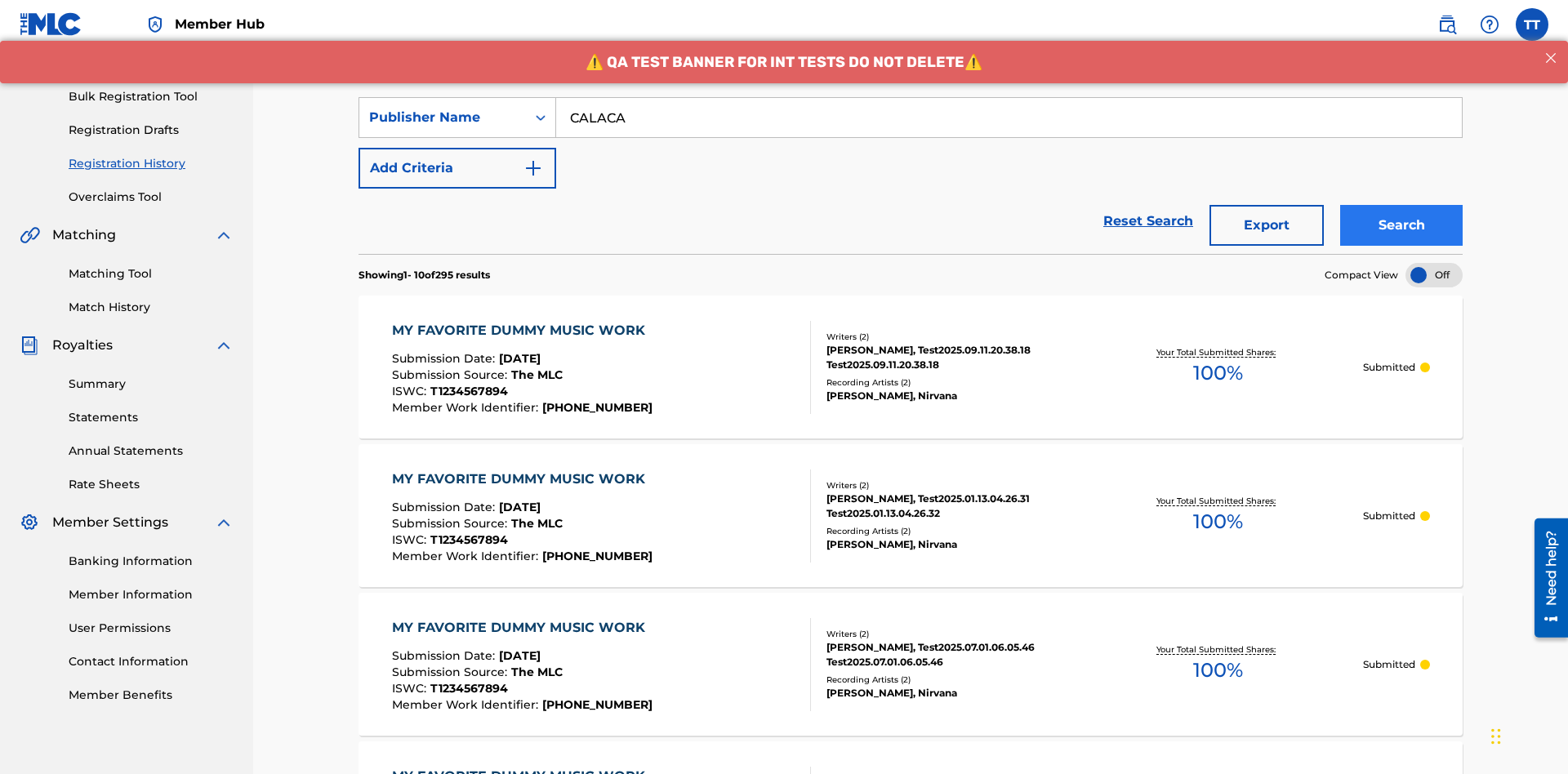
type input "CALACA"
click at [1401, 205] on button "Search" at bounding box center [1401, 225] width 122 height 41
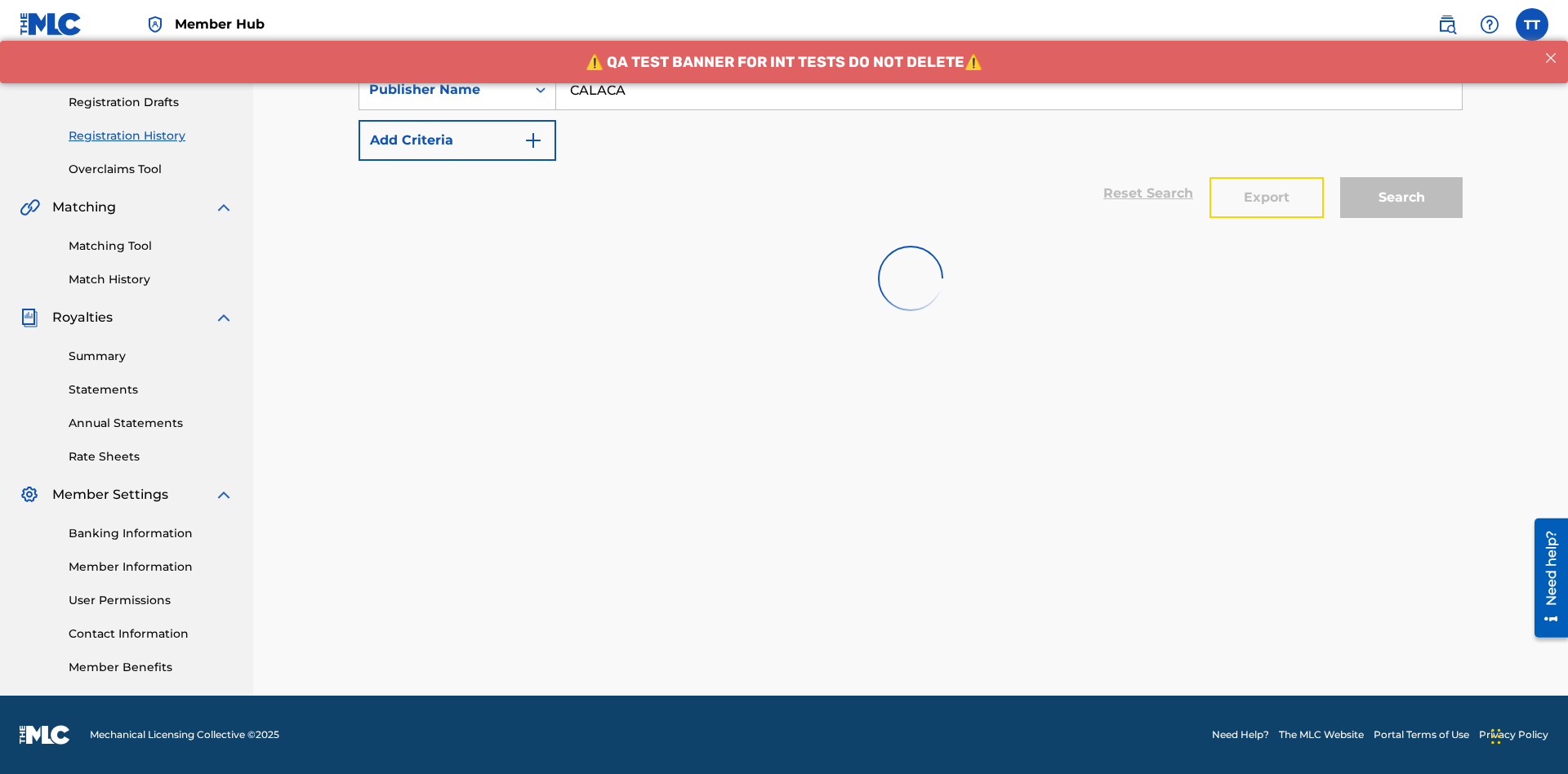
click at [1267, 177] on button "Export" at bounding box center [1266, 197] width 114 height 41
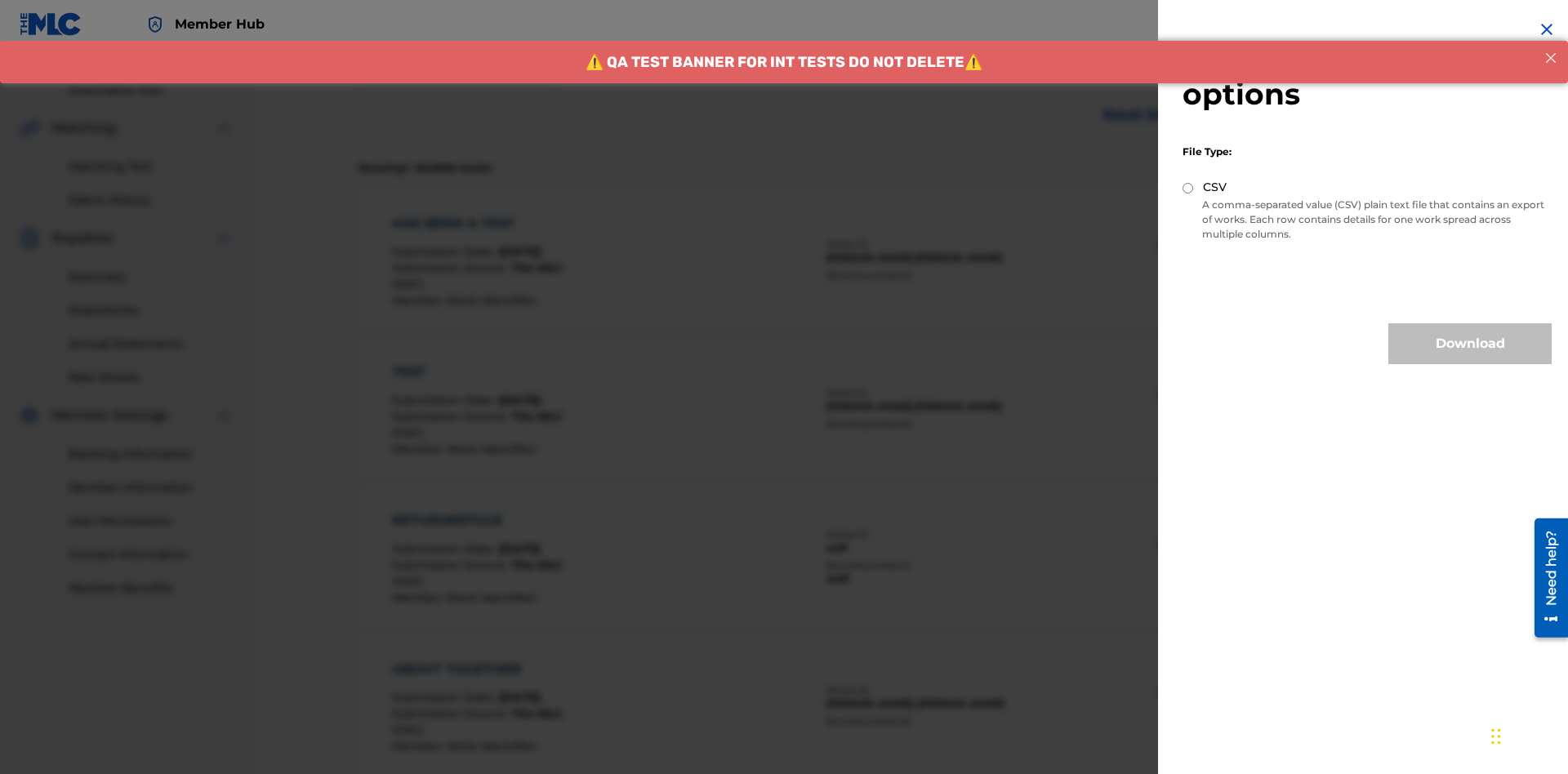
click at [1188, 188] on input "CSV" at bounding box center [1187, 187] width 10 height 10
radio input "true"
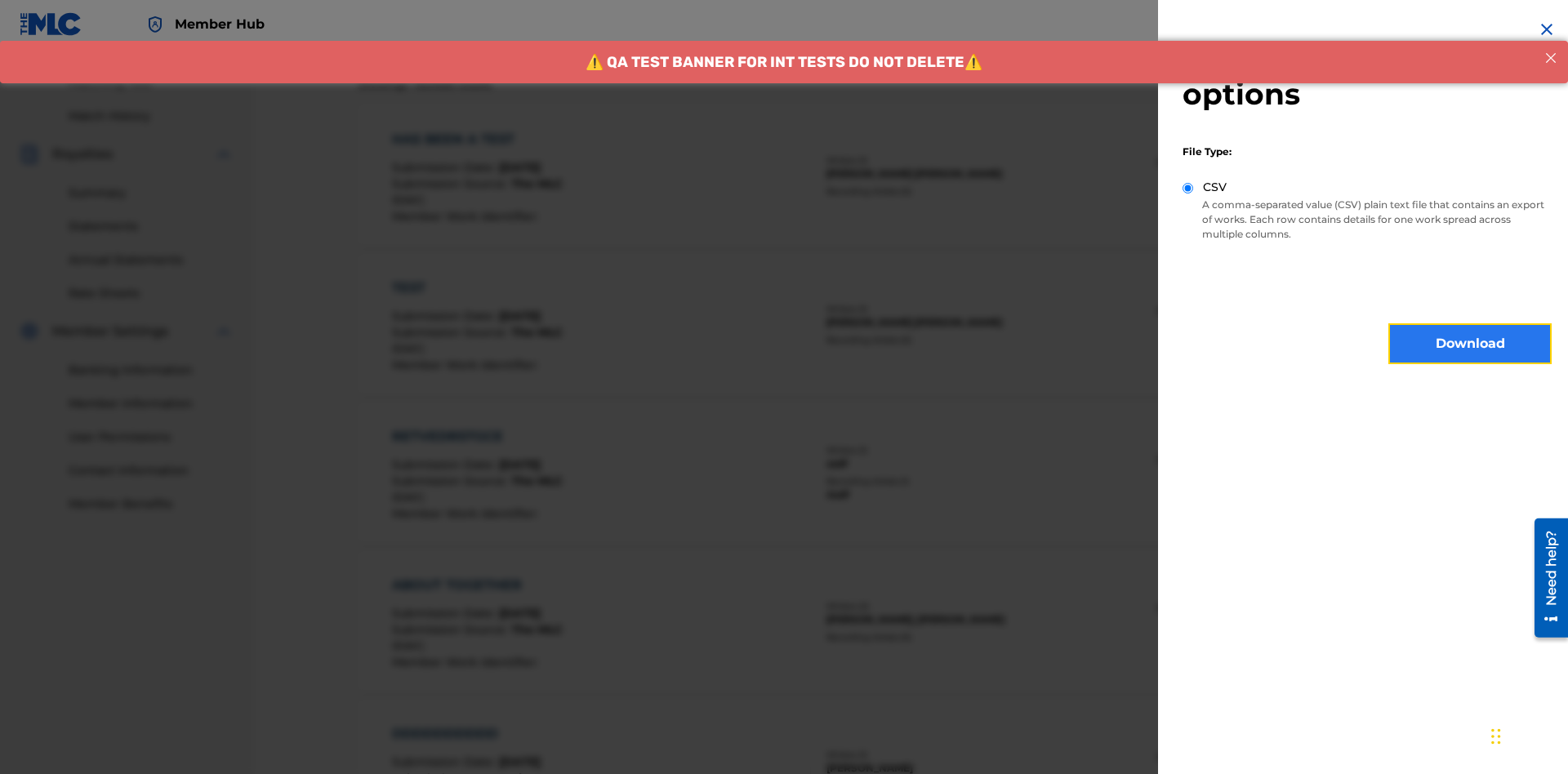
click at [1470, 344] on button "Download" at bounding box center [1470, 344] width 163 height 41
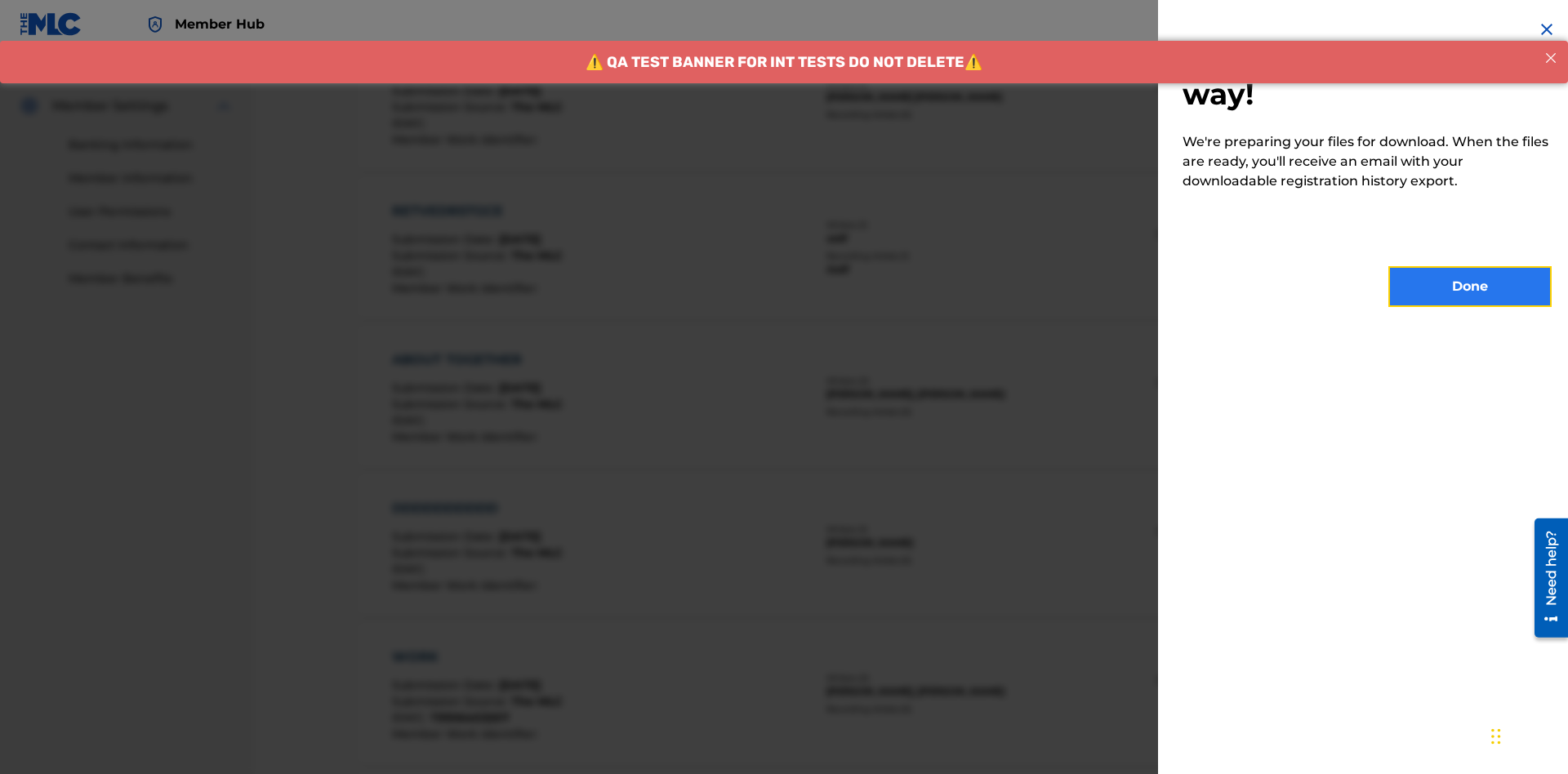
click at [1470, 286] on button "Done" at bounding box center [1470, 286] width 163 height 41
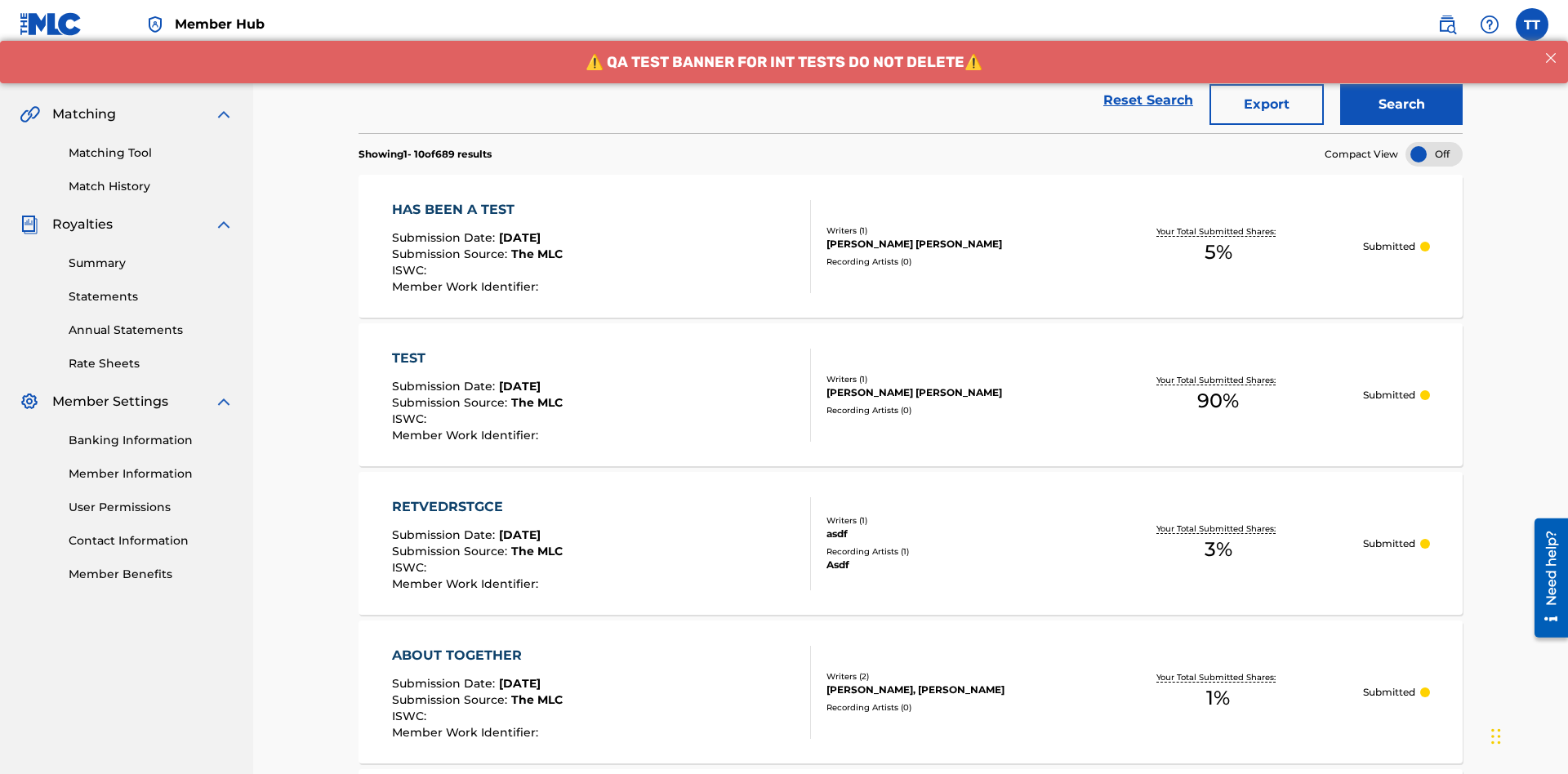
click at [481, 200] on div "HAS BEEN A TEST" at bounding box center [477, 209] width 171 height 19
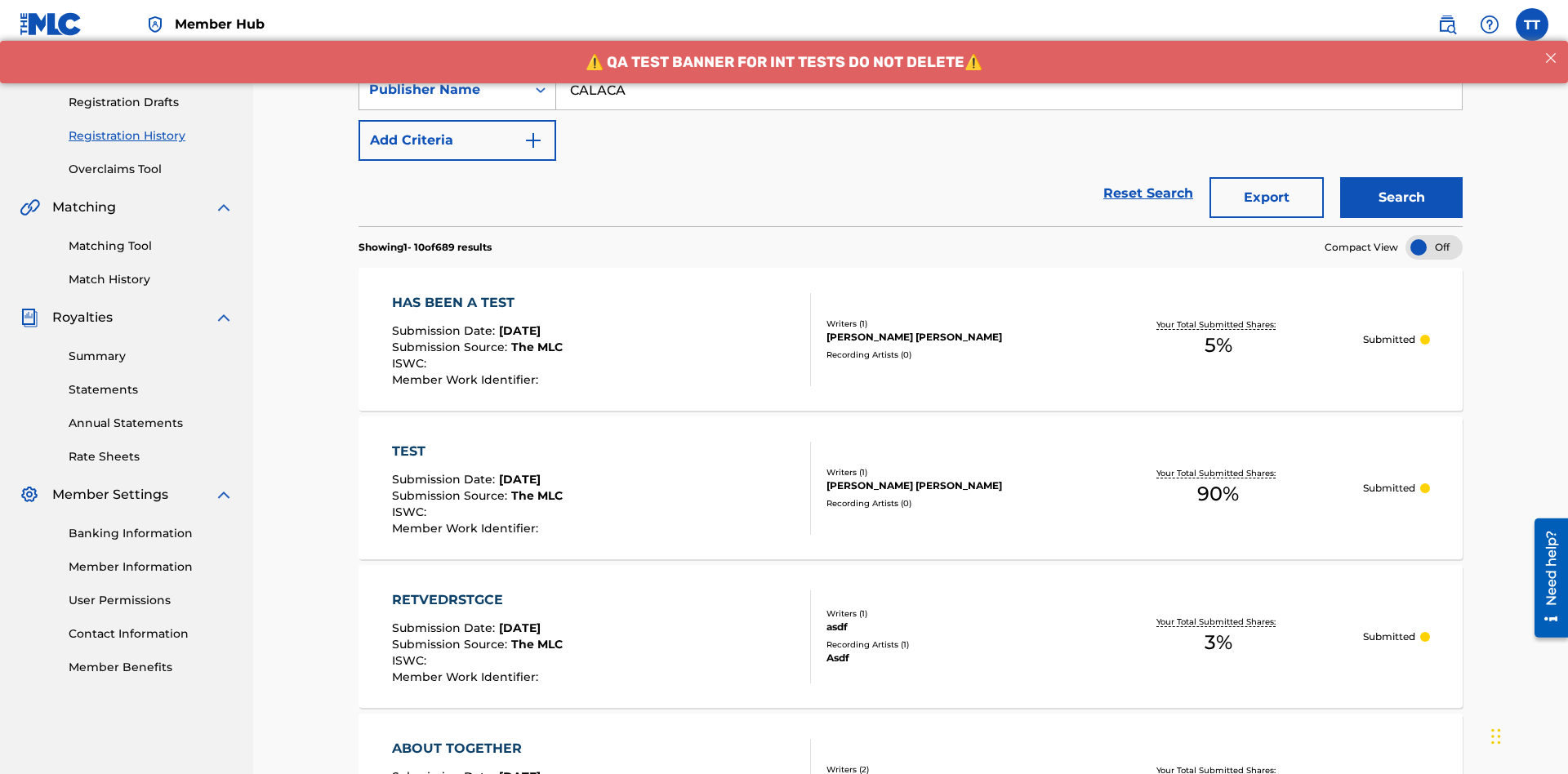
click at [443, 100] on div "Publisher Name" at bounding box center [442, 89] width 147 height 19
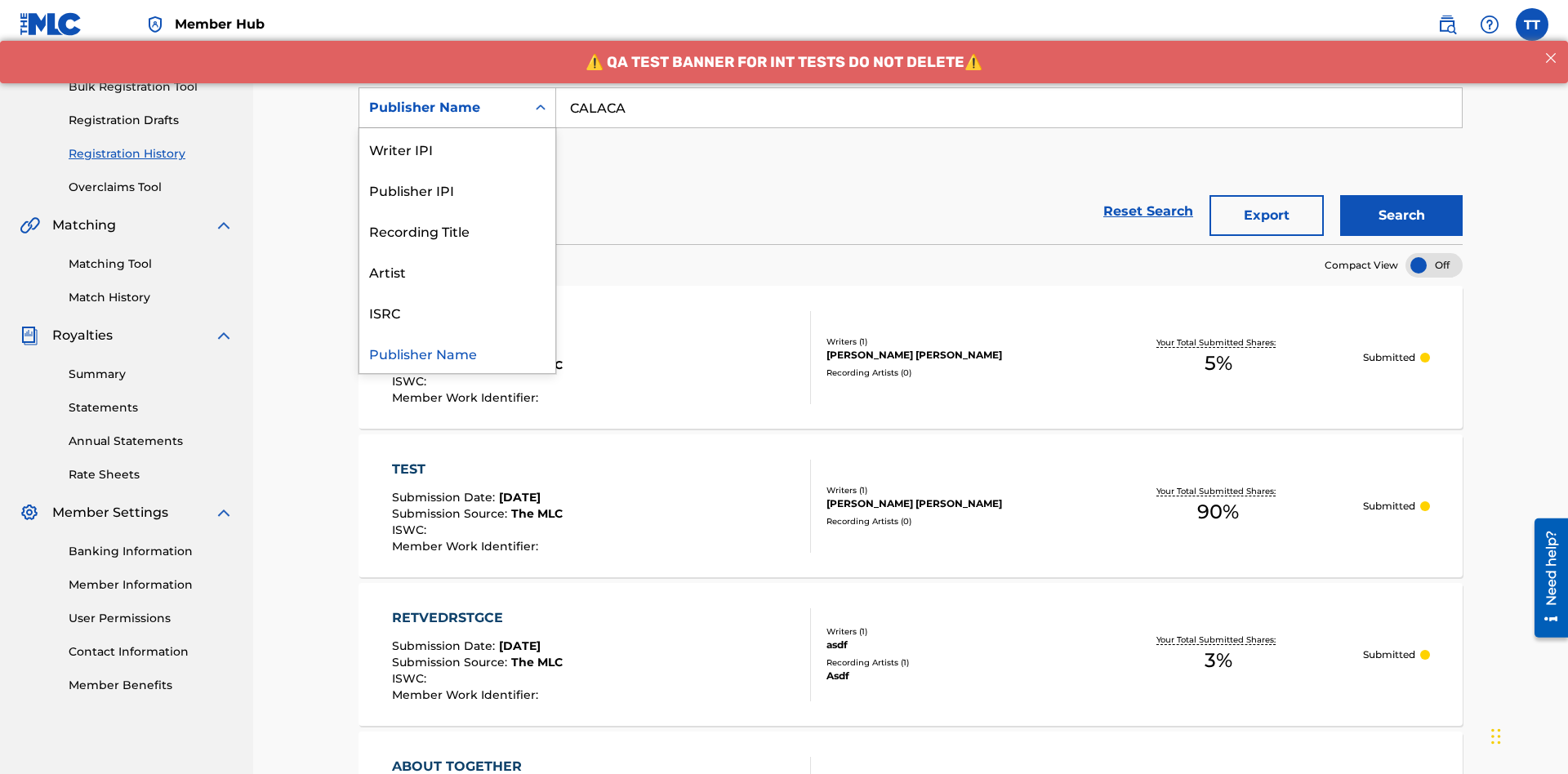
click at [457, 189] on div "Publisher IPI" at bounding box center [457, 189] width 196 height 41
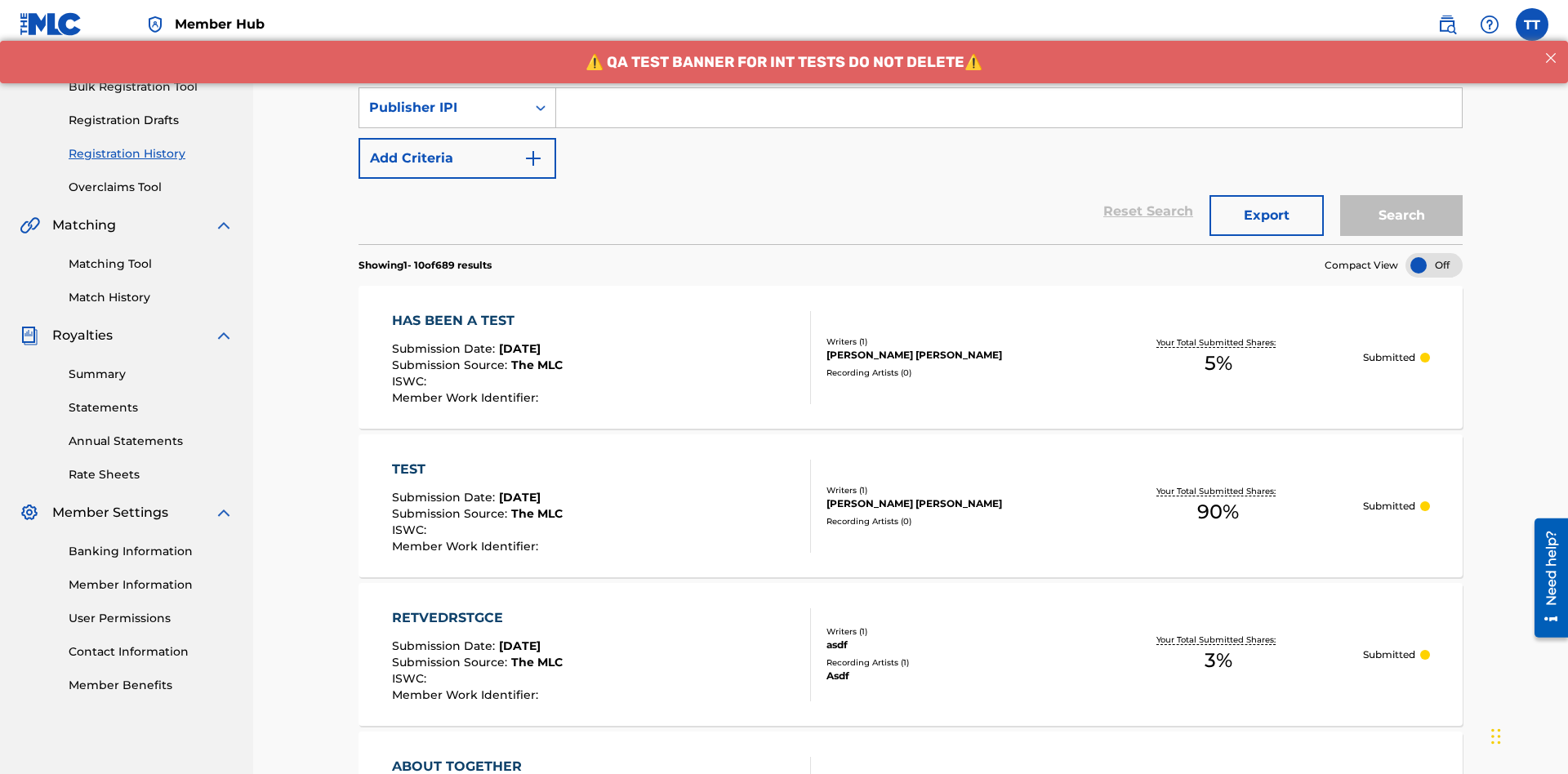
click at [1008, 118] on input "Search Form" at bounding box center [1008, 108] width 905 height 39
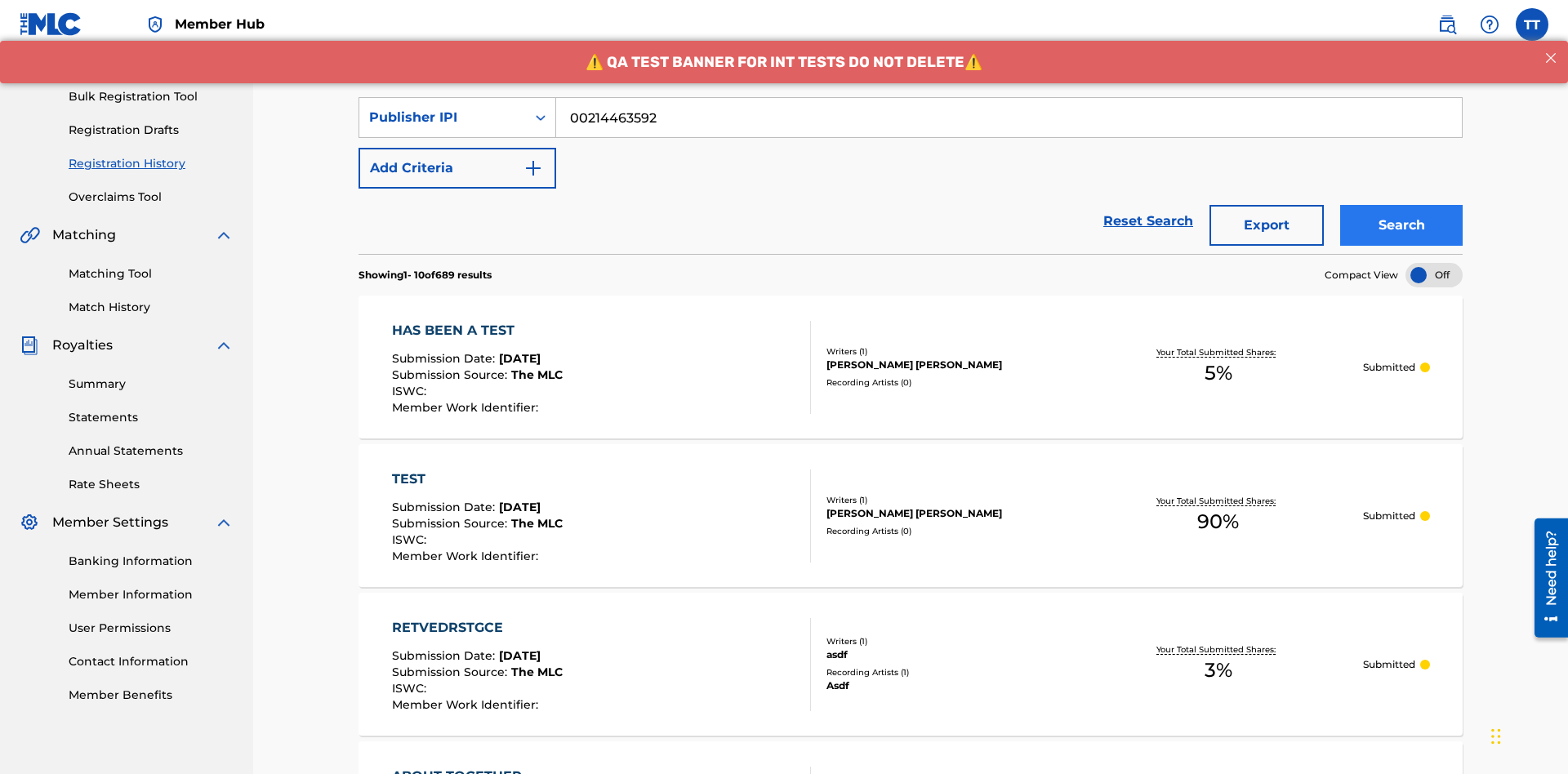
type input "00214463592"
click at [1401, 205] on button "Search" at bounding box center [1401, 225] width 122 height 41
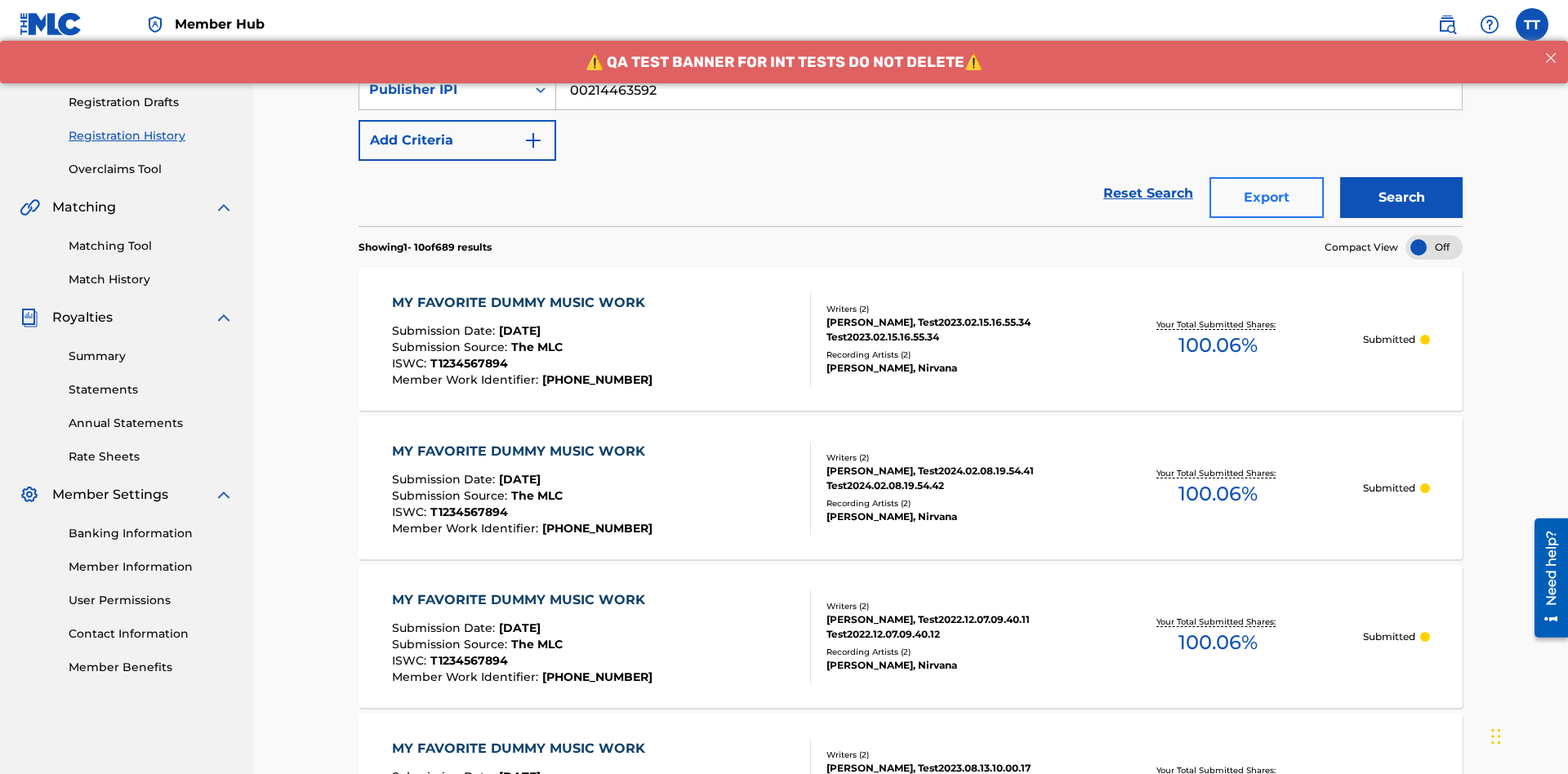
click at [1267, 177] on button "Export" at bounding box center [1266, 197] width 114 height 41
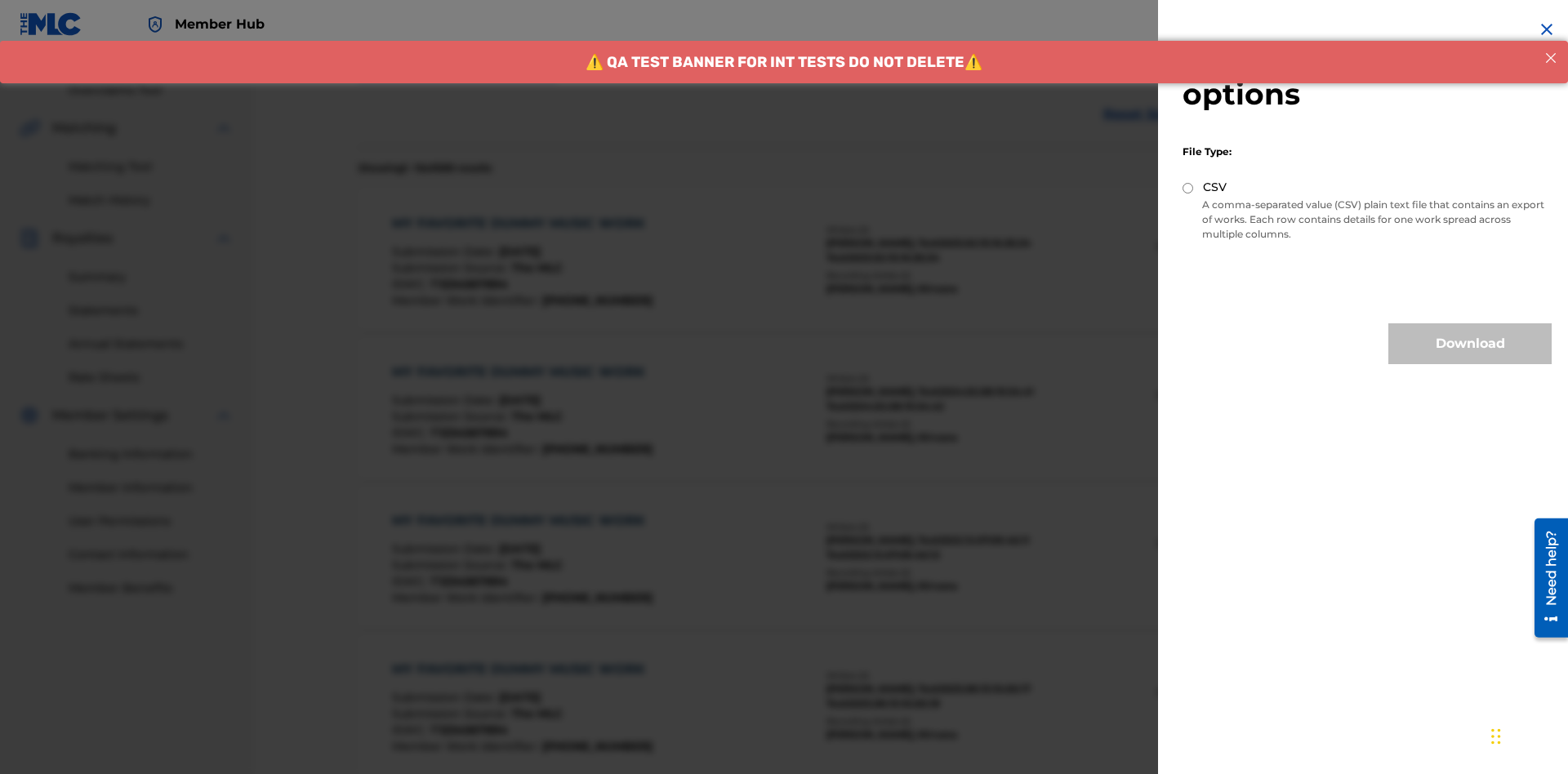
click at [1188, 188] on input "CSV" at bounding box center [1187, 187] width 10 height 10
radio input "true"
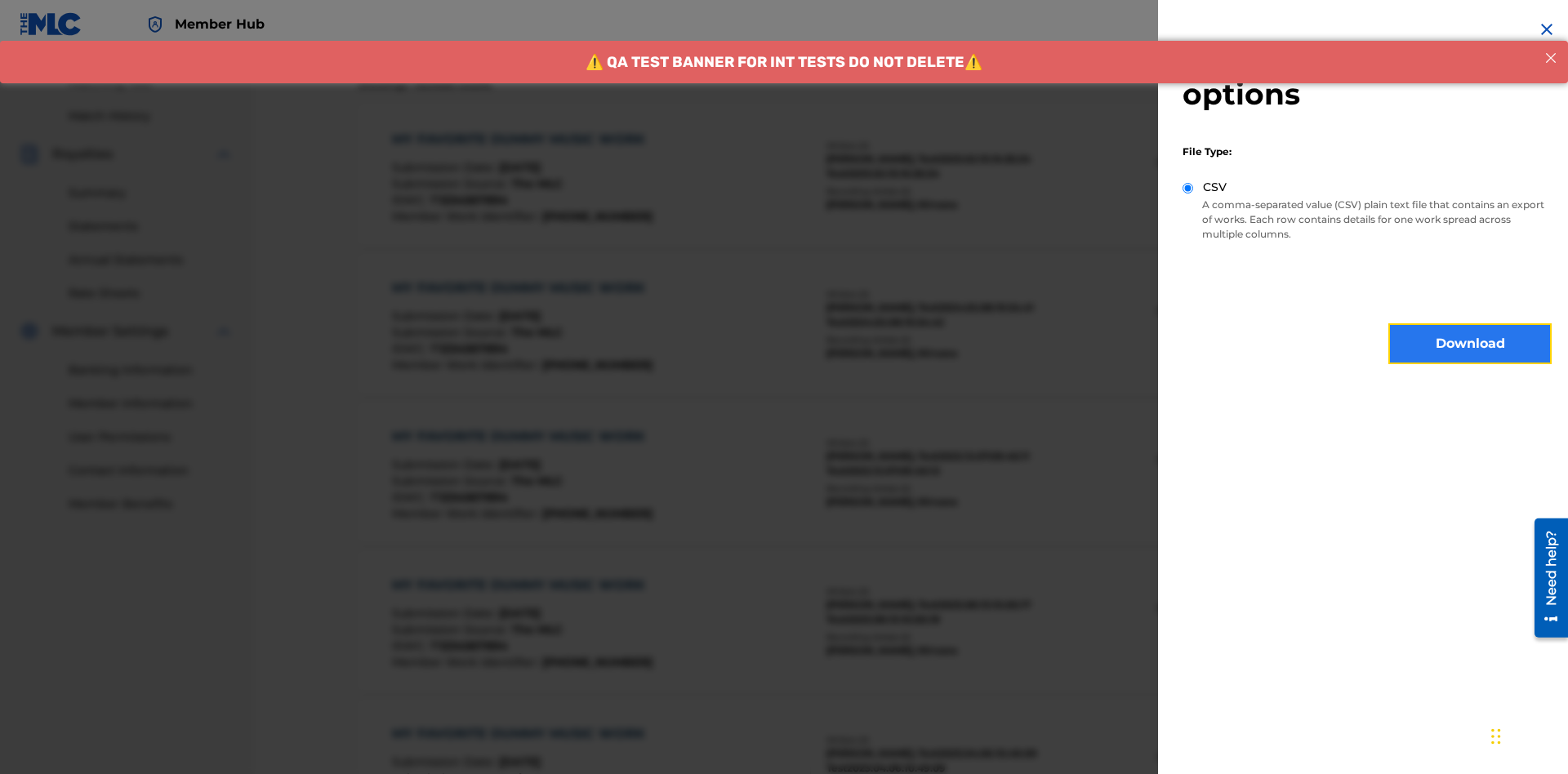
click at [1470, 344] on button "Download" at bounding box center [1470, 344] width 163 height 41
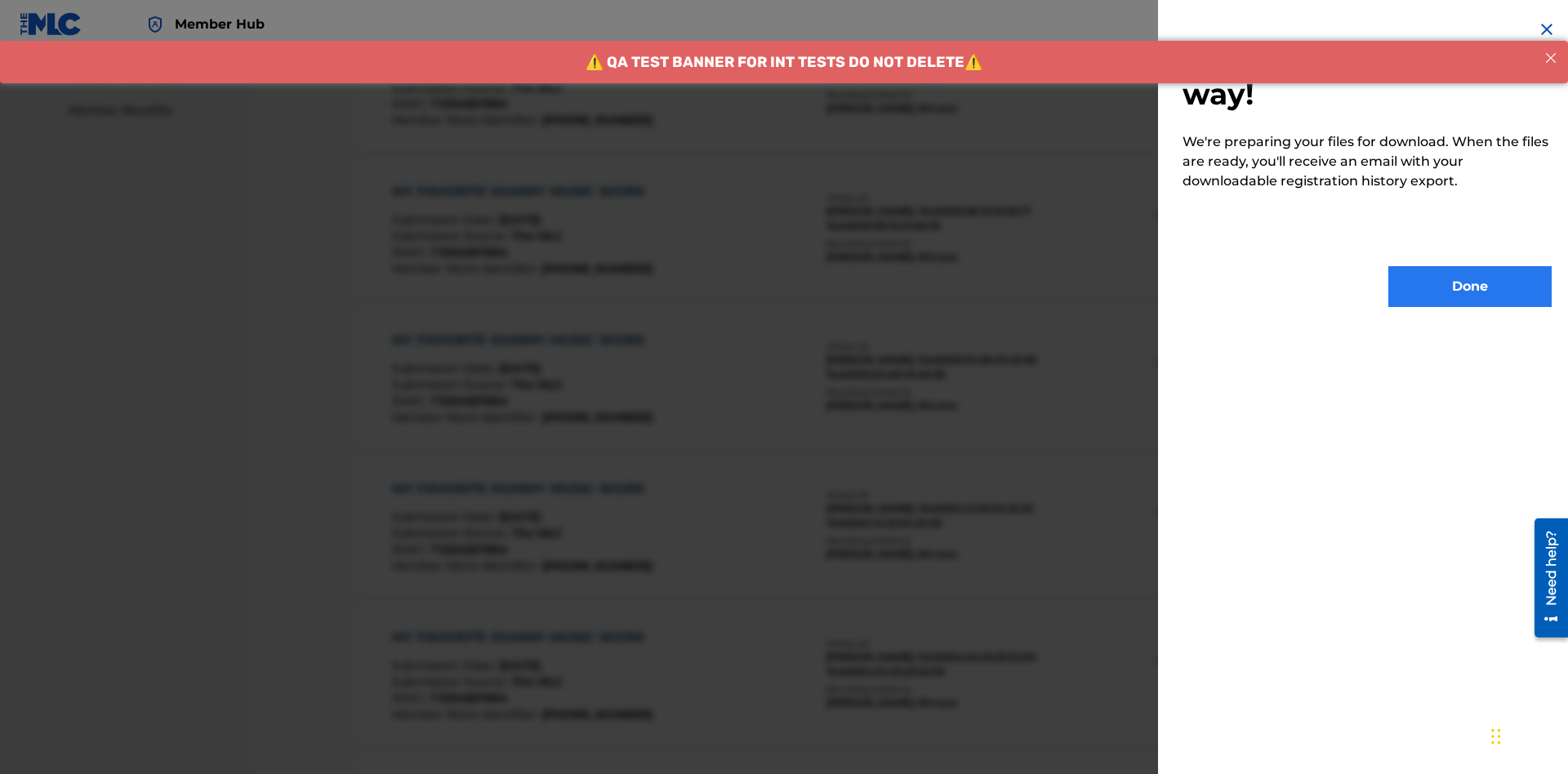
click at [1470, 286] on button "Done" at bounding box center [1470, 286] width 163 height 41
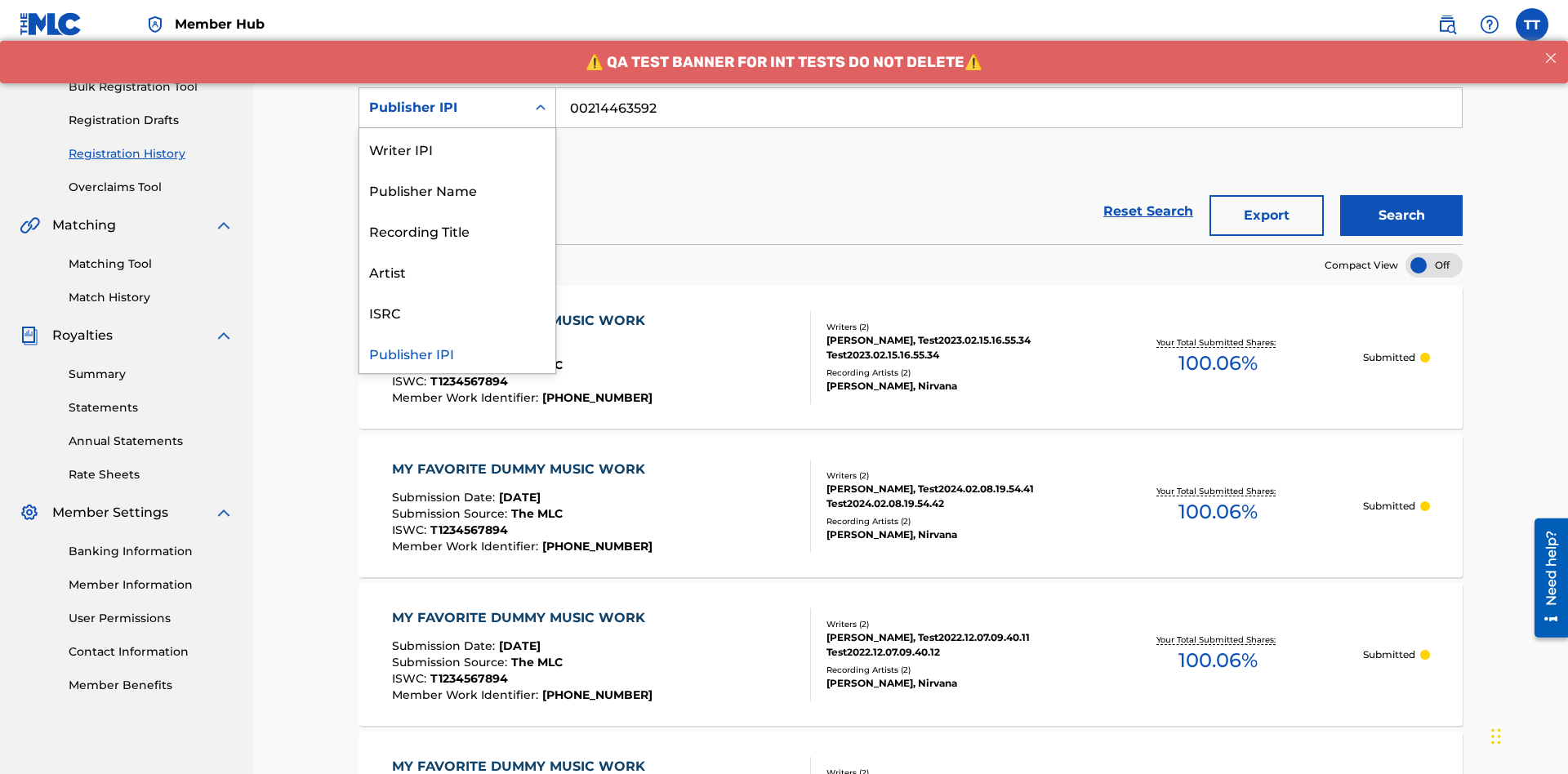
click at [457, 272] on div "Artist" at bounding box center [457, 272] width 196 height 41
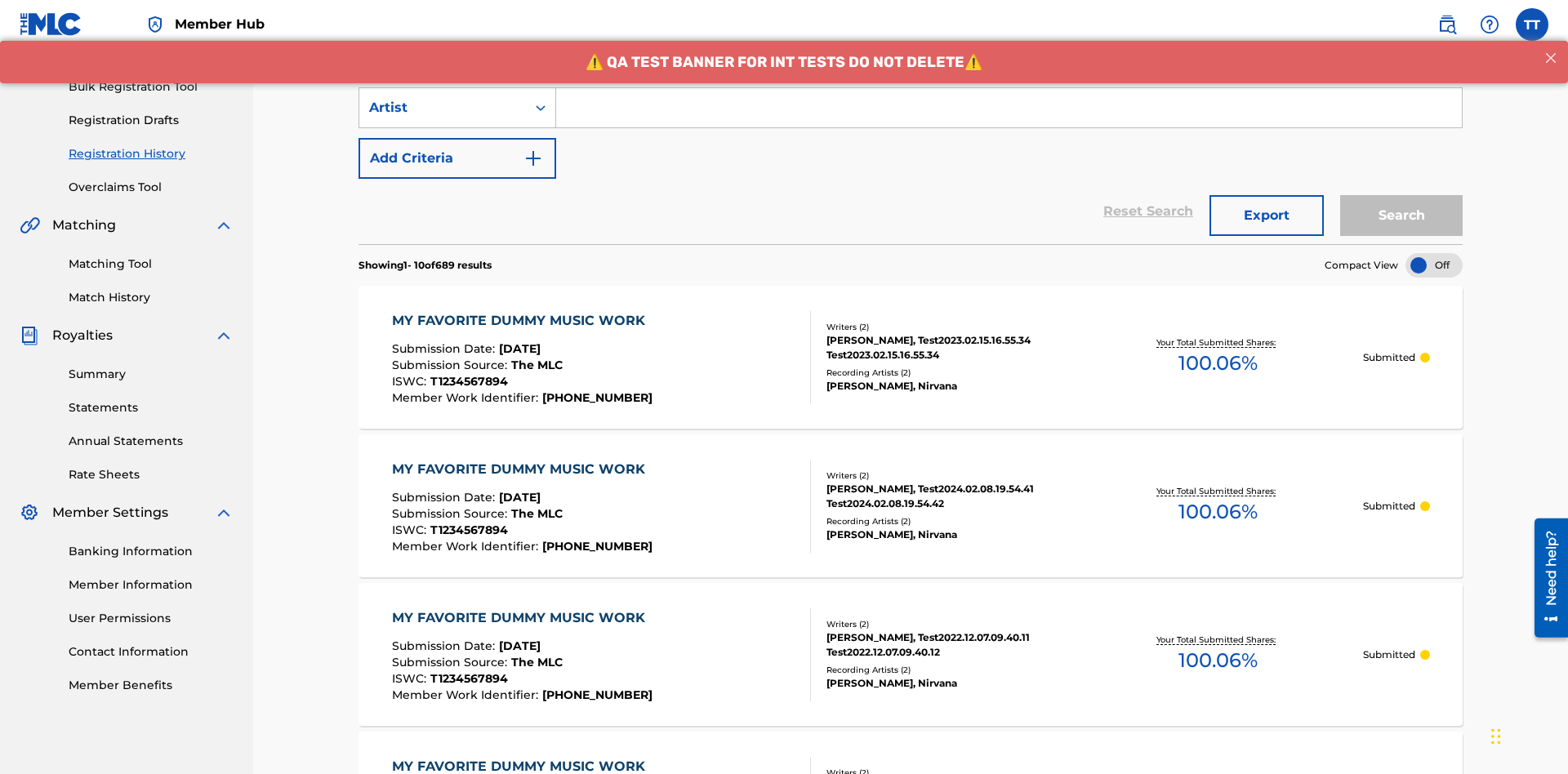
click at [1008, 118] on input "Search Form" at bounding box center [1008, 108] width 905 height 39
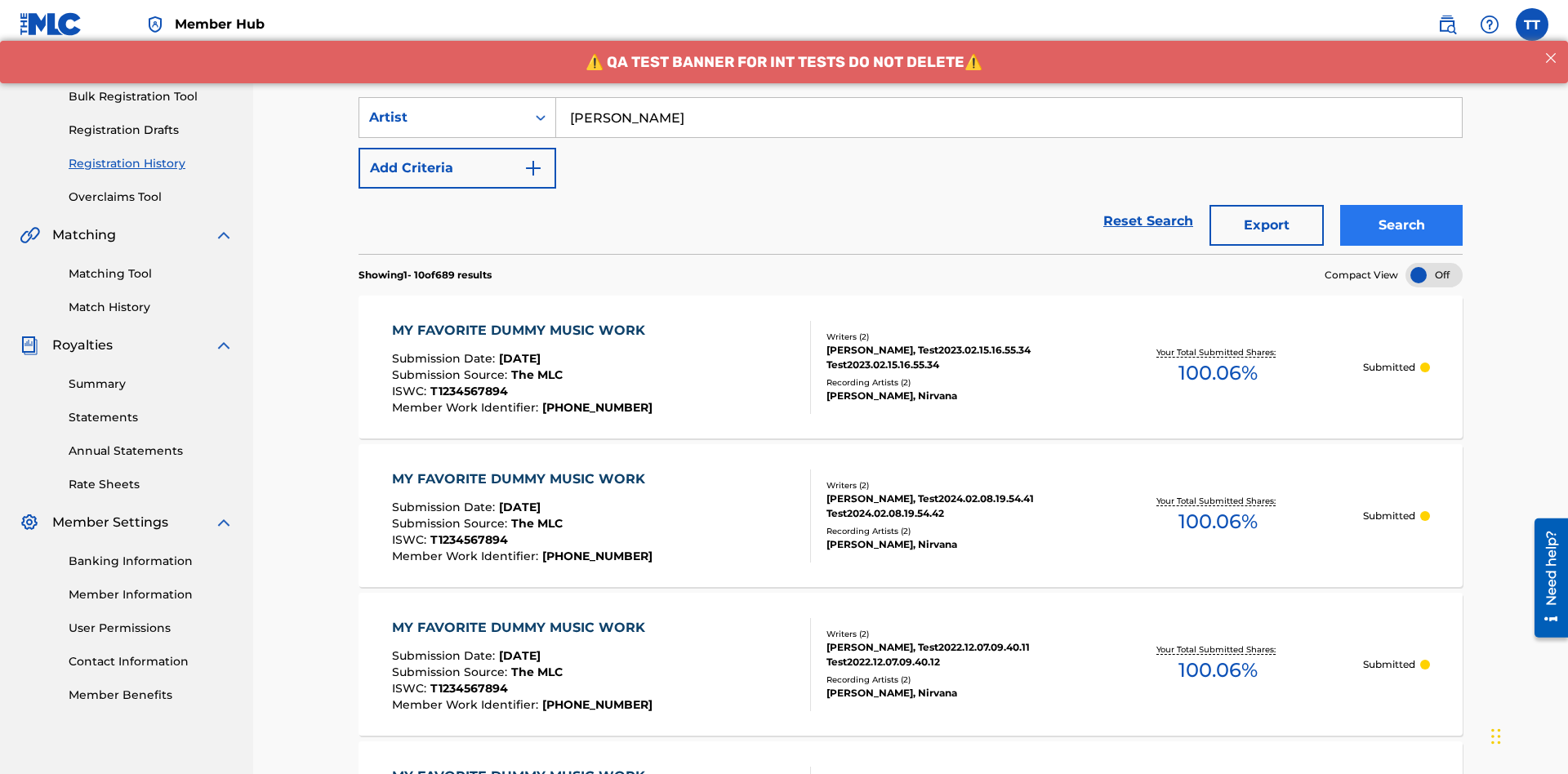
type input "Joe Lewis"
click at [1401, 205] on button "Search" at bounding box center [1401, 225] width 122 height 41
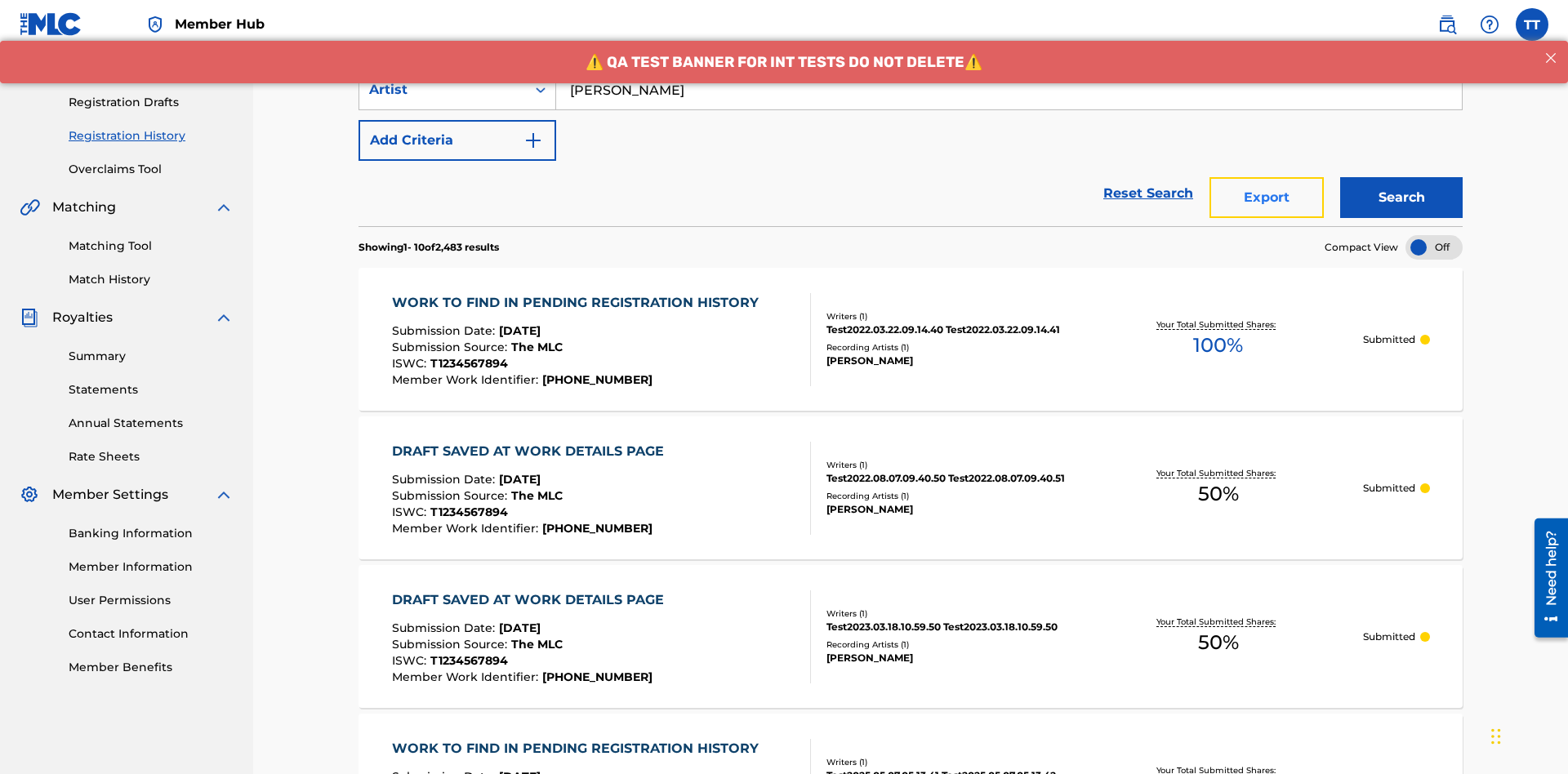
click at [1267, 177] on button "Export" at bounding box center [1266, 197] width 114 height 41
